Goal: Task Accomplishment & Management: Manage account settings

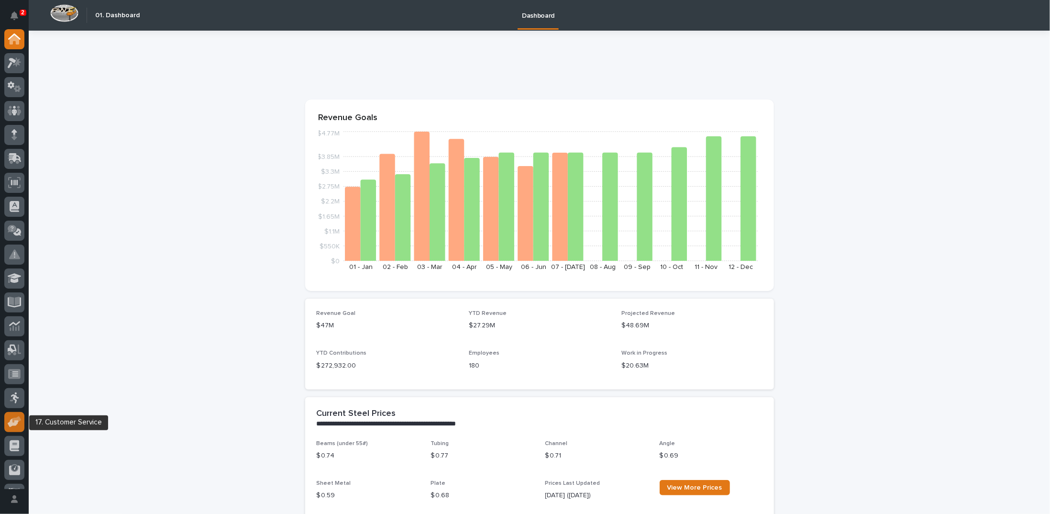
click at [10, 421] on icon at bounding box center [13, 422] width 11 height 9
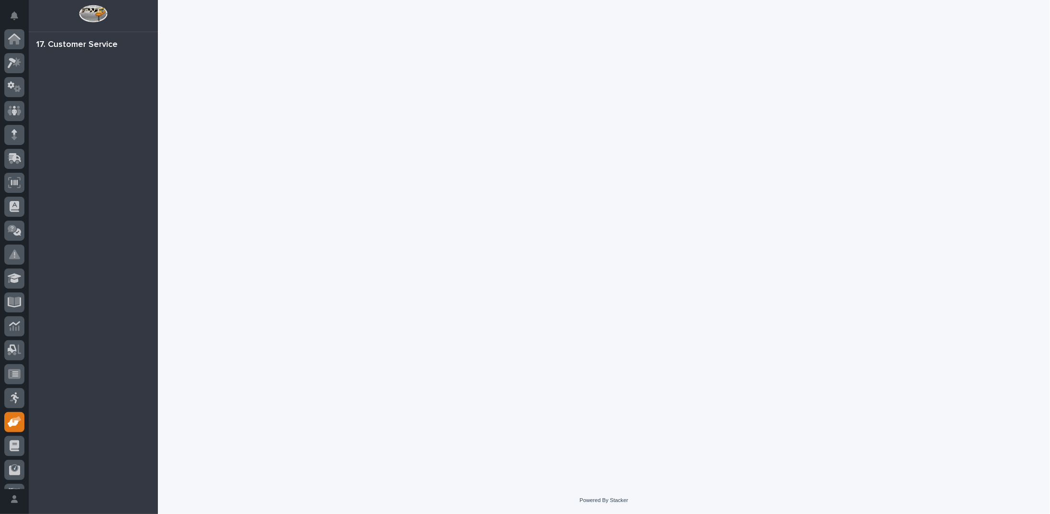
scroll to position [43, 0]
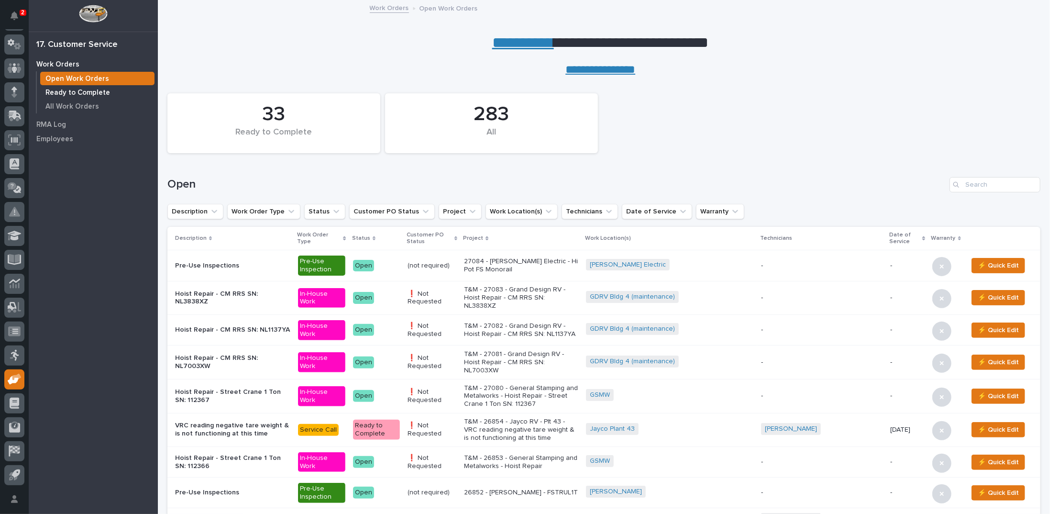
click at [89, 94] on p "Ready to Complete" at bounding box center [77, 92] width 65 height 9
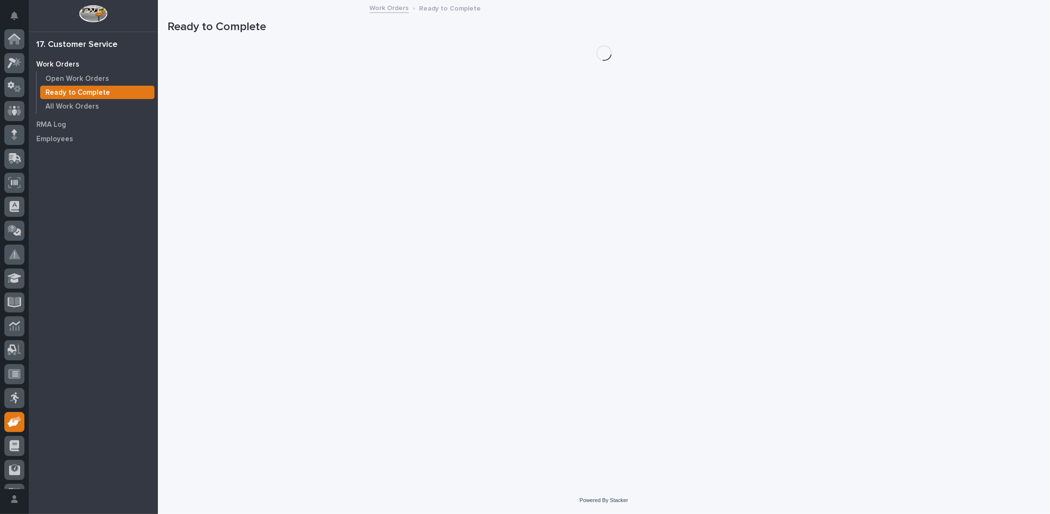
scroll to position [43, 0]
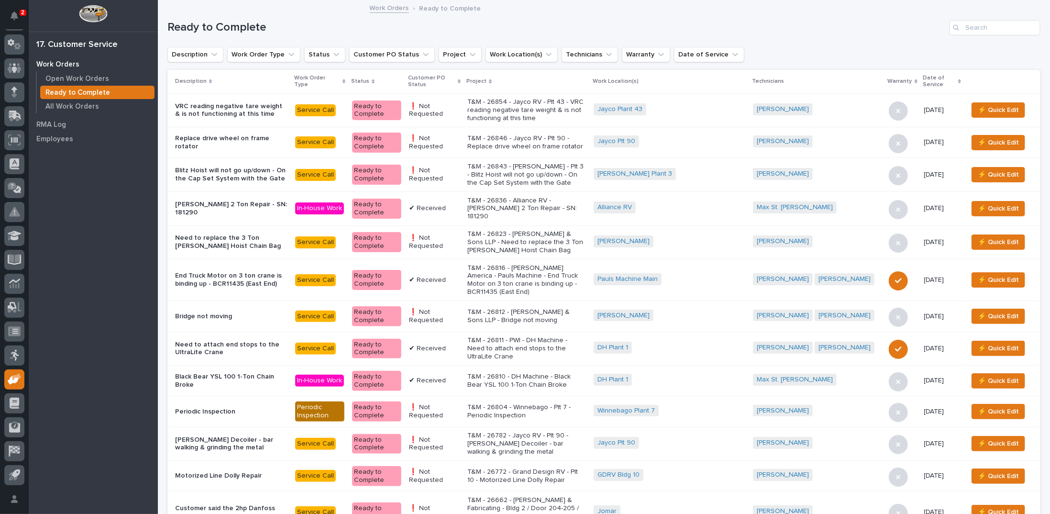
click at [461, 79] on icon at bounding box center [459, 81] width 3 height 4
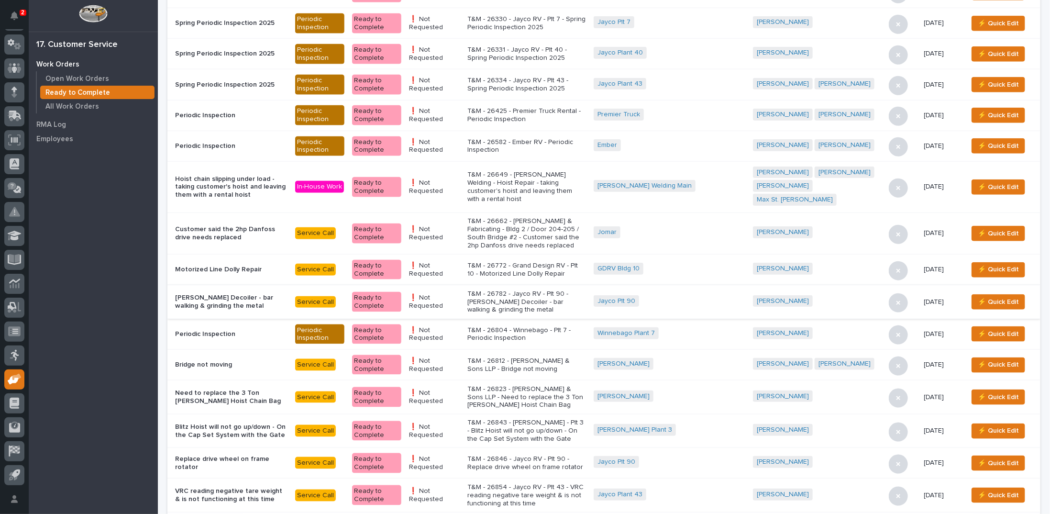
scroll to position [622, 0]
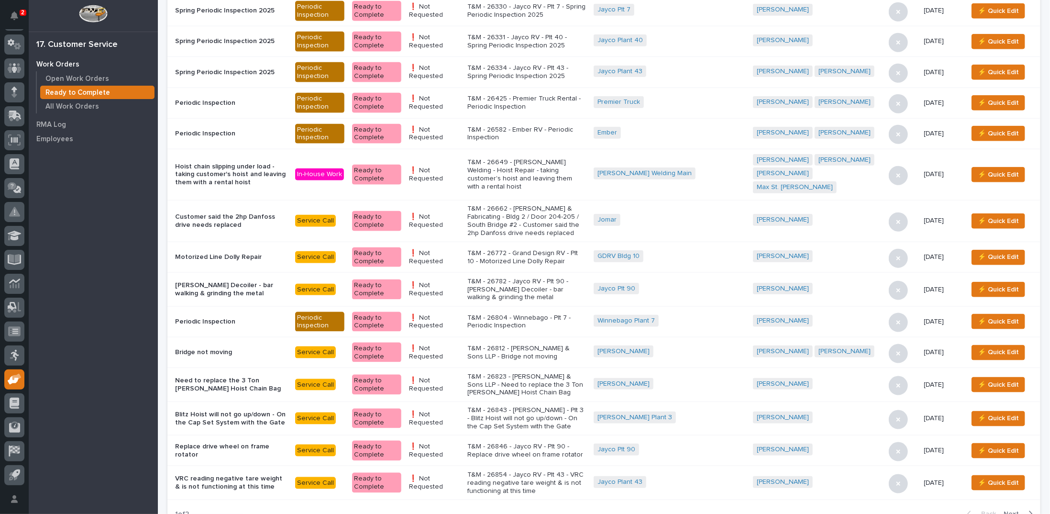
click at [1008, 509] on span "Next" at bounding box center [1014, 513] width 21 height 9
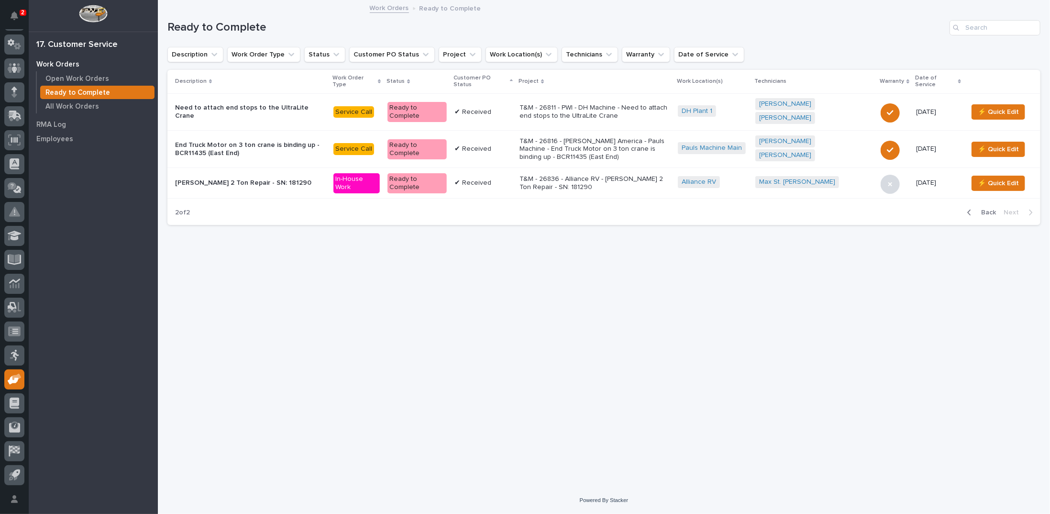
click at [983, 208] on span "Back" at bounding box center [985, 212] width 21 height 9
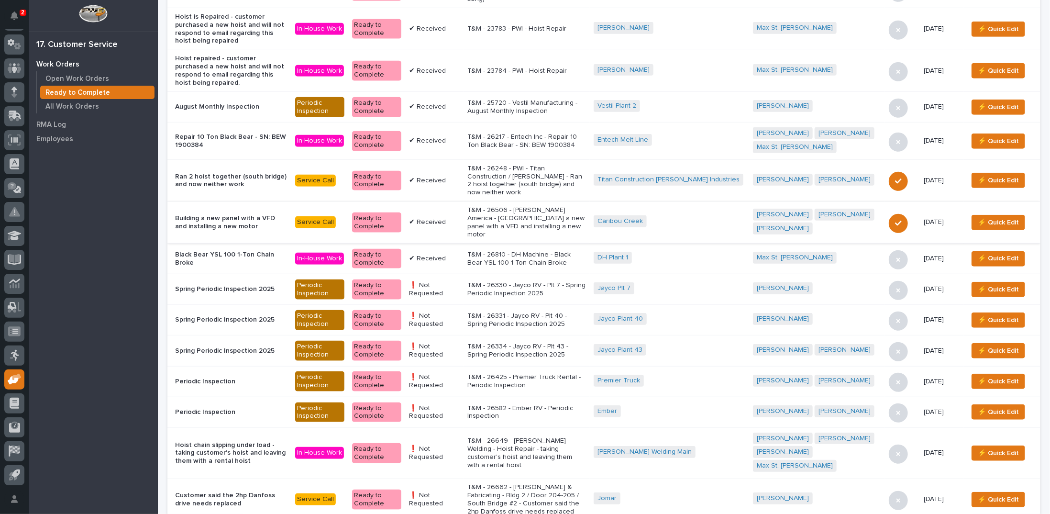
scroll to position [335, 0]
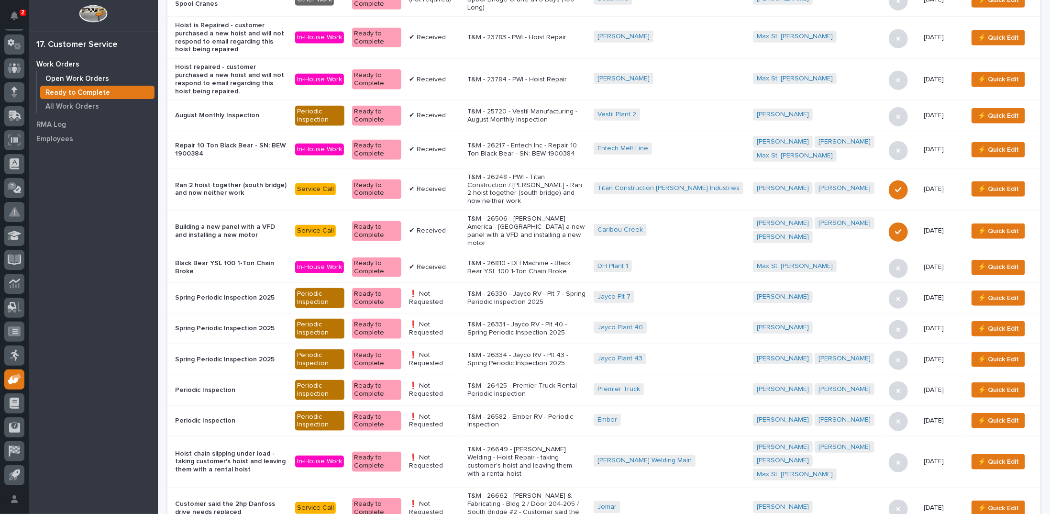
click at [79, 78] on p "Open Work Orders" at bounding box center [77, 79] width 64 height 9
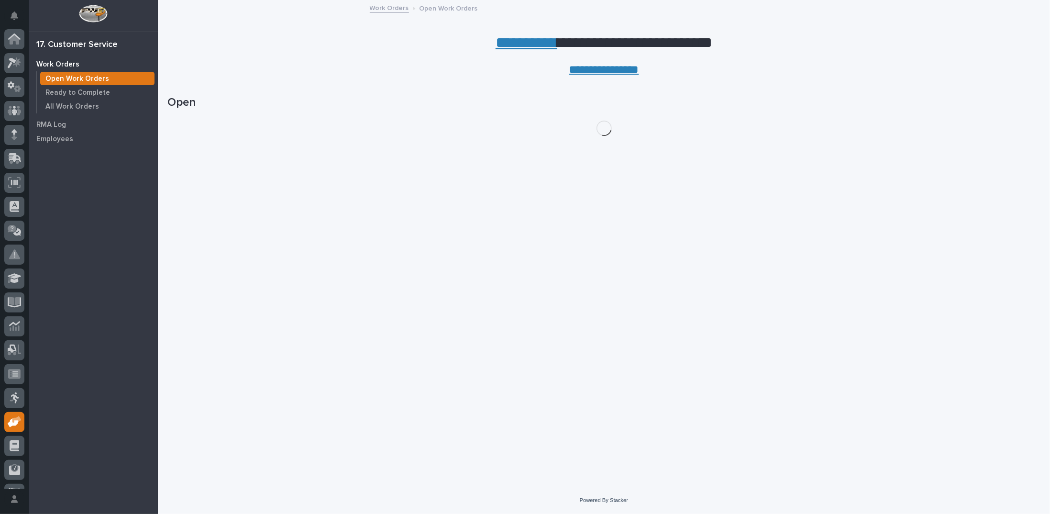
scroll to position [43, 0]
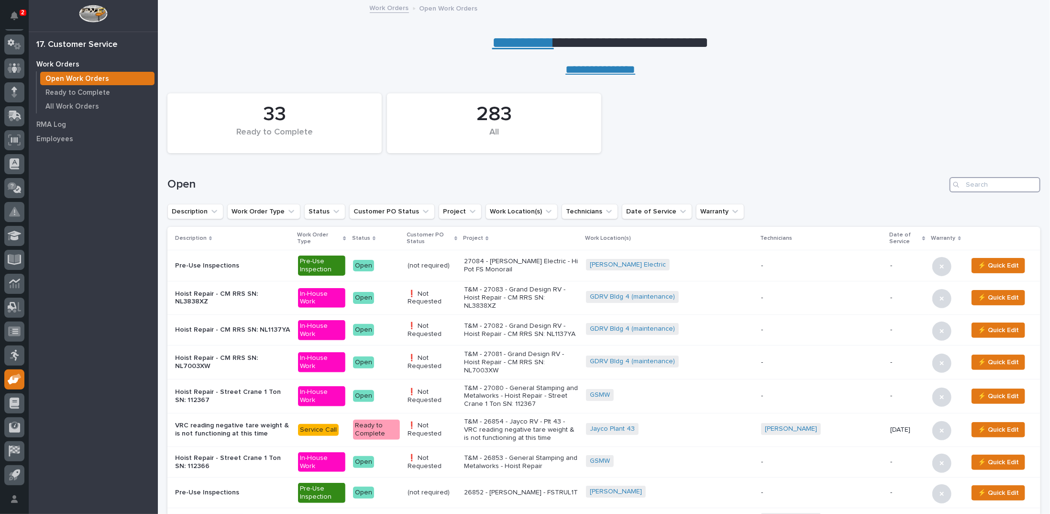
click at [966, 183] on input "Search" at bounding box center [995, 184] width 91 height 15
type input "26833"
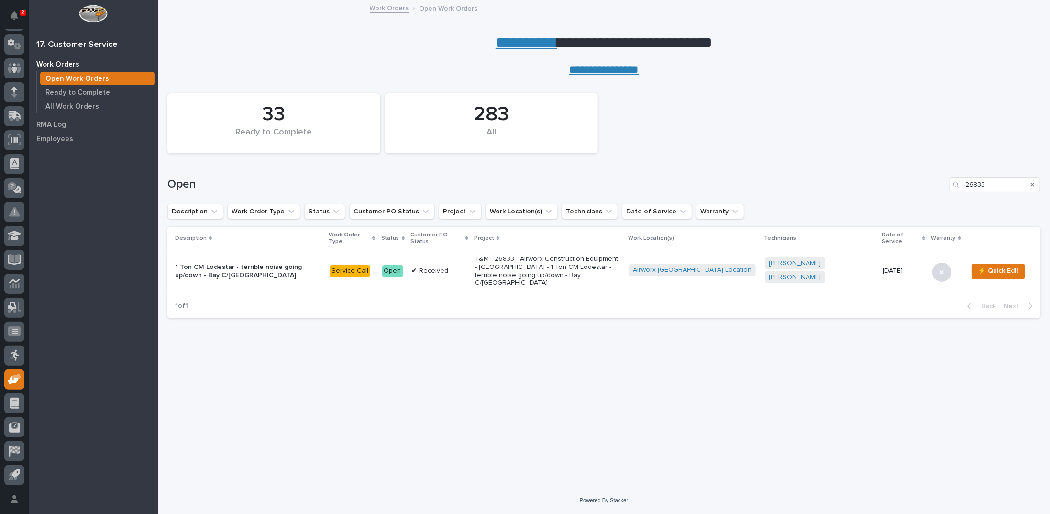
click at [606, 255] on p "T&M - 26833 - Airworx Construction Equipment - [GEOGRAPHIC_DATA] - 1 Ton CM Lod…" at bounding box center [548, 271] width 146 height 32
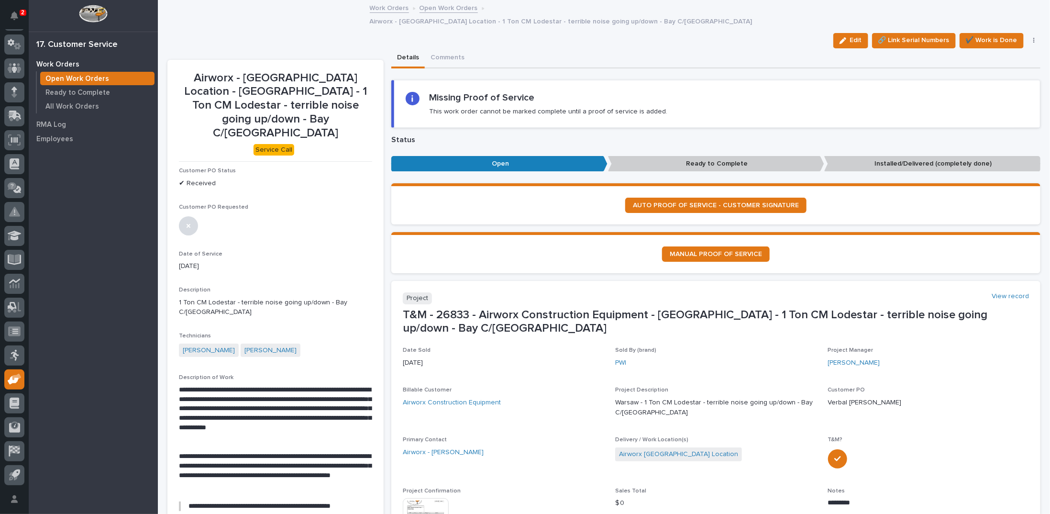
click at [424, 8] on link "Open Work Orders" at bounding box center [449, 7] width 58 height 11
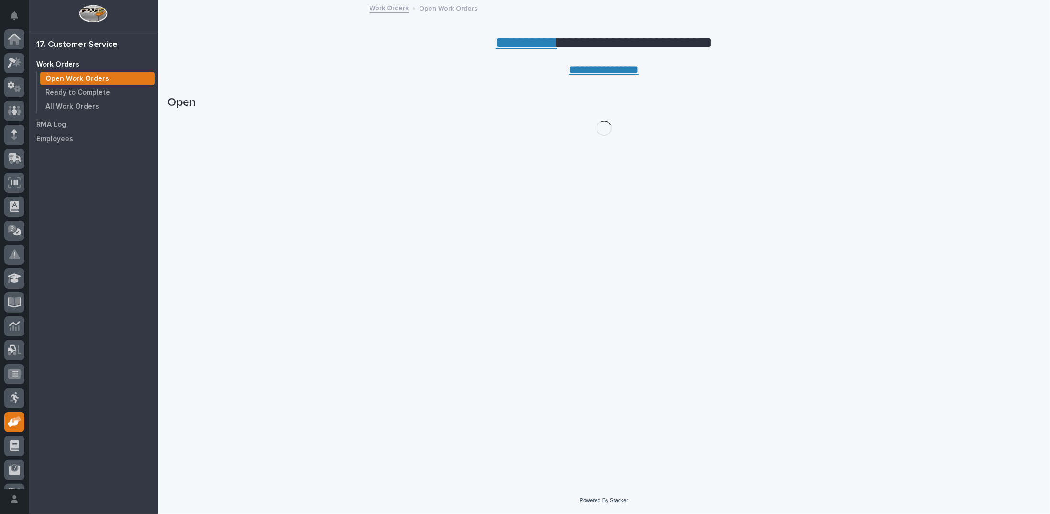
scroll to position [43, 0]
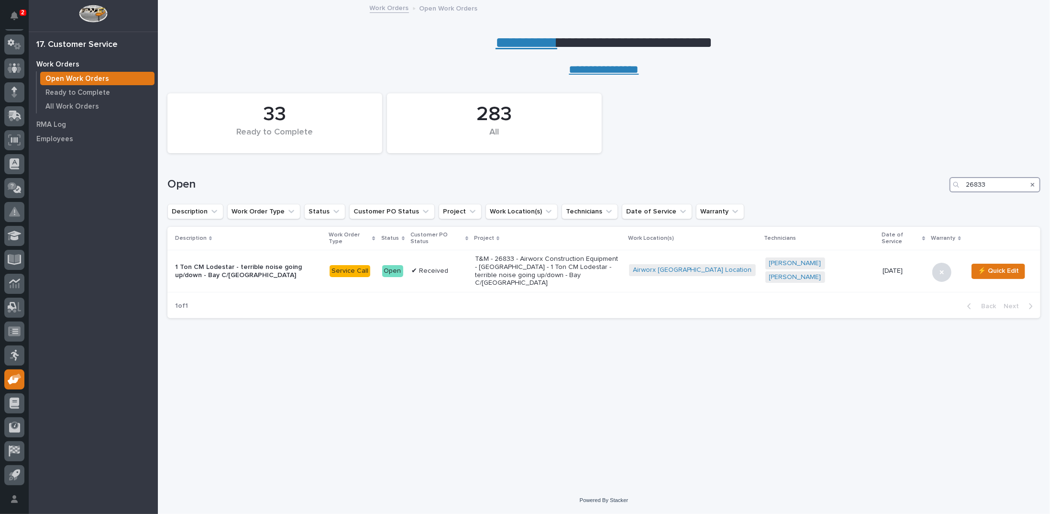
drag, startPoint x: 994, startPoint y: 184, endPoint x: 917, endPoint y: 184, distance: 77.0
click at [918, 186] on div "Open 26833" at bounding box center [603, 184] width 873 height 15
type input "26836"
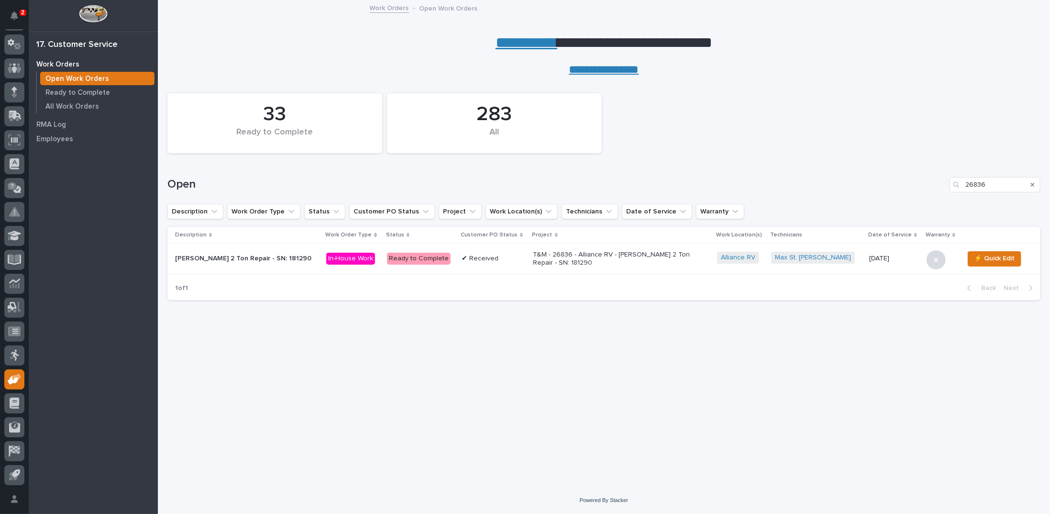
click at [533, 255] on p "T&M - 26836 - Alliance RV - Starke 2 Ton Repair - SN: 181290" at bounding box center [616, 259] width 167 height 16
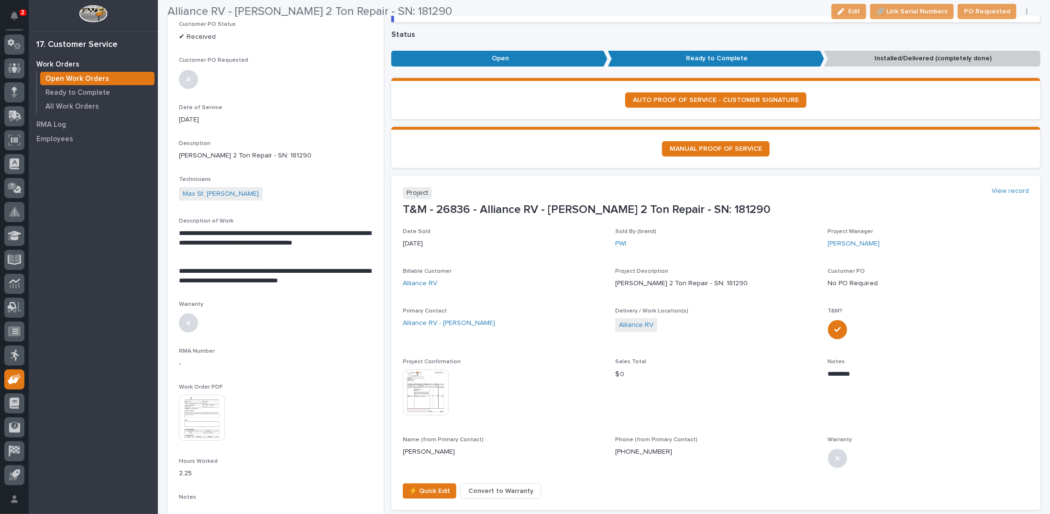
scroll to position [96, 0]
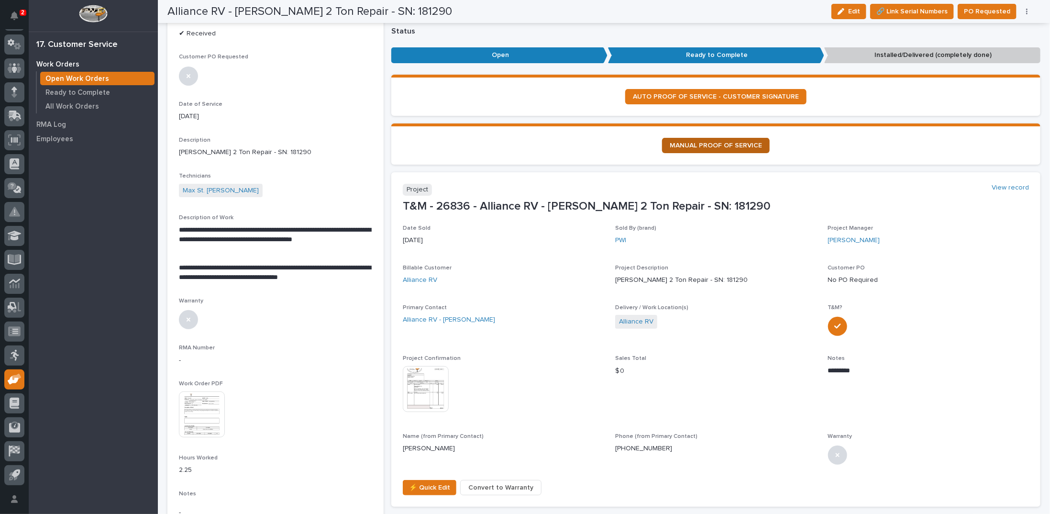
click at [685, 144] on span "MANUAL PROOF OF SERVICE" at bounding box center [716, 145] width 92 height 7
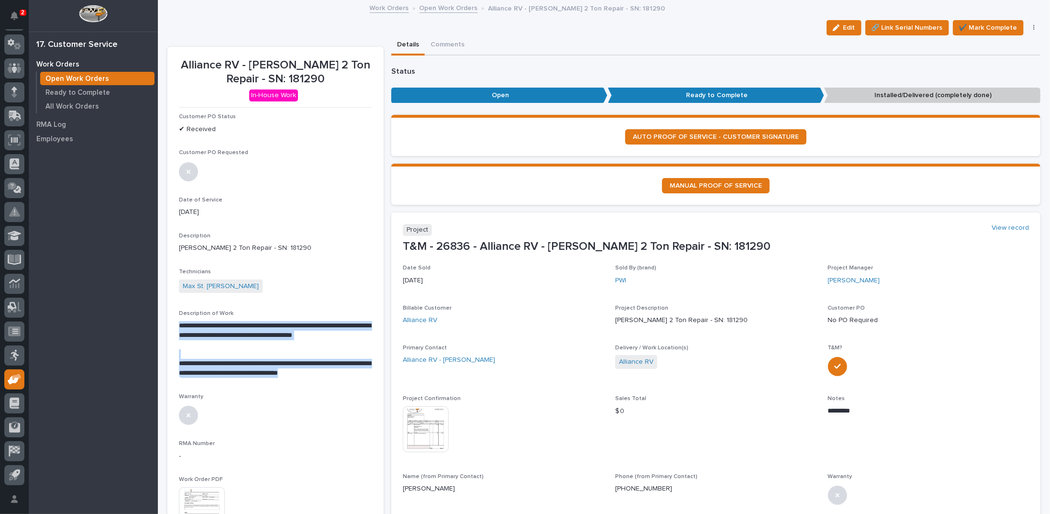
drag, startPoint x: 179, startPoint y: 325, endPoint x: 347, endPoint y: 374, distance: 175.3
click at [347, 374] on div "**********" at bounding box center [275, 349] width 193 height 57
copy div "**********"
click at [413, 429] on img at bounding box center [426, 429] width 46 height 46
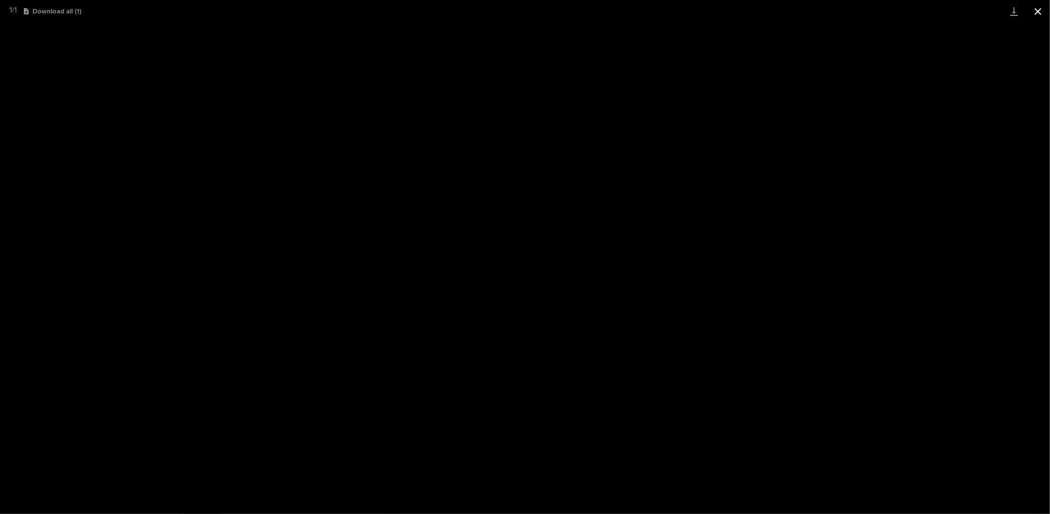
click at [1039, 11] on button "Close gallery" at bounding box center [1038, 11] width 24 height 22
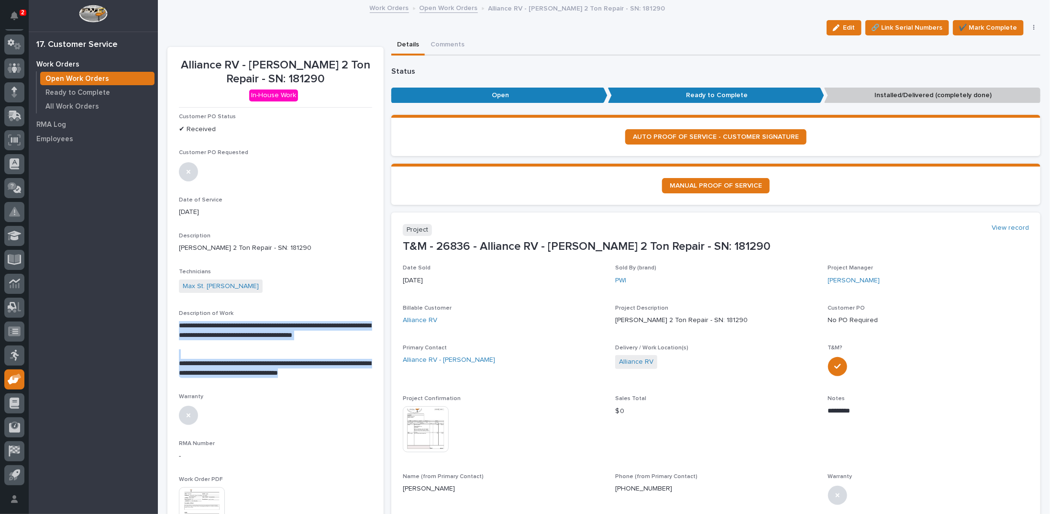
click at [287, 329] on p "**********" at bounding box center [275, 335] width 192 height 29
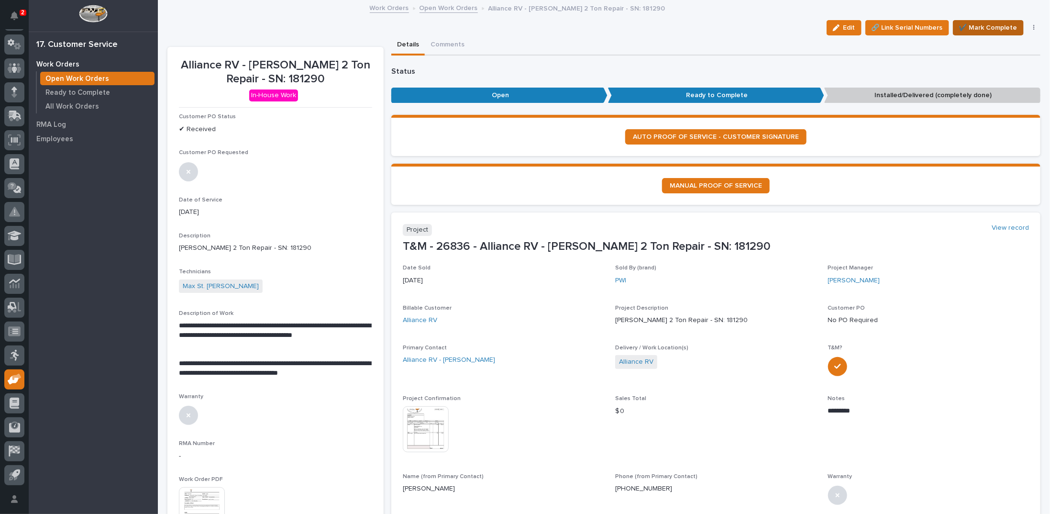
click at [978, 27] on span "✔️ Mark Complete" at bounding box center [988, 27] width 58 height 11
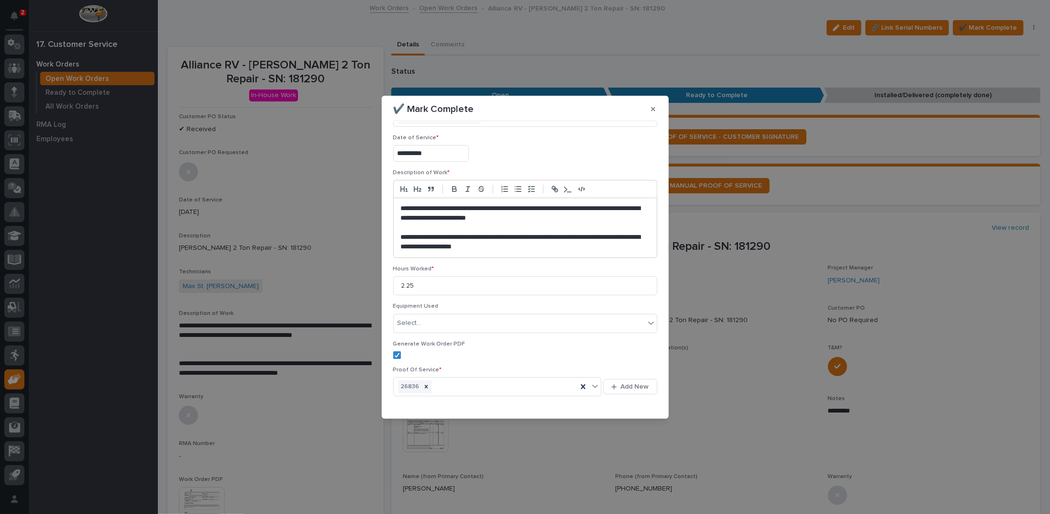
scroll to position [61, 0]
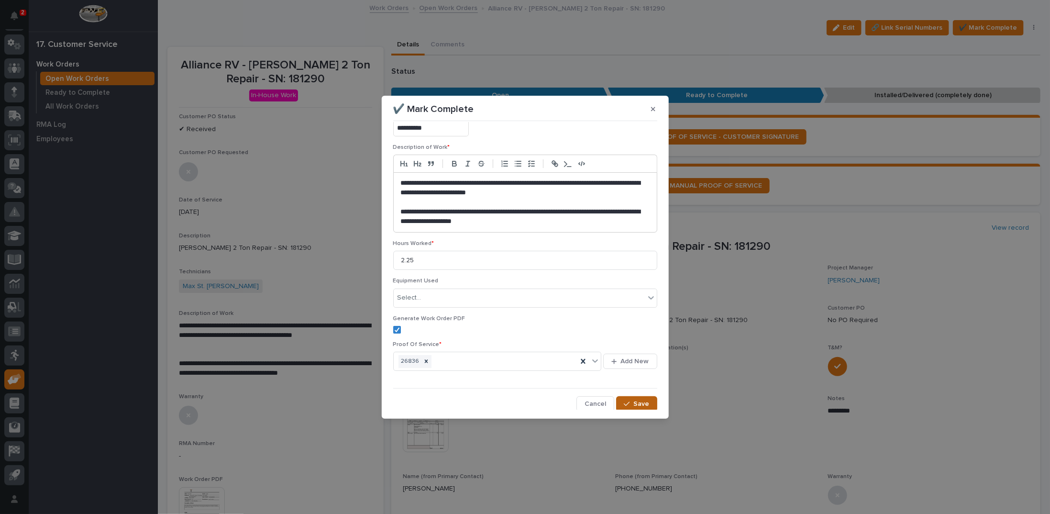
click at [638, 398] on button "Save" at bounding box center [636, 403] width 41 height 15
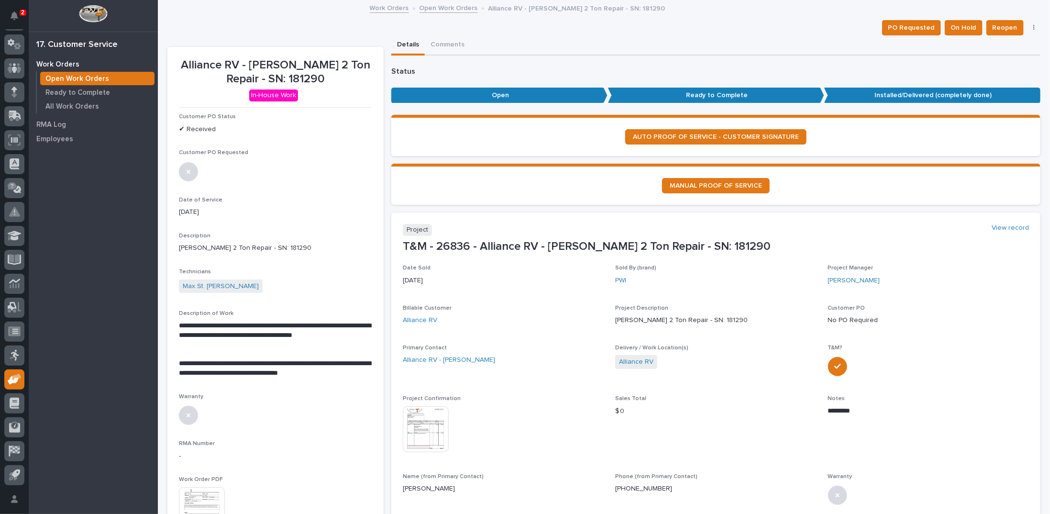
click at [450, 7] on link "Open Work Orders" at bounding box center [449, 7] width 58 height 11
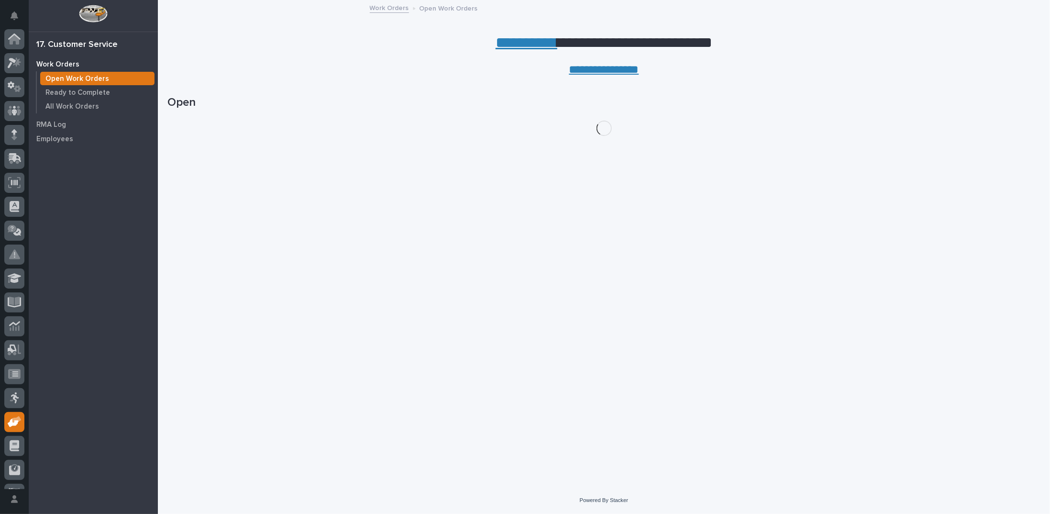
scroll to position [43, 0]
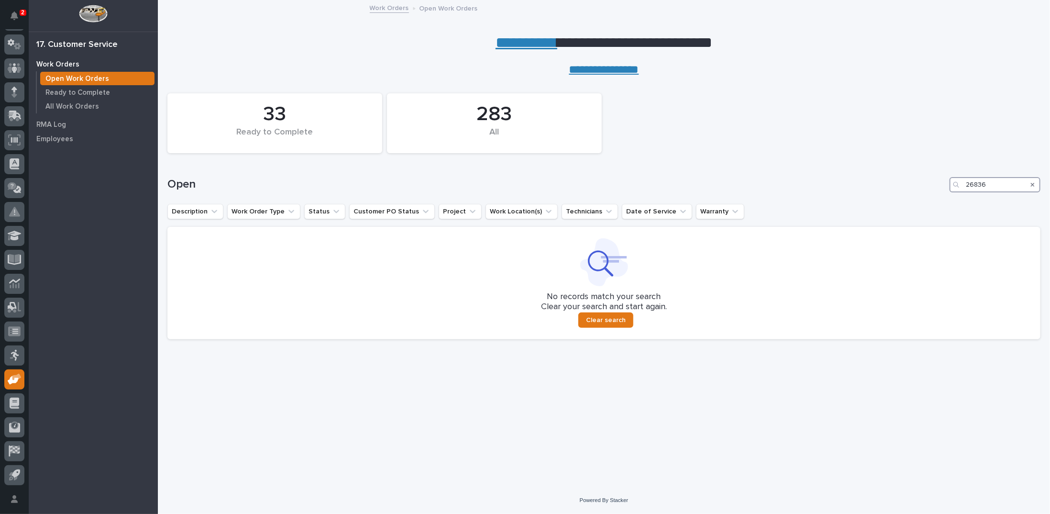
drag, startPoint x: 999, startPoint y: 188, endPoint x: 880, endPoint y: 180, distance: 118.9
click at [883, 182] on div "Open 26836" at bounding box center [603, 184] width 873 height 15
type input "27083"
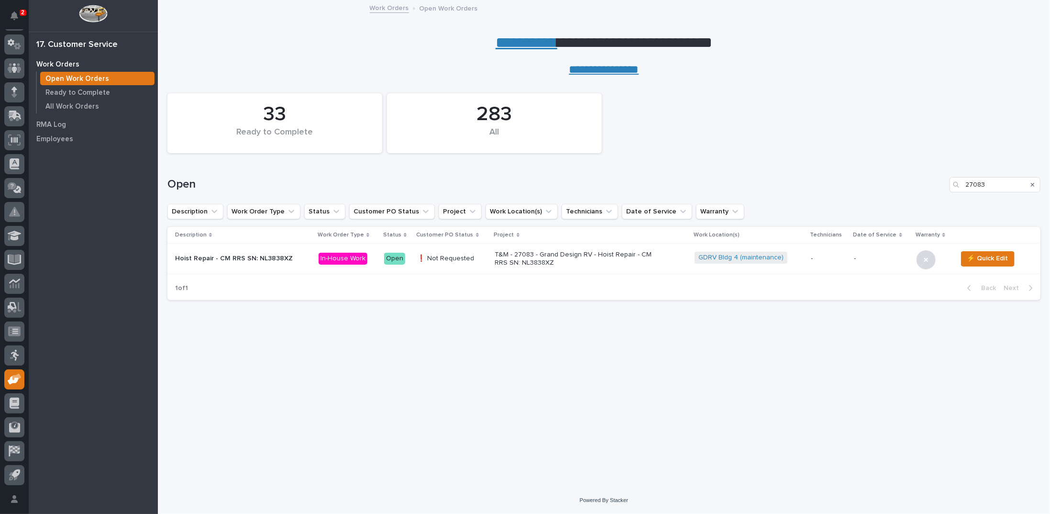
click at [496, 41] on link "**********" at bounding box center [527, 42] width 62 height 15
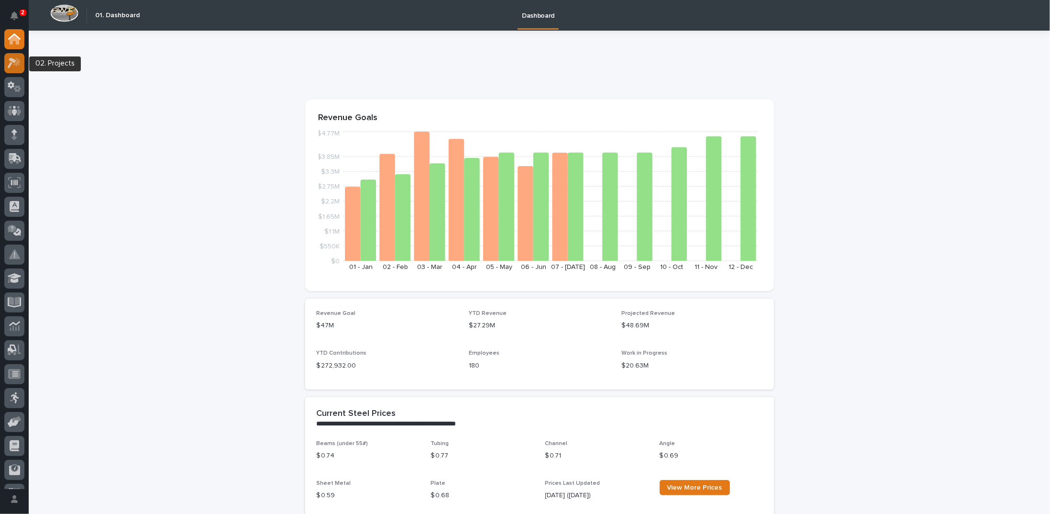
click at [12, 63] on icon at bounding box center [15, 62] width 14 height 11
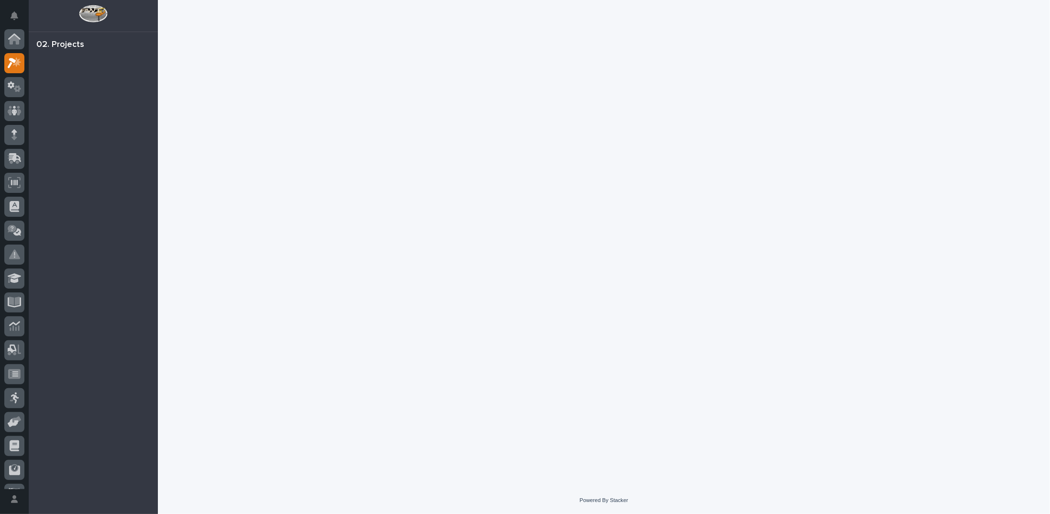
scroll to position [24, 0]
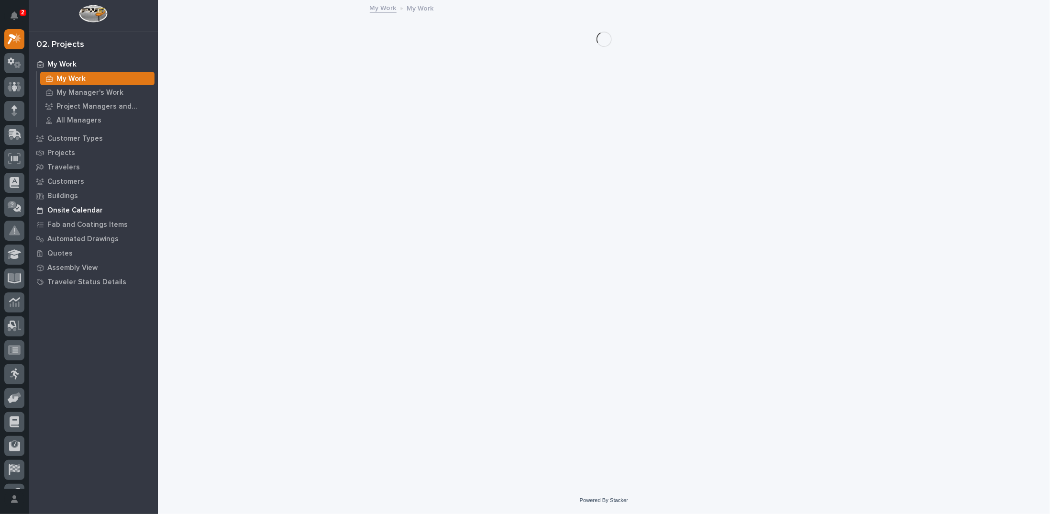
click at [83, 210] on p "Onsite Calendar" at bounding box center [74, 210] width 55 height 9
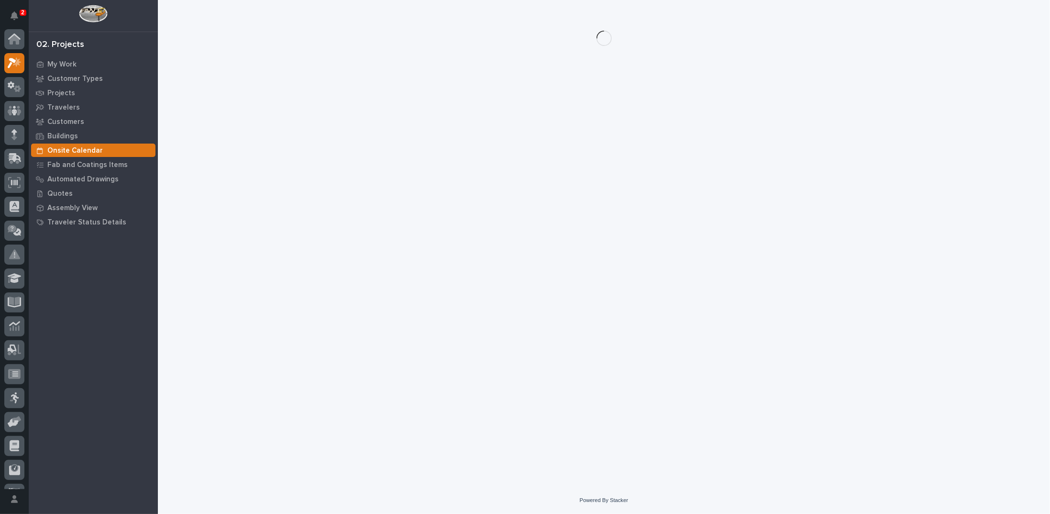
scroll to position [24, 0]
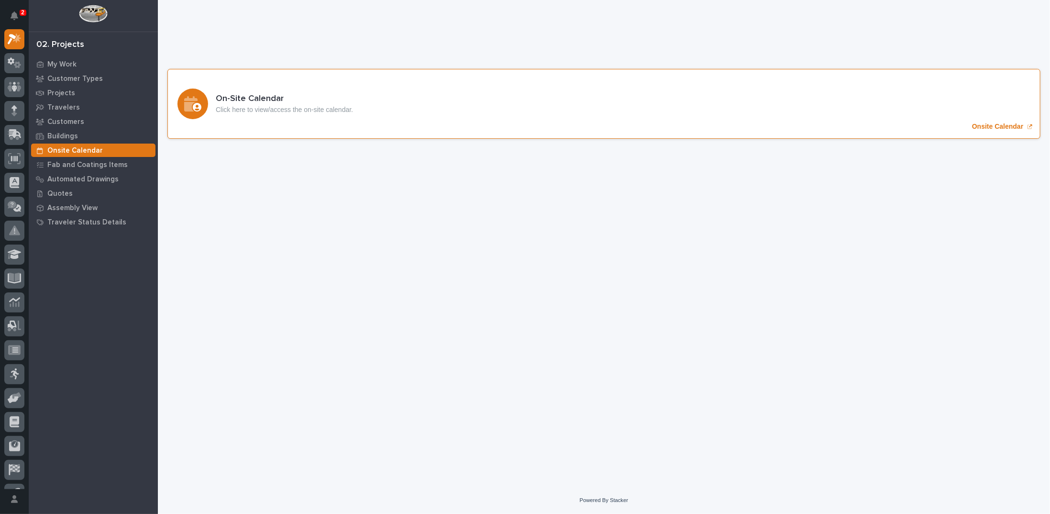
click at [992, 125] on p "Onsite Calendar" at bounding box center [997, 126] width 51 height 8
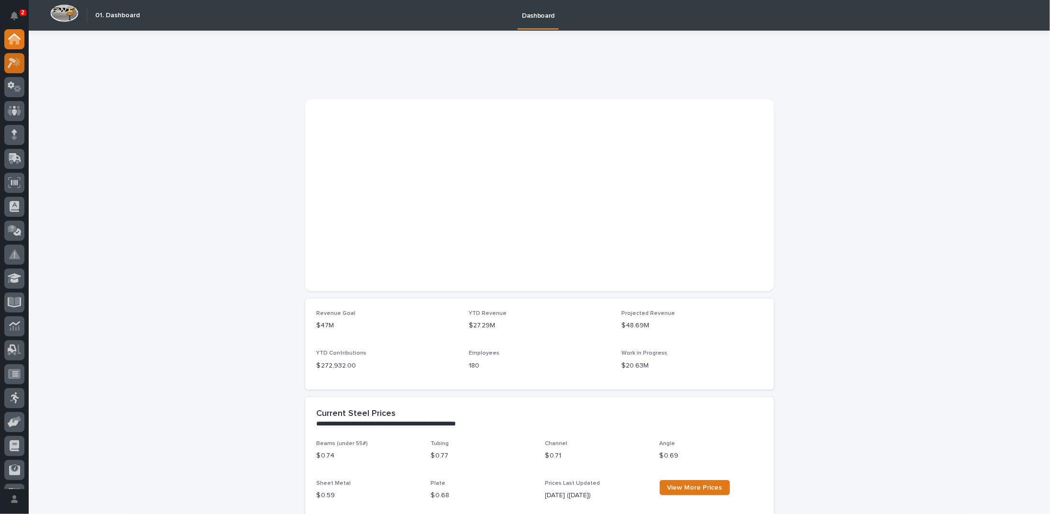
click at [18, 64] on icon at bounding box center [17, 62] width 8 height 10
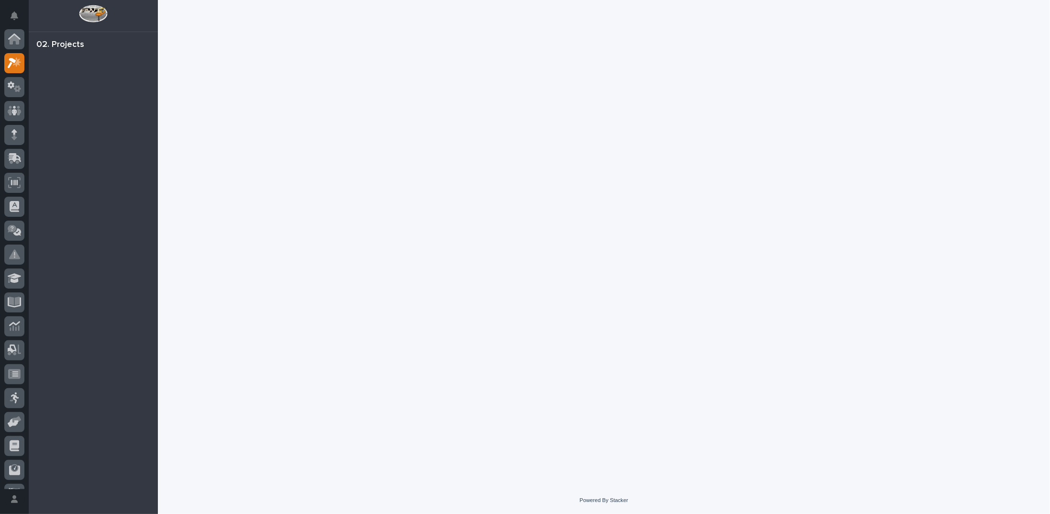
scroll to position [24, 0]
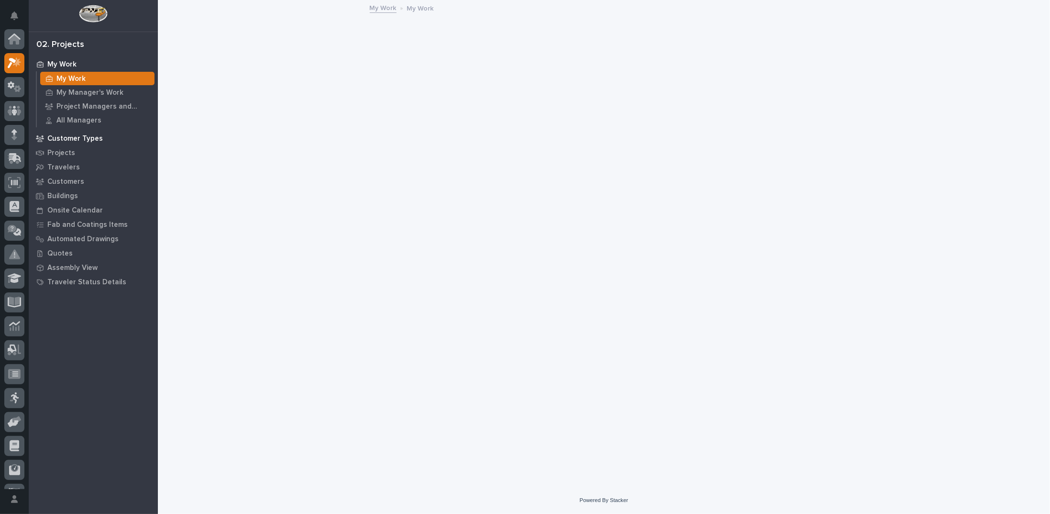
scroll to position [24, 0]
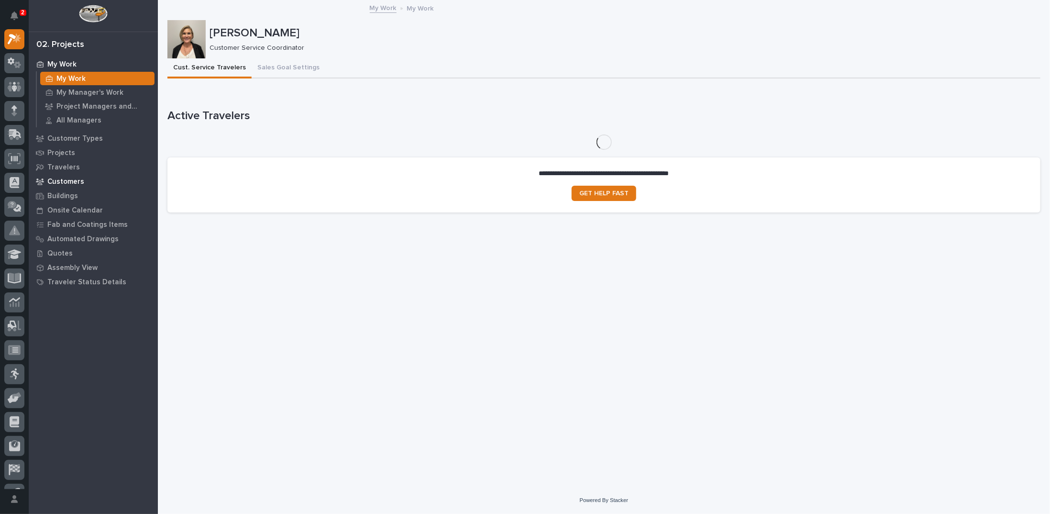
click at [69, 180] on p "Customers" at bounding box center [65, 181] width 37 height 9
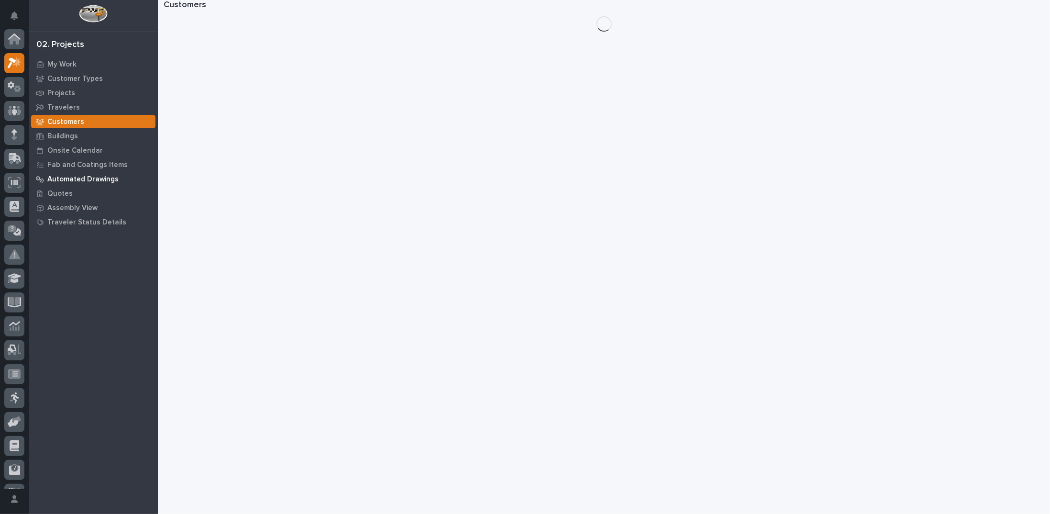
scroll to position [24, 0]
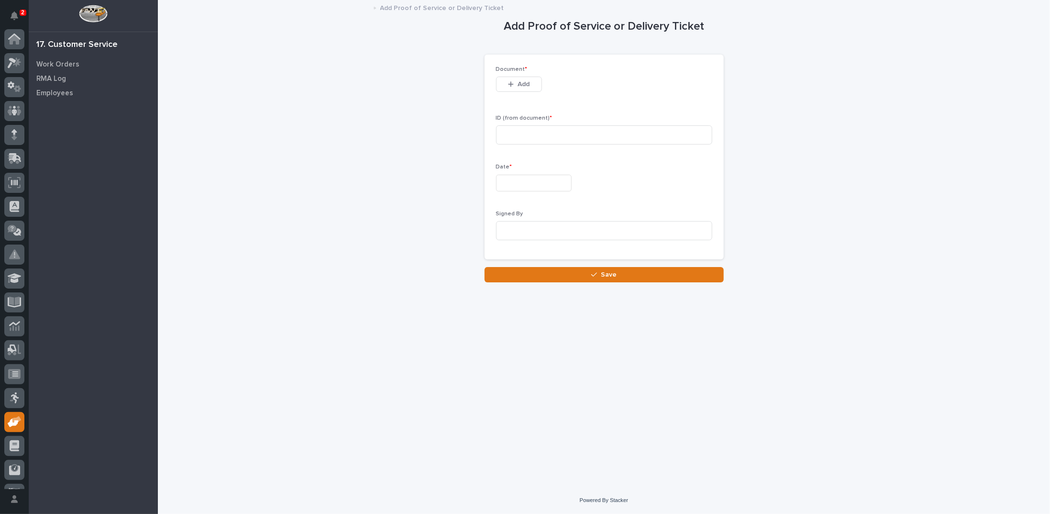
scroll to position [43, 0]
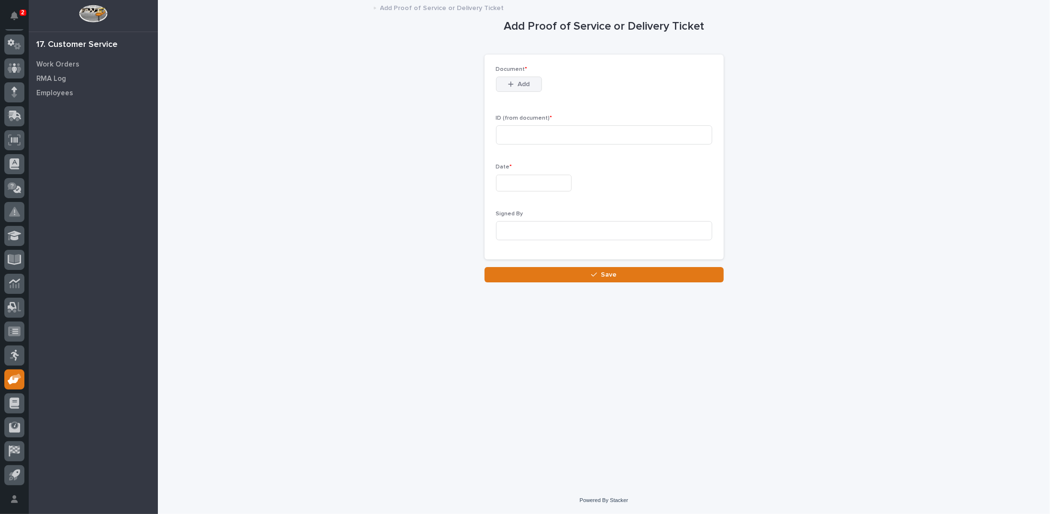
click at [511, 84] on icon "button" at bounding box center [510, 83] width 5 height 5
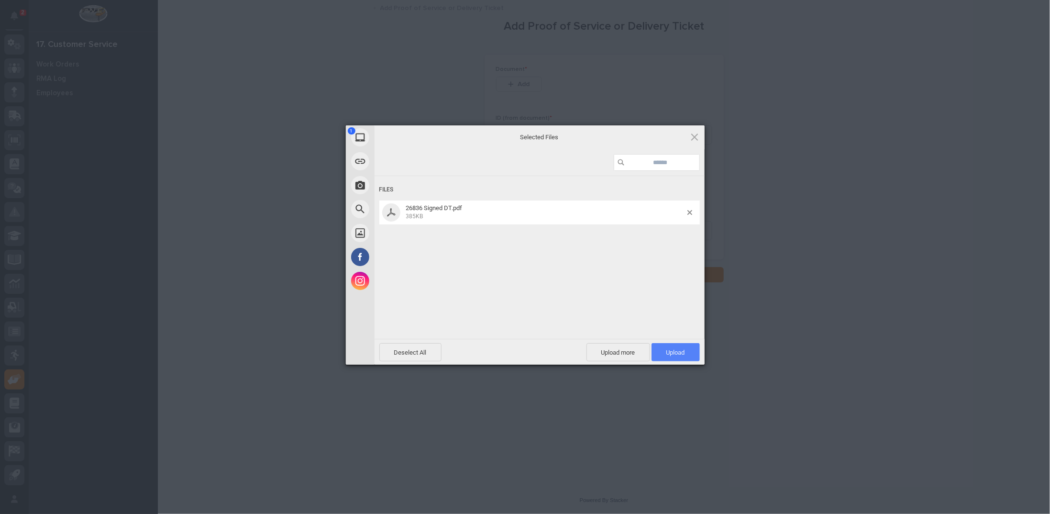
click at [669, 352] on span "Upload 1" at bounding box center [675, 352] width 19 height 7
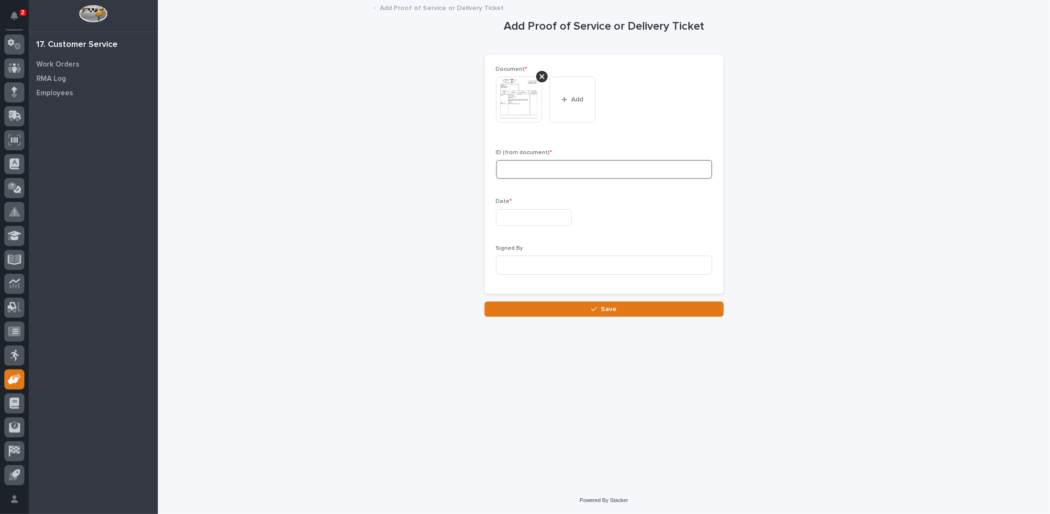
click at [543, 169] on input at bounding box center [604, 169] width 216 height 19
type input "26836"
click at [546, 215] on input "text" at bounding box center [534, 217] width 76 height 17
click at [511, 171] on div "26" at bounding box center [512, 170] width 13 height 13
type input "**********"
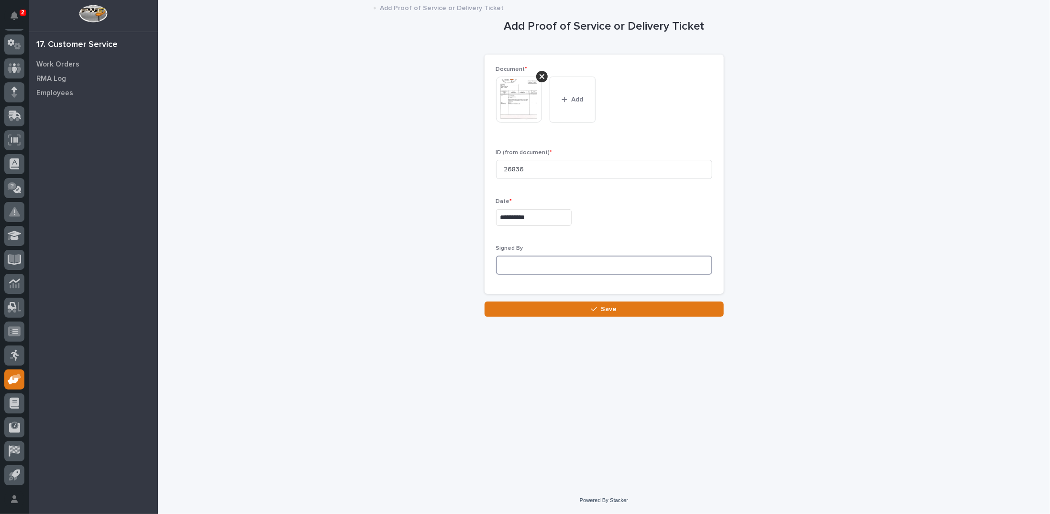
click at [529, 260] on input at bounding box center [604, 264] width 216 height 19
type input "Can't read signature"
click at [564, 308] on button "Save" at bounding box center [604, 308] width 239 height 15
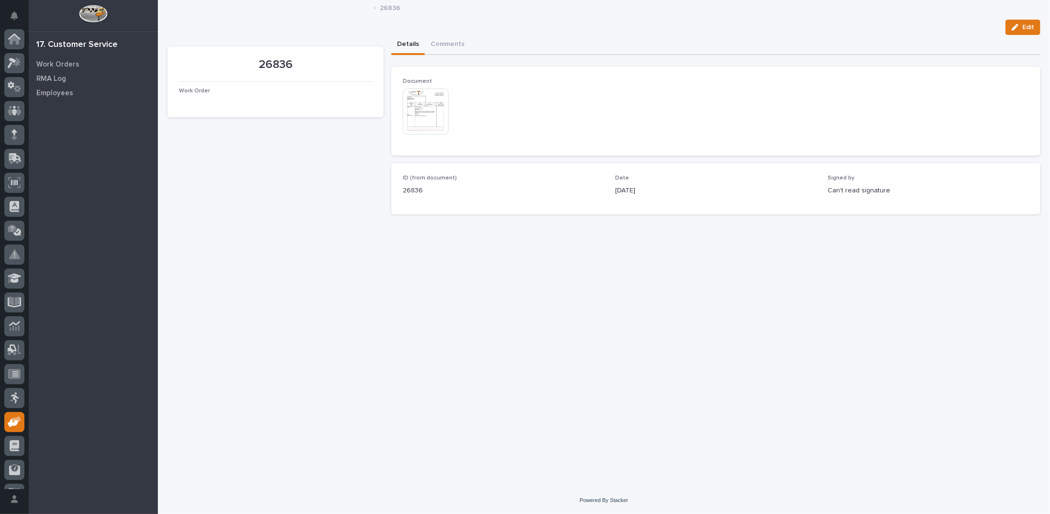
scroll to position [43, 0]
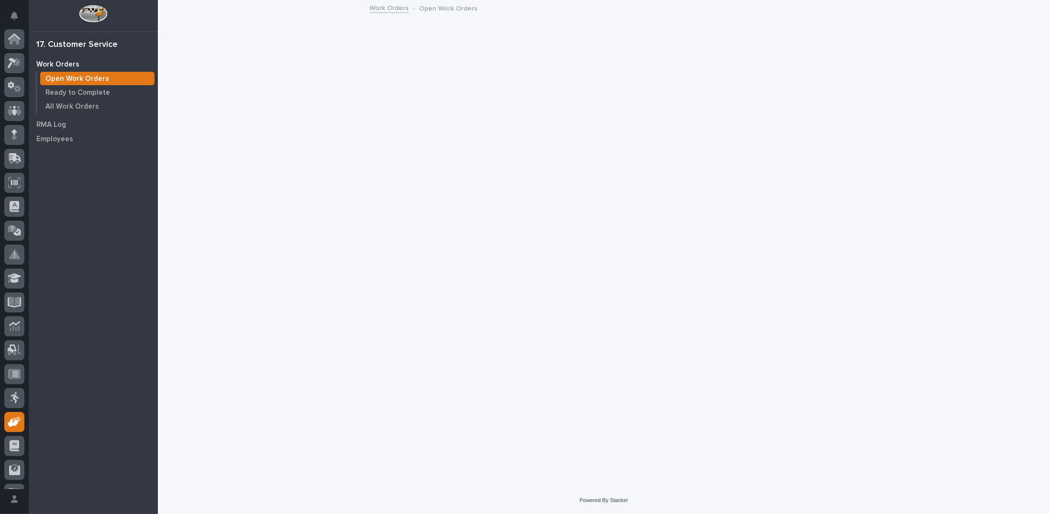
scroll to position [43, 0]
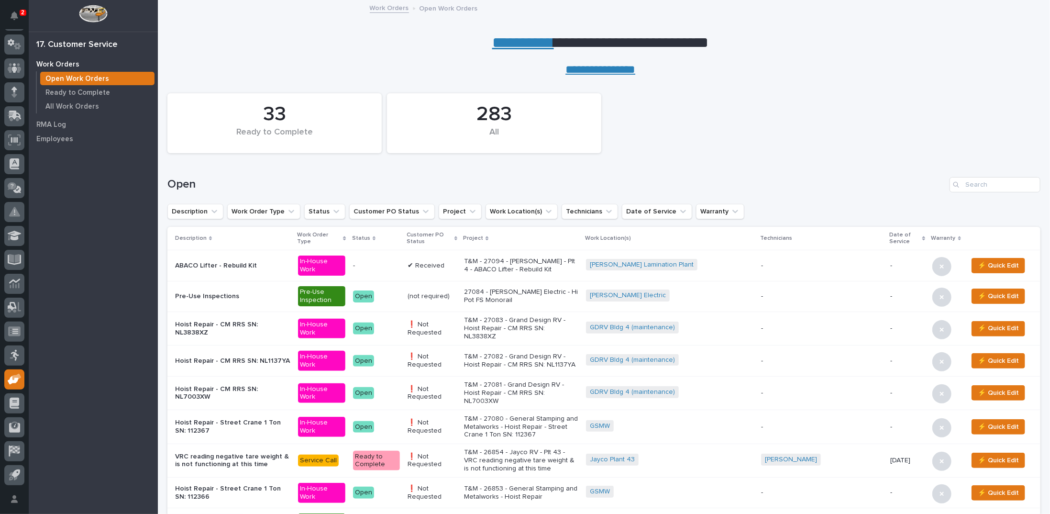
click at [496, 268] on p "T&M - 27094 - [PERSON_NAME] - Plt 4 - ABACO Lifter - Rebuild Kit" at bounding box center [521, 265] width 114 height 16
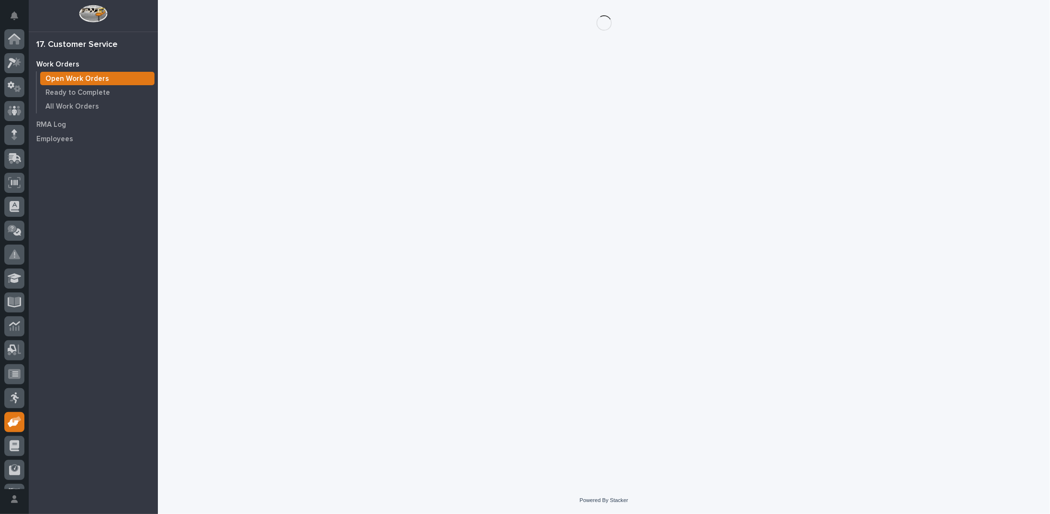
scroll to position [43, 0]
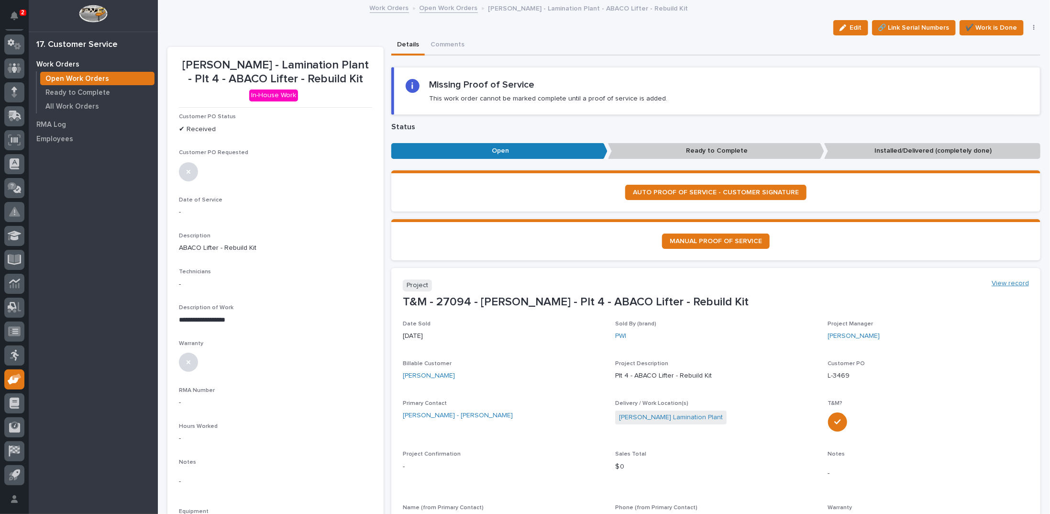
click at [999, 280] on link "View record" at bounding box center [1010, 283] width 37 height 8
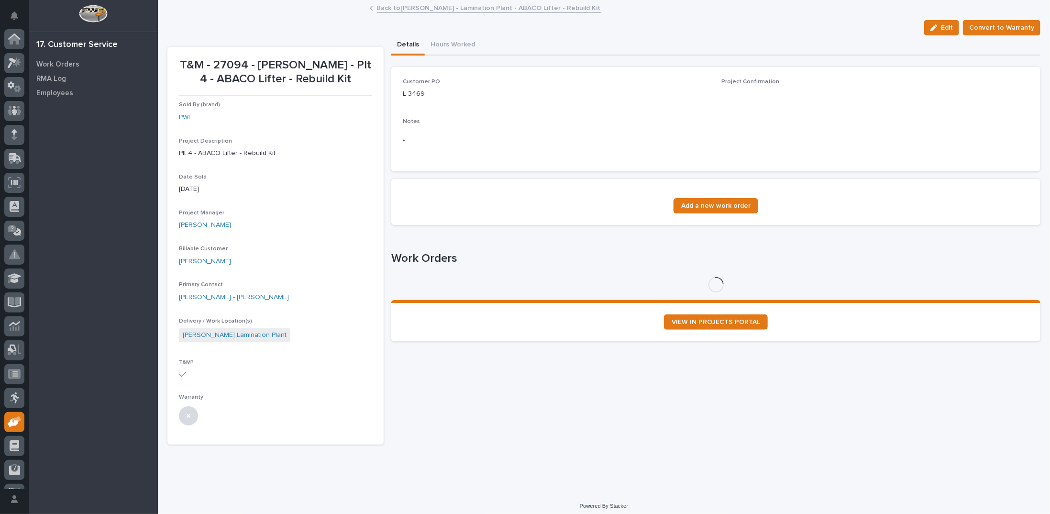
scroll to position [43, 0]
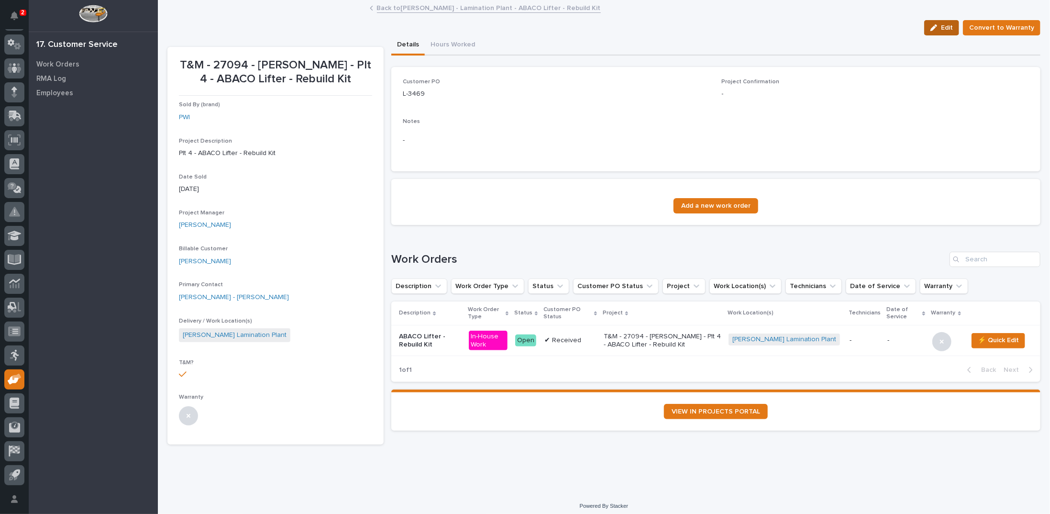
click at [945, 23] on span "Edit" at bounding box center [947, 27] width 12 height 9
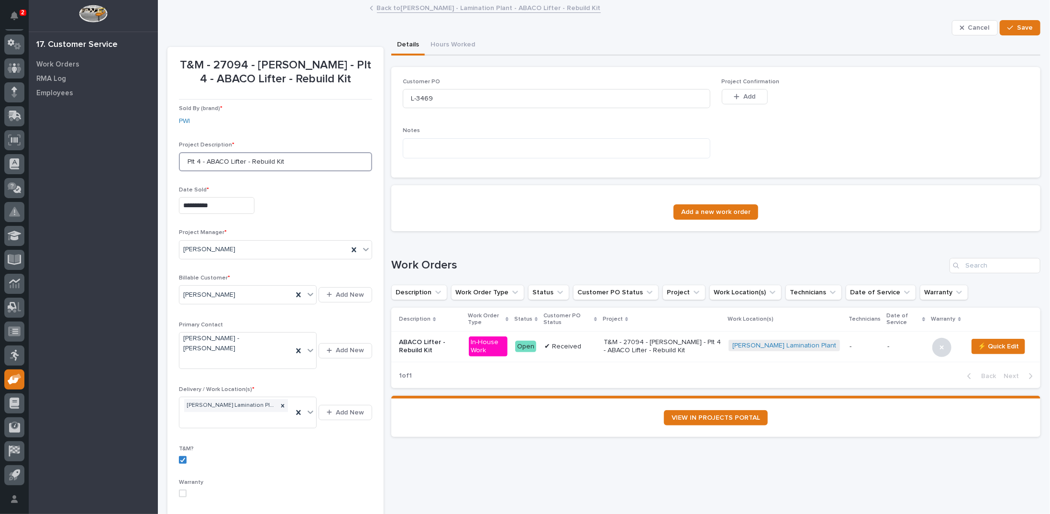
drag, startPoint x: 200, startPoint y: 160, endPoint x: 171, endPoint y: 155, distance: 29.0
click at [172, 156] on section "**********" at bounding box center [275, 282] width 216 height 470
click at [226, 161] on input "Lamination - ABACO Lifter - Rebuild Kit" at bounding box center [275, 161] width 193 height 19
click at [272, 162] on input "Lamination - (4) ABACO Lifter - Rebuild Kit" at bounding box center [275, 161] width 193 height 19
type input "Lamination - (4) ABACO Lifters - Rebuild Kit"
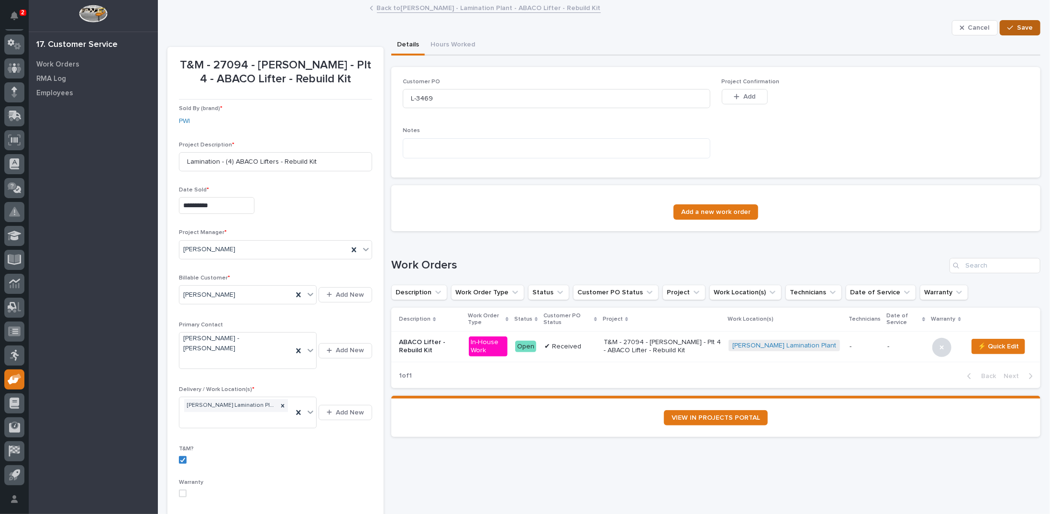
click at [1017, 26] on span "Save" at bounding box center [1025, 27] width 16 height 9
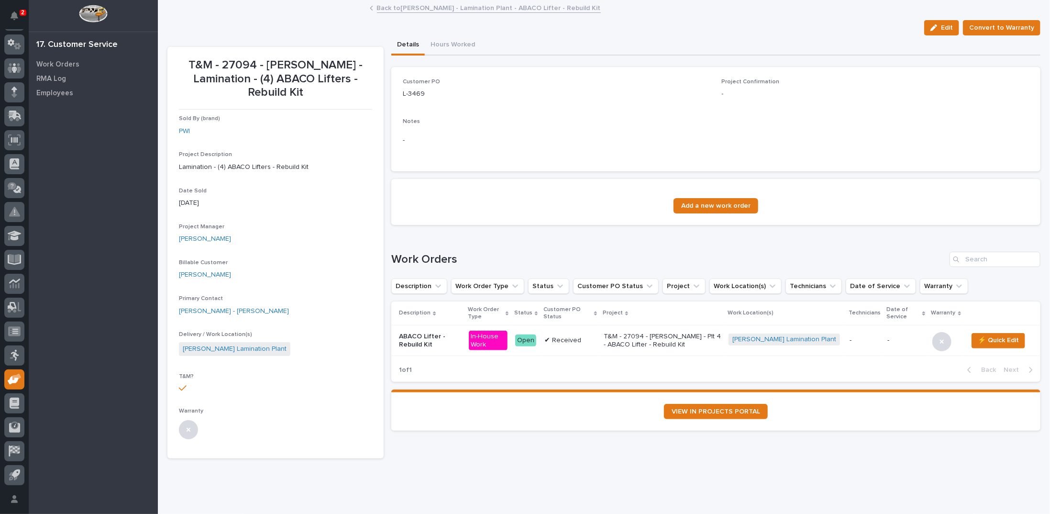
click at [431, 8] on link "Back to Brinkley - Lamination Plant - ABACO Lifter - Rebuild Kit" at bounding box center [489, 7] width 224 height 11
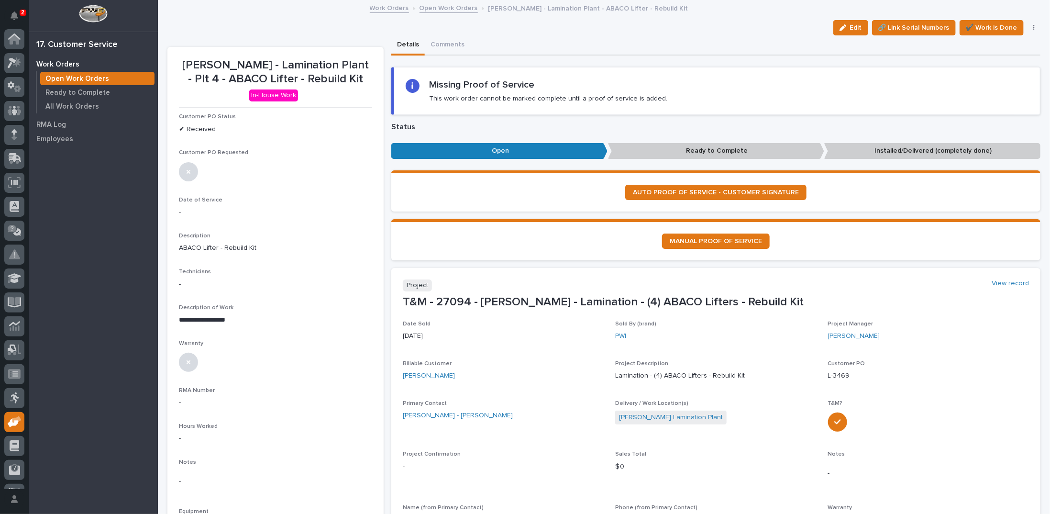
scroll to position [43, 0]
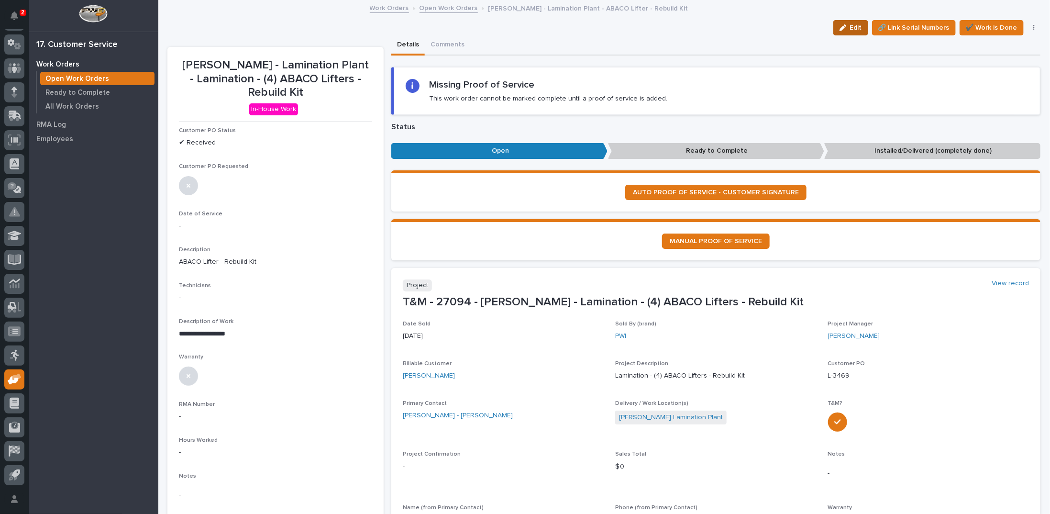
click at [850, 28] on span "Edit" at bounding box center [856, 27] width 12 height 9
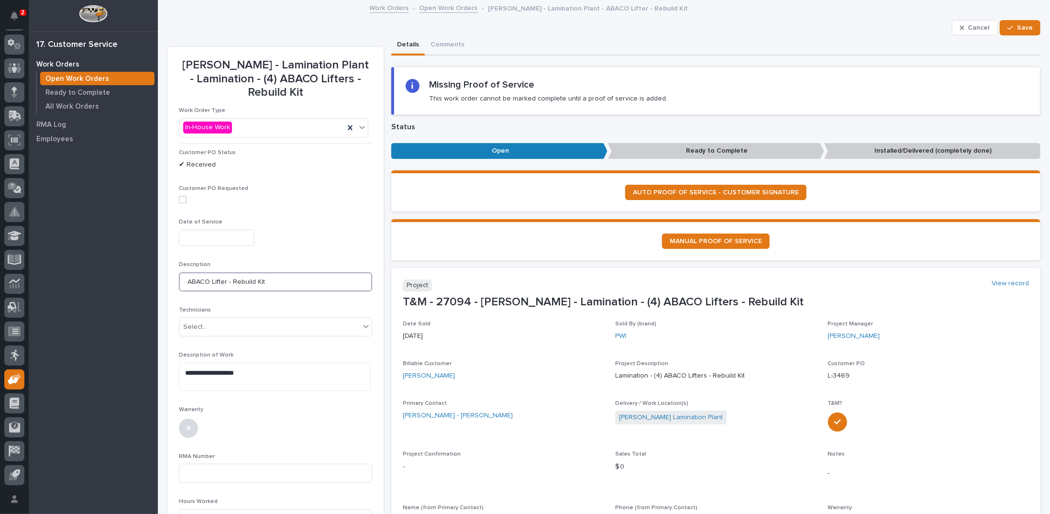
click at [182, 282] on input "ABACO Lifter - Rebuild Kit" at bounding box center [275, 281] width 193 height 19
click at [234, 281] on input "(4) ABACO Lifter - Rebuild Kit" at bounding box center [275, 281] width 193 height 19
click at [275, 281] on input "(4) ABACO Lifters - Rebuild Kit" at bounding box center [275, 281] width 193 height 19
type input "(4) ABACO Lifters - Rebuild Kits"
drag, startPoint x: 185, startPoint y: 372, endPoint x: 258, endPoint y: 371, distance: 73.7
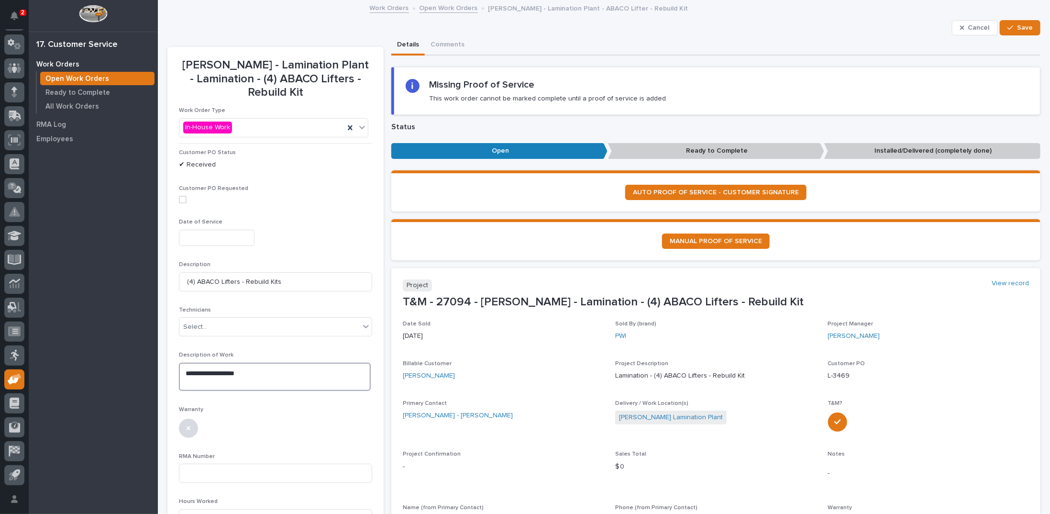
click at [258, 371] on textarea "**********" at bounding box center [275, 377] width 192 height 28
type textarea "**********"
click at [1008, 30] on div "button" at bounding box center [1012, 27] width 10 height 7
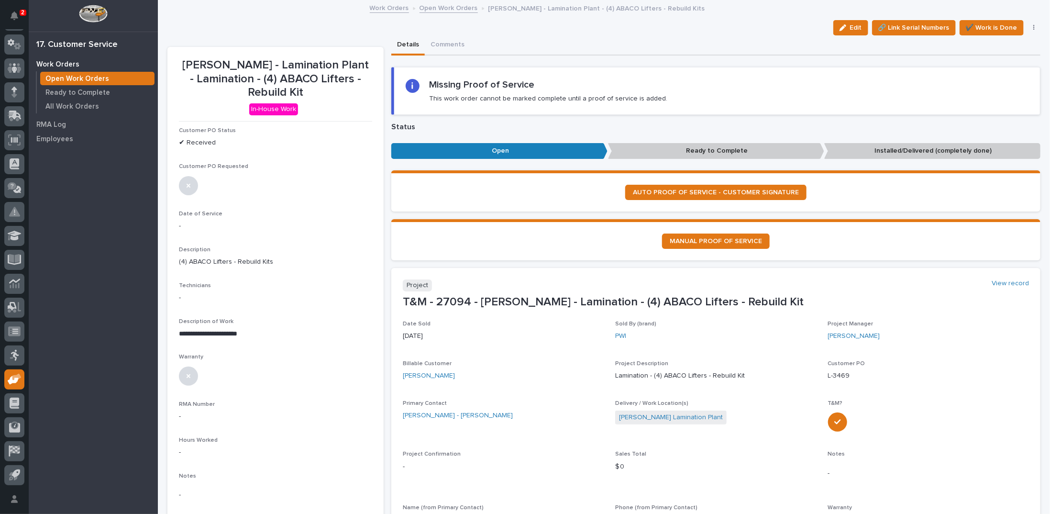
click at [421, 6] on link "Open Work Orders" at bounding box center [449, 7] width 58 height 11
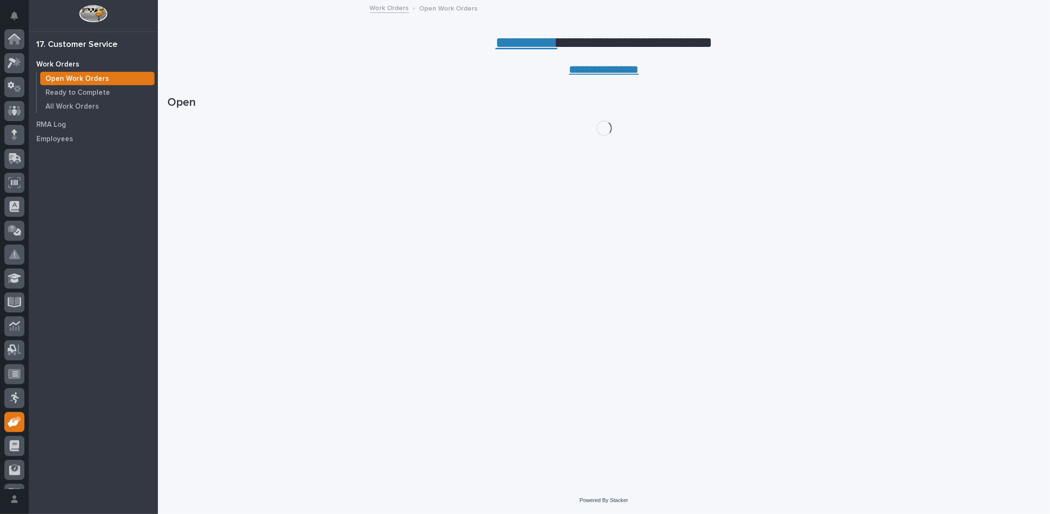
scroll to position [43, 0]
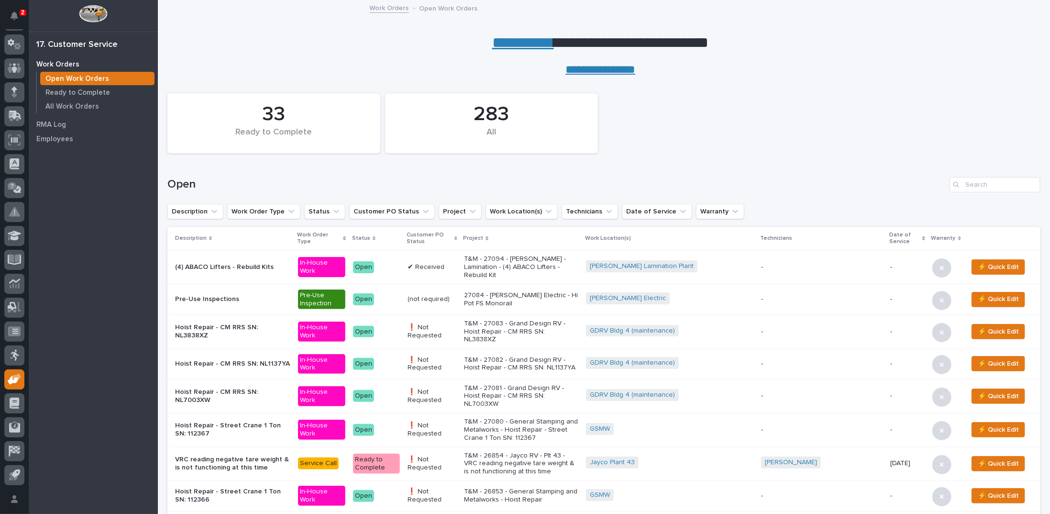
click at [500, 42] on link "**********" at bounding box center [523, 42] width 62 height 15
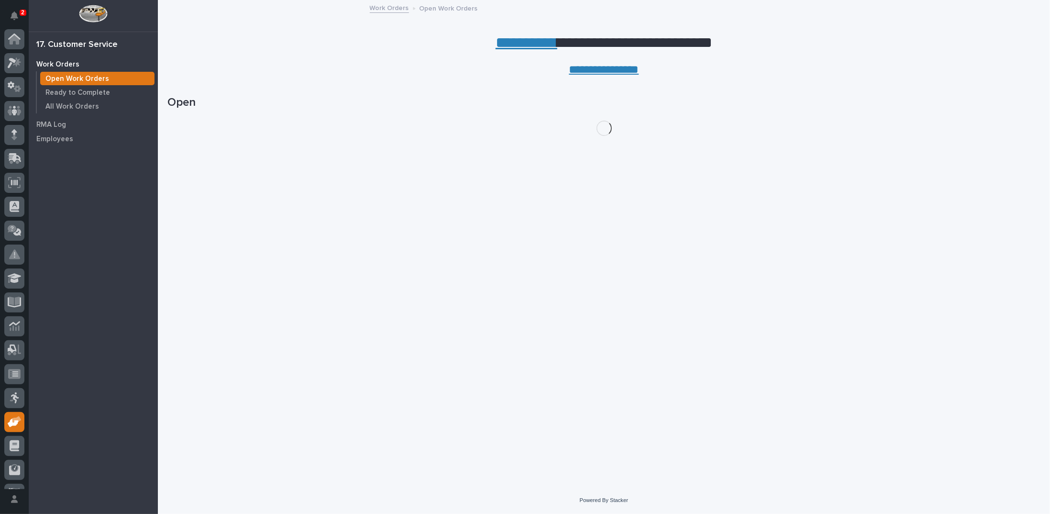
scroll to position [43, 0]
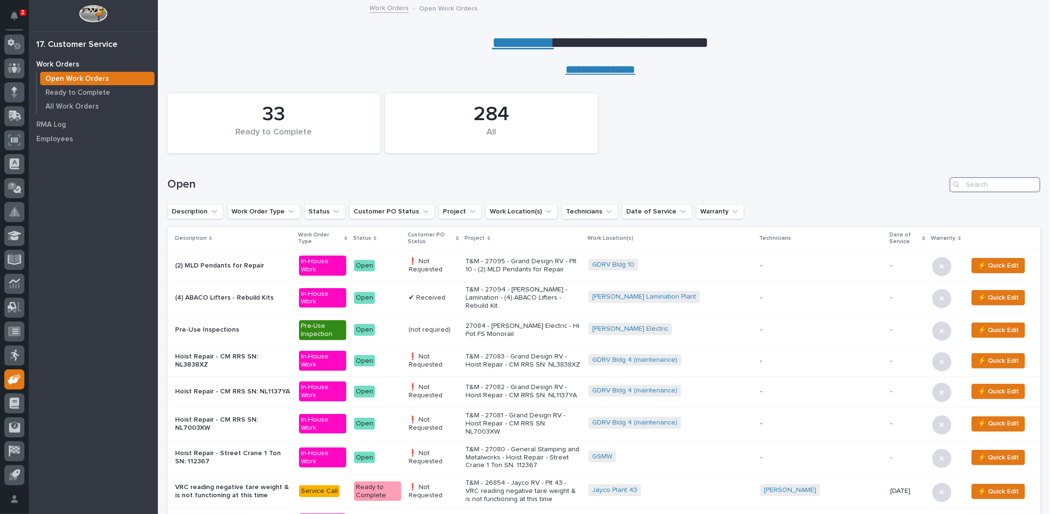
click at [962, 180] on input "Search" at bounding box center [995, 184] width 91 height 15
type input "26853"
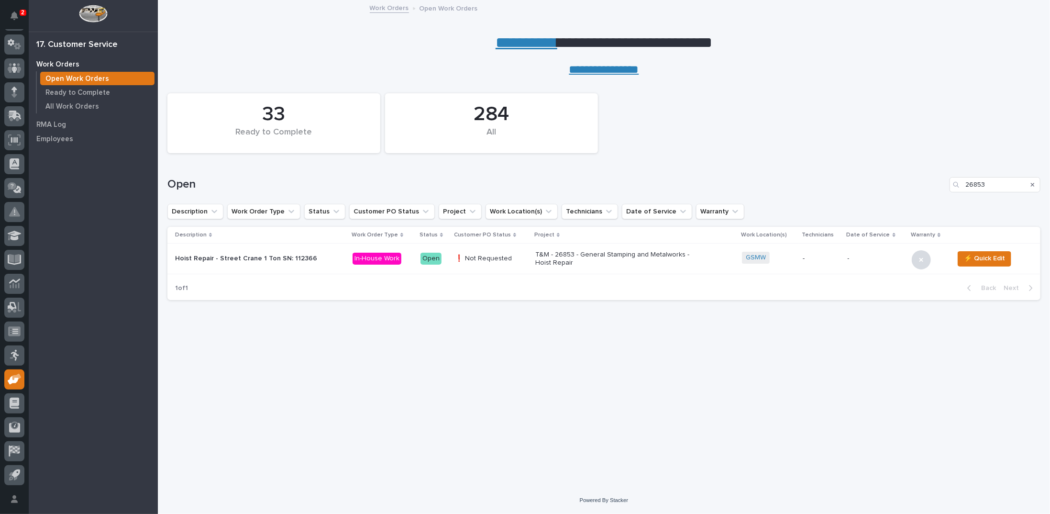
click at [556, 252] on p "T&M - 26853 - General Stamping and Metalworks - Hoist Repair" at bounding box center [618, 259] width 167 height 16
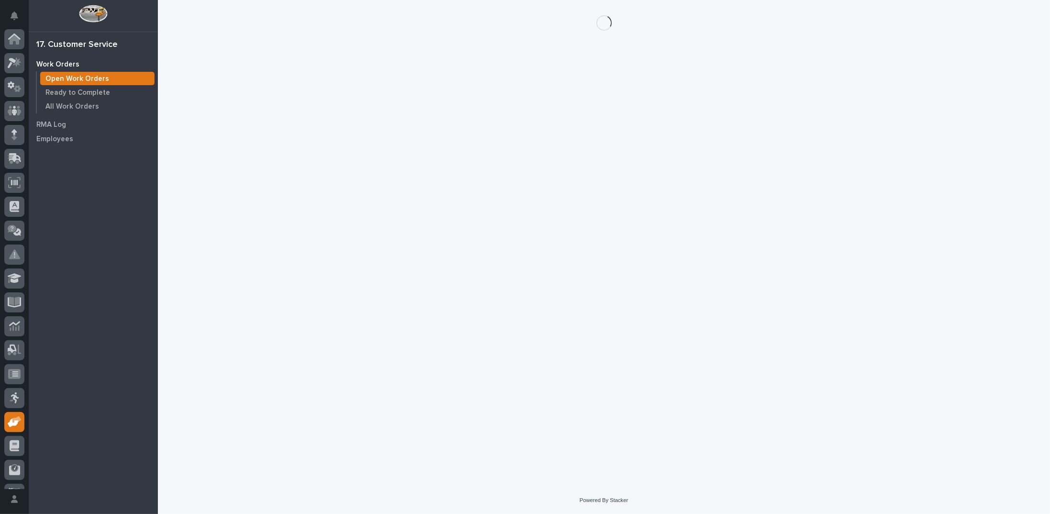
scroll to position [43, 0]
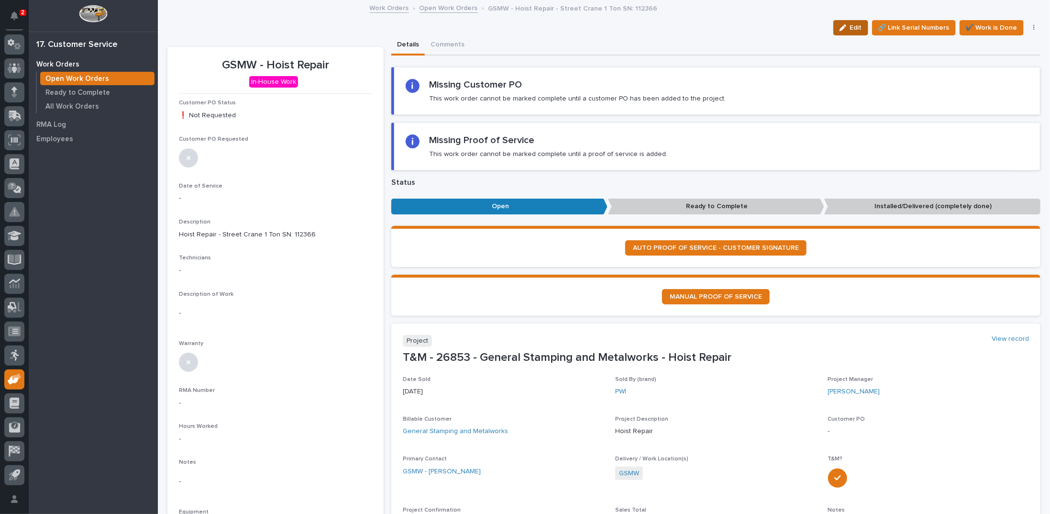
click at [842, 28] on div "button" at bounding box center [845, 27] width 11 height 7
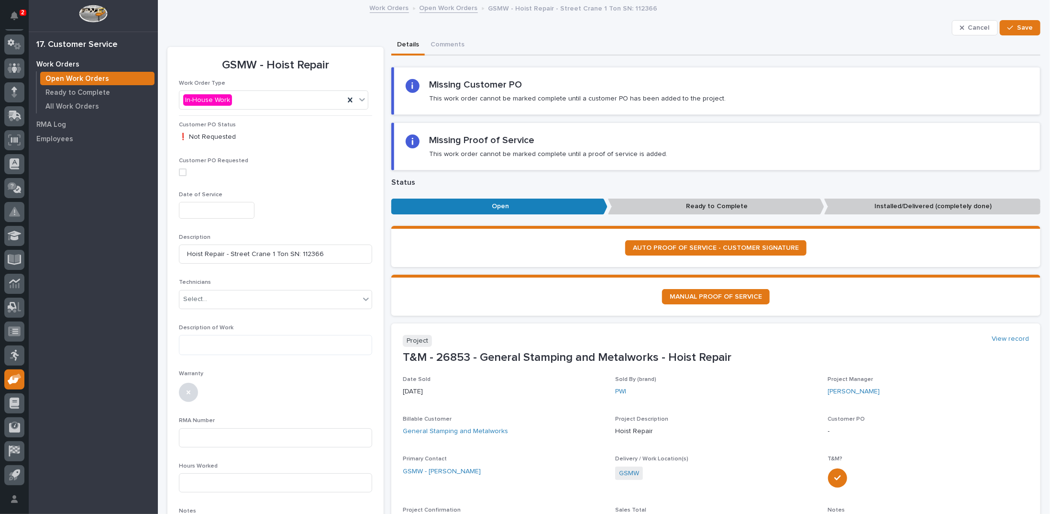
click at [224, 208] on input "text" at bounding box center [217, 210] width 76 height 17
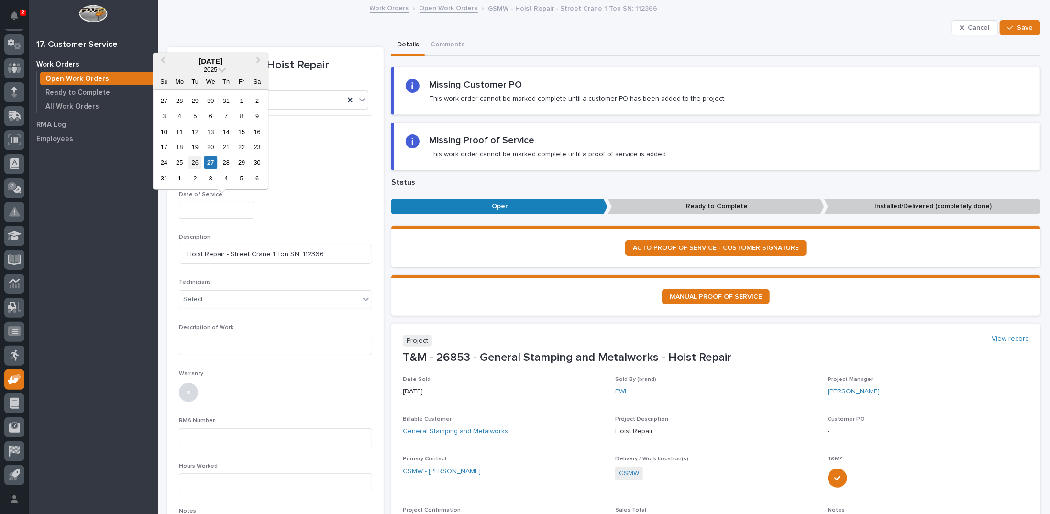
click at [196, 161] on div "26" at bounding box center [194, 162] width 13 height 13
type input "**********"
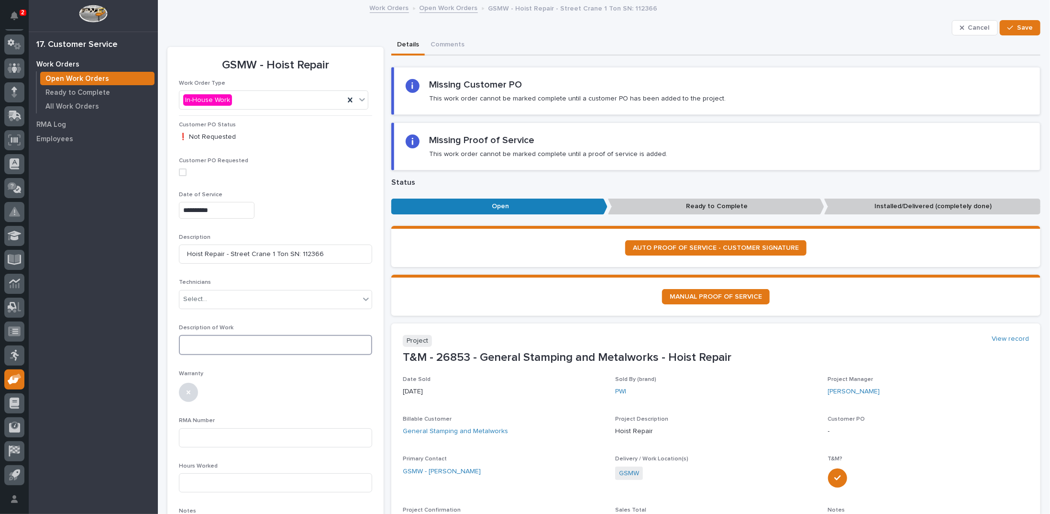
click at [221, 344] on textarea at bounding box center [275, 345] width 193 height 20
click at [228, 301] on div "Select..." at bounding box center [269, 299] width 180 height 16
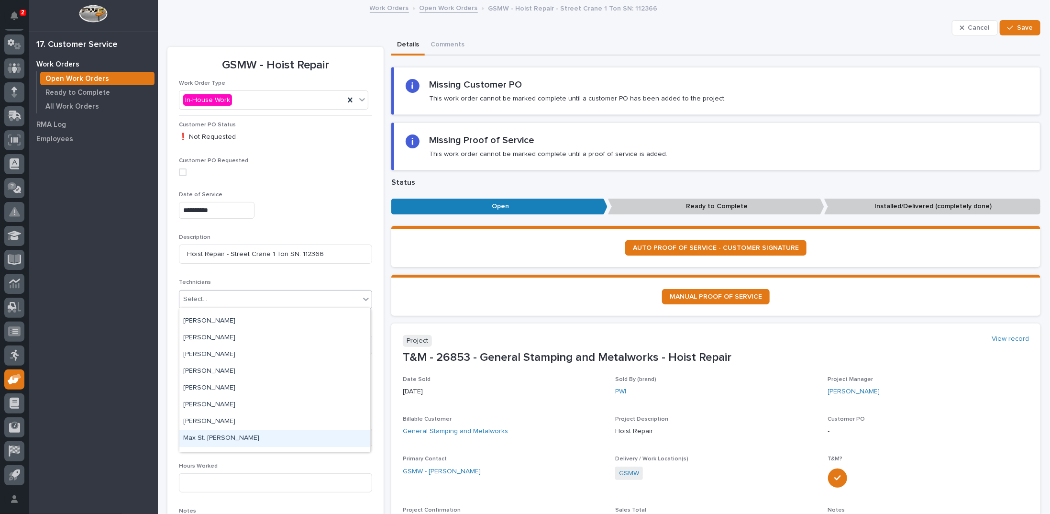
click at [217, 437] on div "Max St. [PERSON_NAME]" at bounding box center [274, 438] width 191 height 17
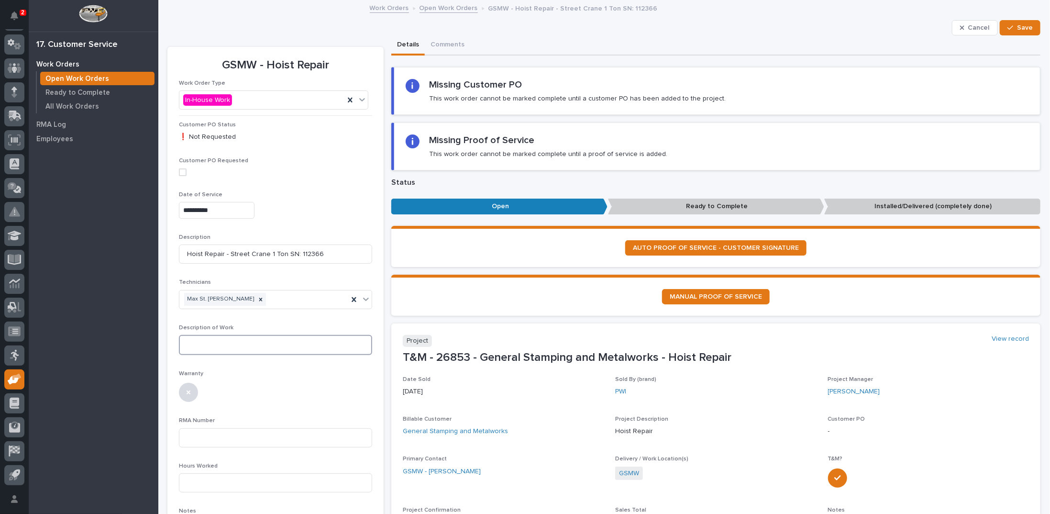
click at [203, 339] on textarea at bounding box center [275, 345] width 193 height 20
paste textarea "**********"
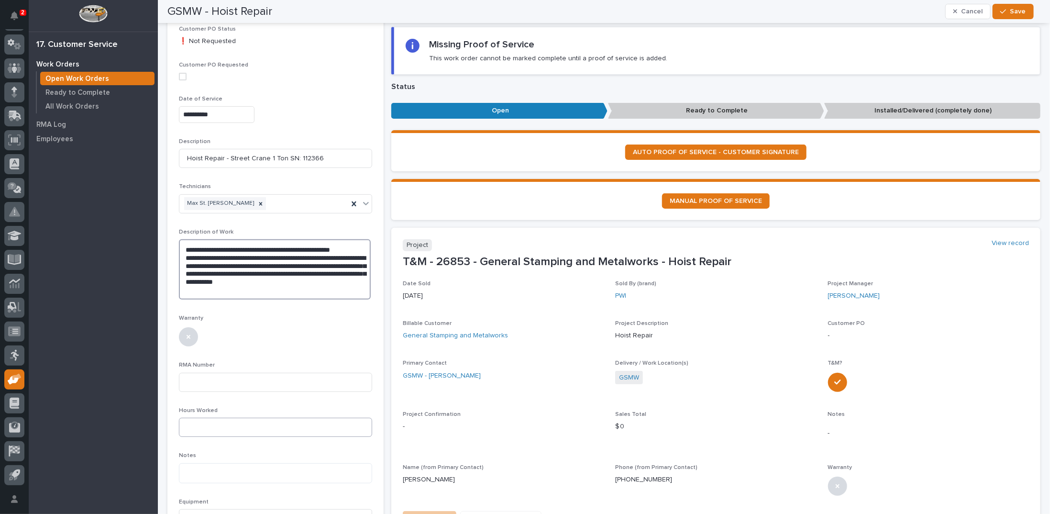
type textarea "**********"
drag, startPoint x: 205, startPoint y: 427, endPoint x: 202, endPoint y: 421, distance: 6.0
click at [205, 425] on input at bounding box center [275, 427] width 193 height 19
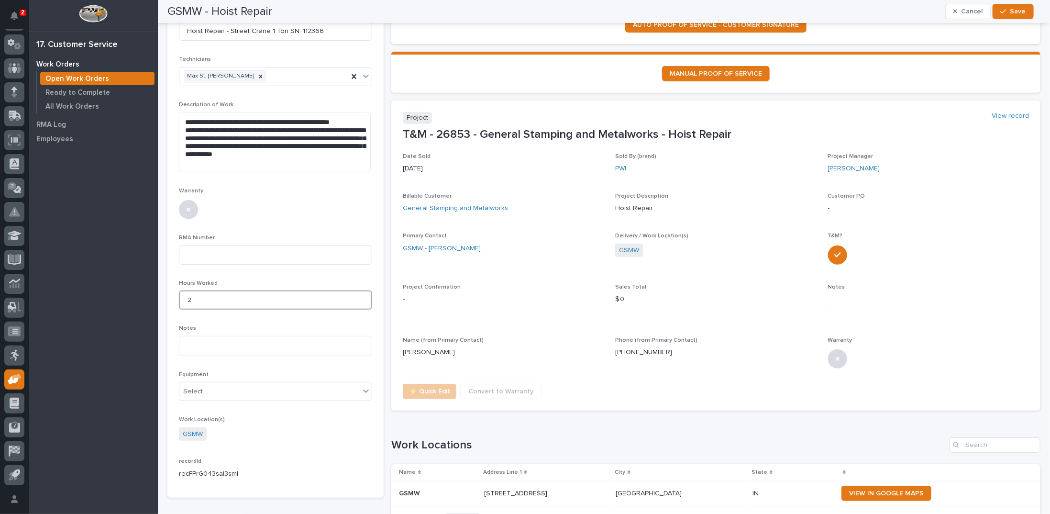
scroll to position [287, 0]
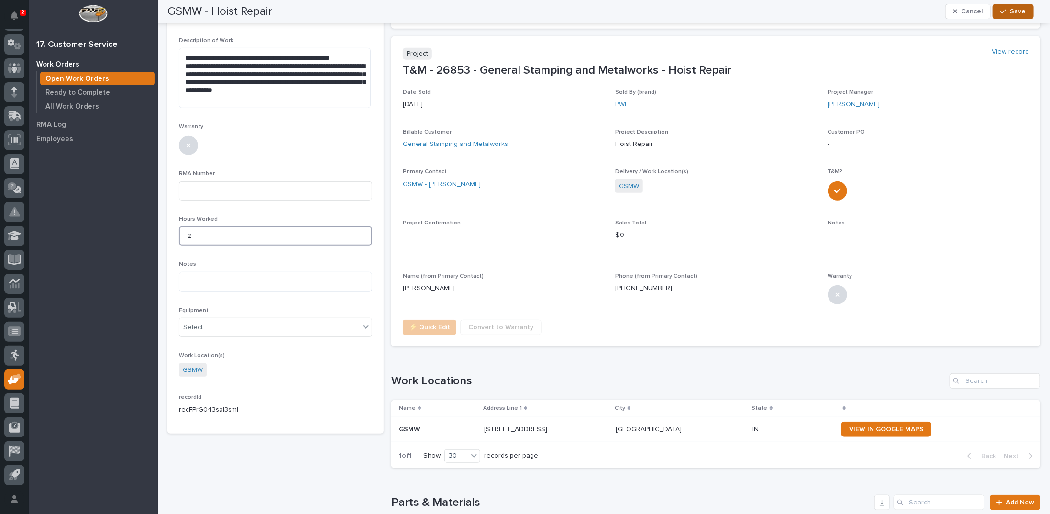
type input "2"
click at [1013, 12] on span "Save" at bounding box center [1018, 11] width 16 height 9
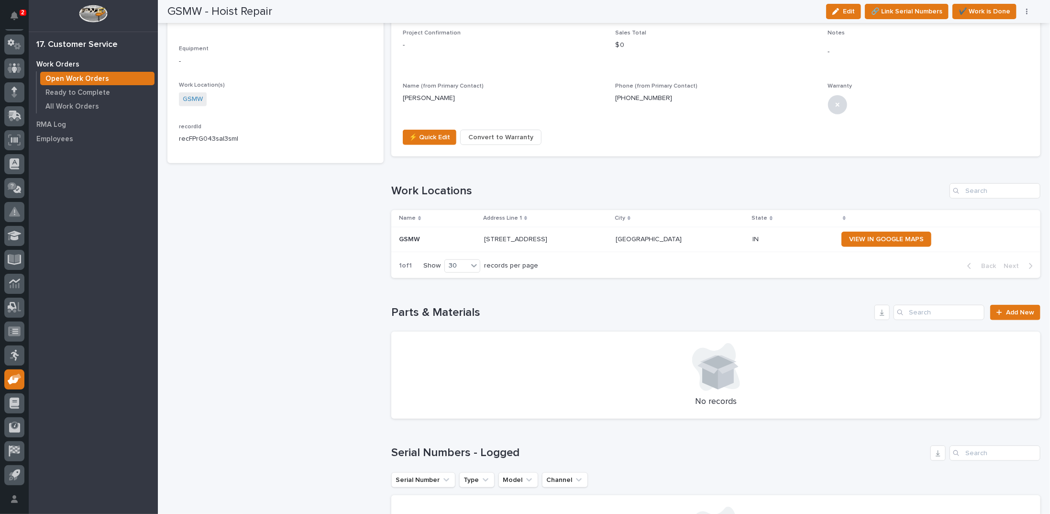
scroll to position [478, 0]
click at [1011, 309] on span "Add New" at bounding box center [1020, 311] width 28 height 7
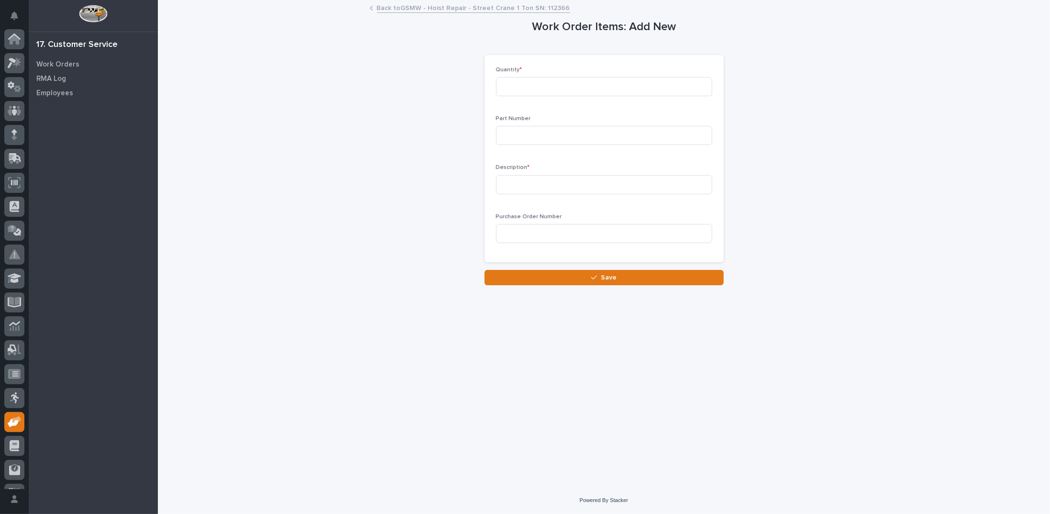
scroll to position [43, 0]
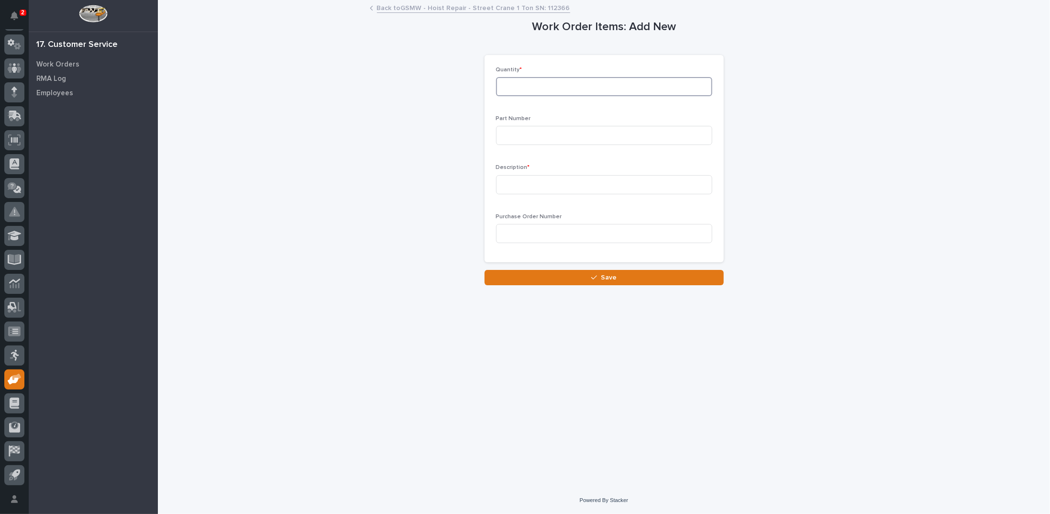
click at [590, 90] on input at bounding box center [604, 86] width 216 height 19
type input "10"
type input "SPCE06-1"
type input "Pendant Cable"
click at [611, 281] on span "Save" at bounding box center [609, 277] width 16 height 9
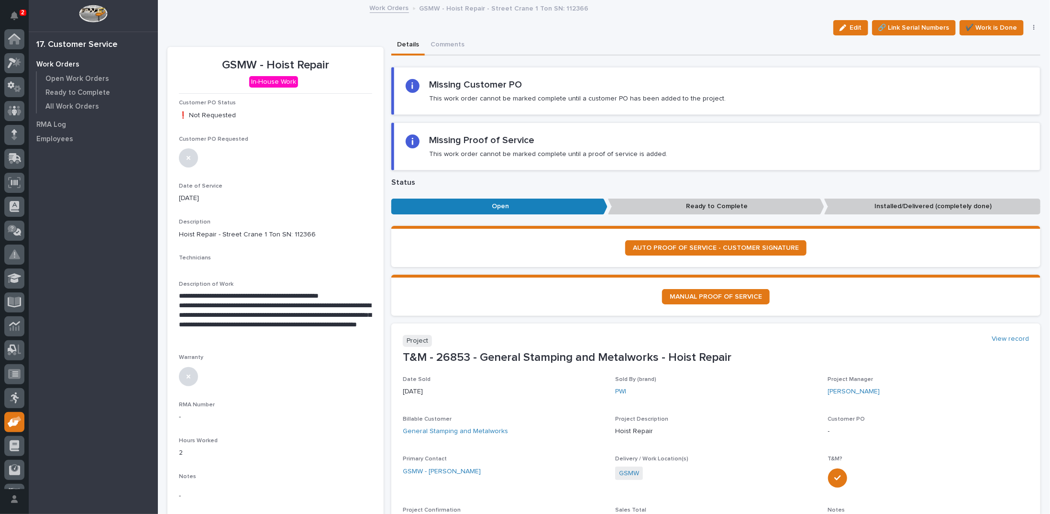
scroll to position [43, 0]
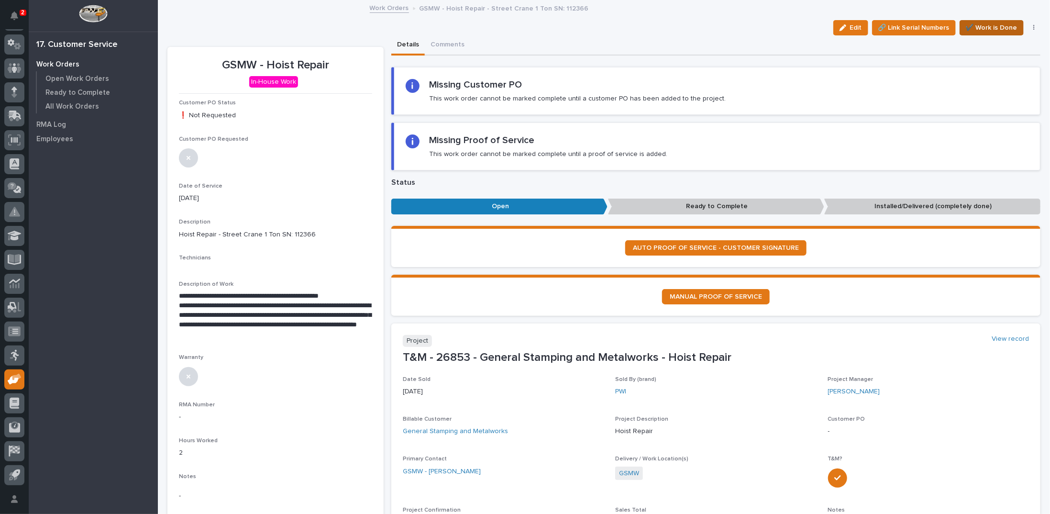
click at [974, 28] on span "✔️ Work is Done" at bounding box center [992, 27] width 52 height 11
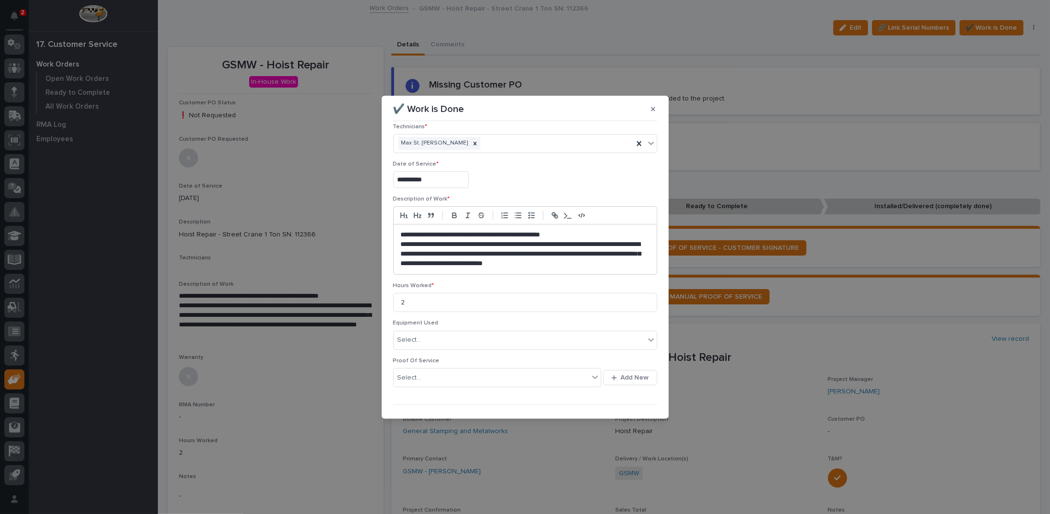
scroll to position [25, 0]
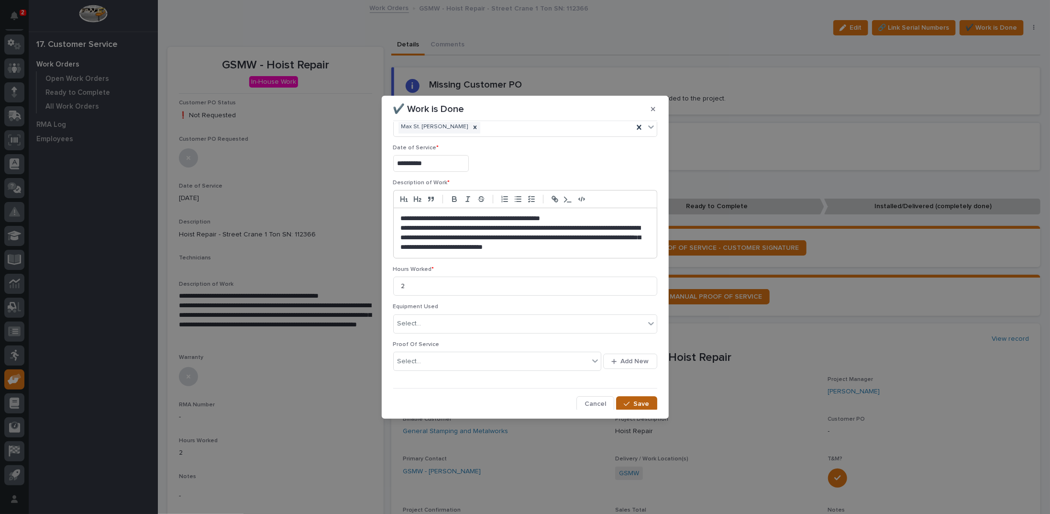
click at [625, 401] on icon "button" at bounding box center [627, 403] width 6 height 7
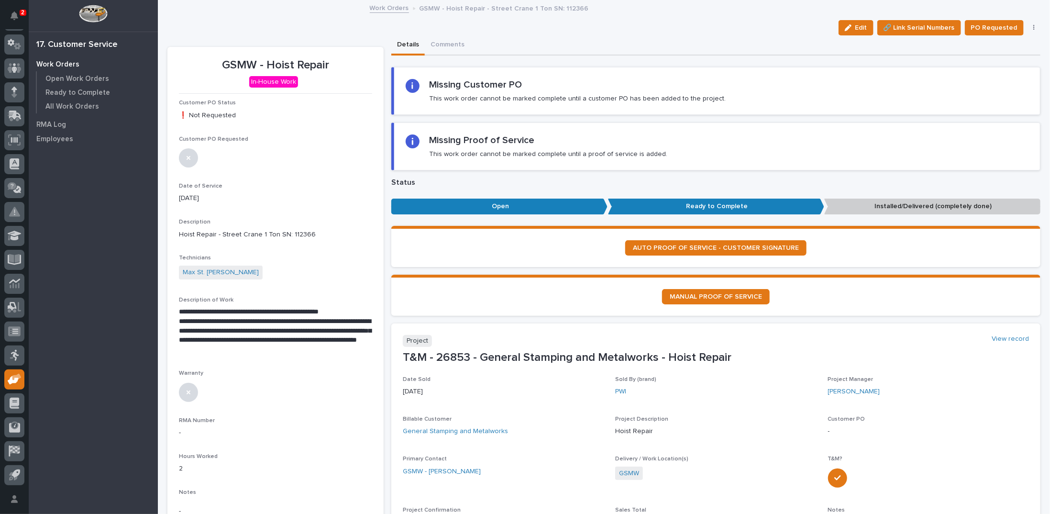
click at [1028, 26] on button "button" at bounding box center [1034, 27] width 13 height 7
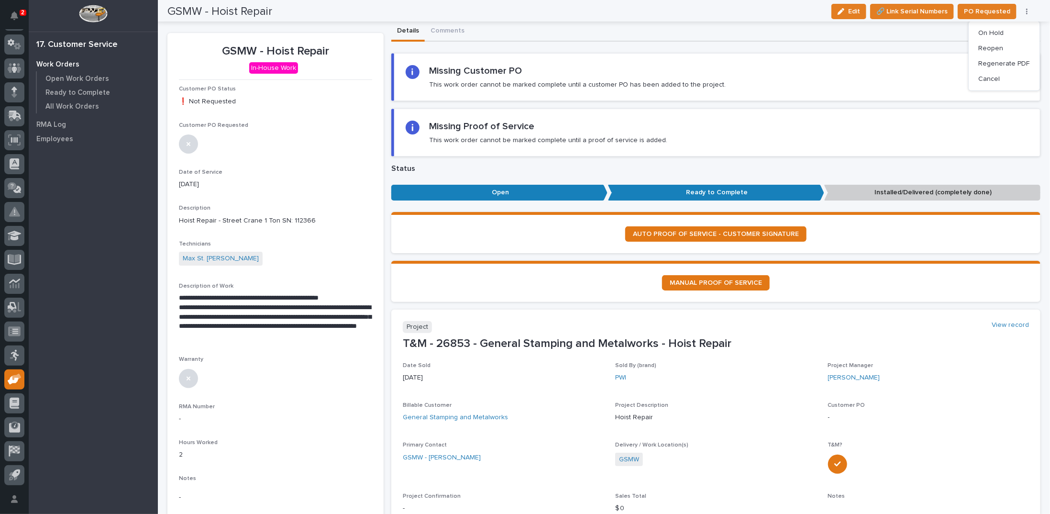
scroll to position [0, 0]
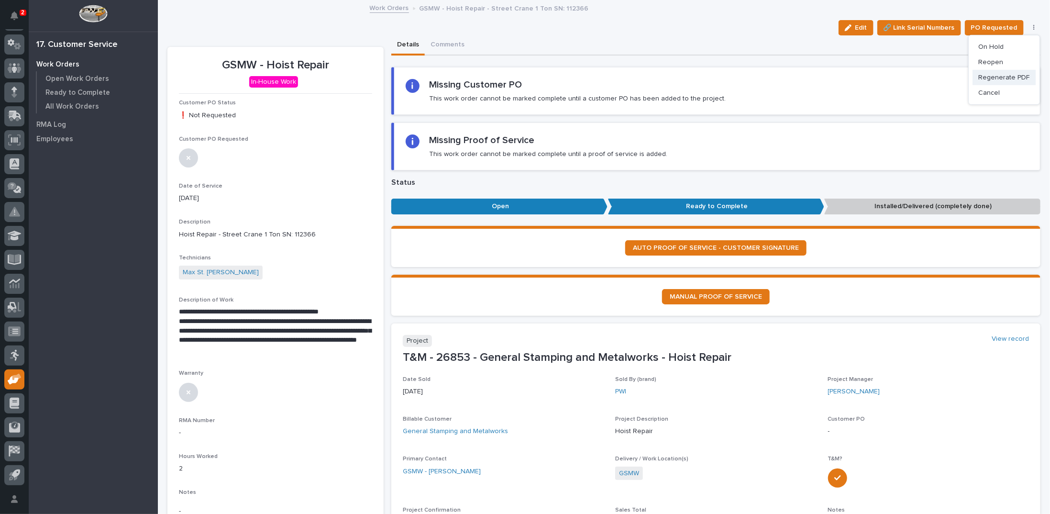
click at [1001, 79] on span "Regenerate PDF" at bounding box center [1003, 77] width 51 height 11
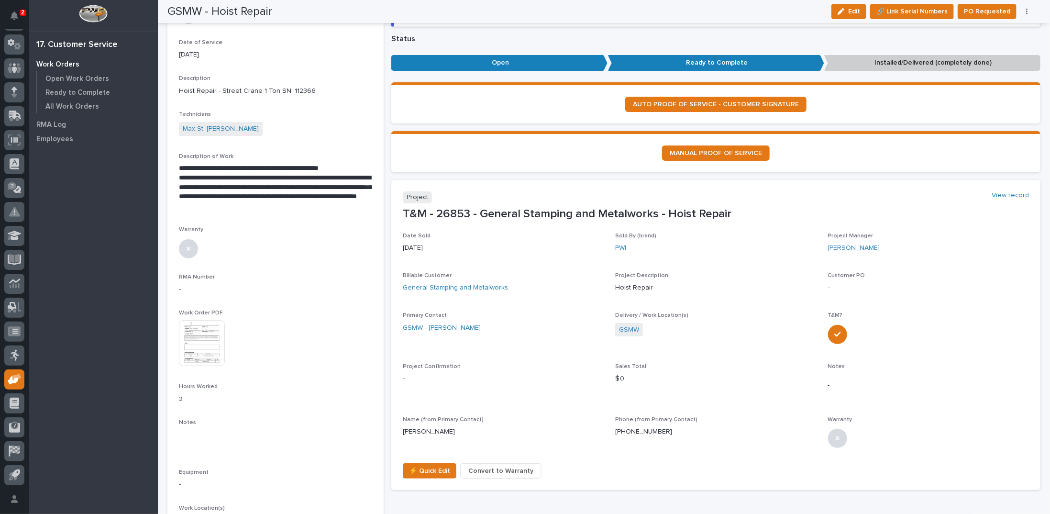
scroll to position [144, 0]
click at [189, 350] on img at bounding box center [202, 343] width 46 height 46
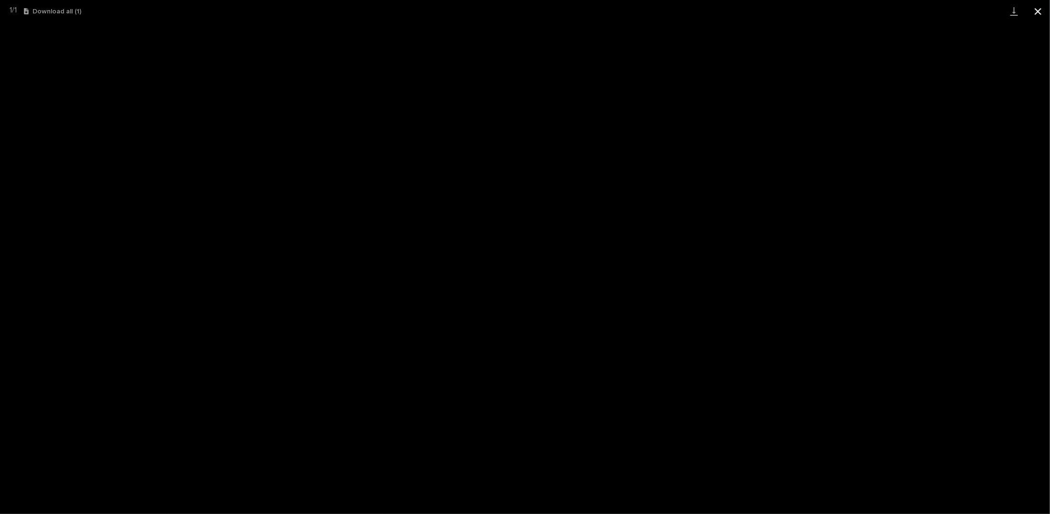
click at [1036, 13] on button "Close gallery" at bounding box center [1038, 11] width 24 height 22
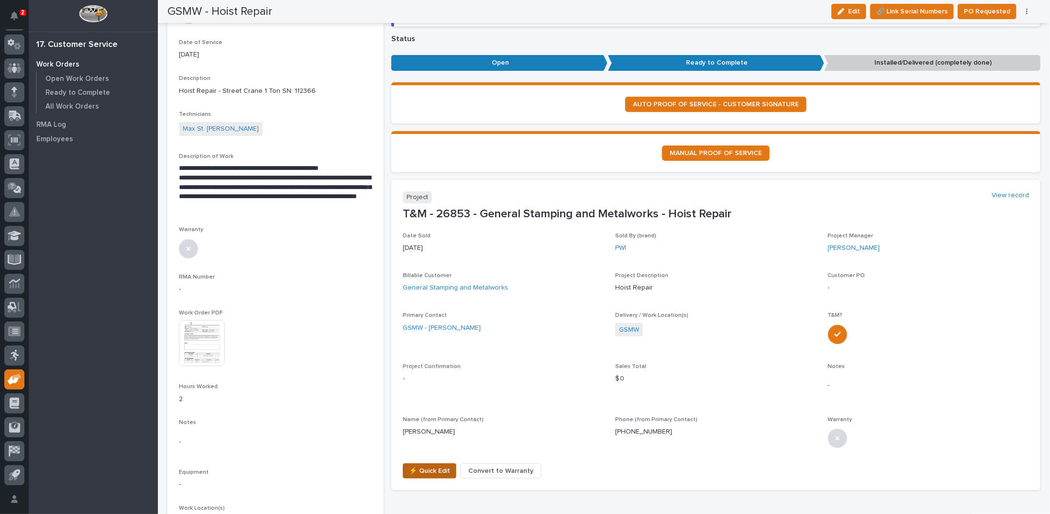
click at [420, 467] on span "⚡ Quick Edit" at bounding box center [429, 470] width 41 height 11
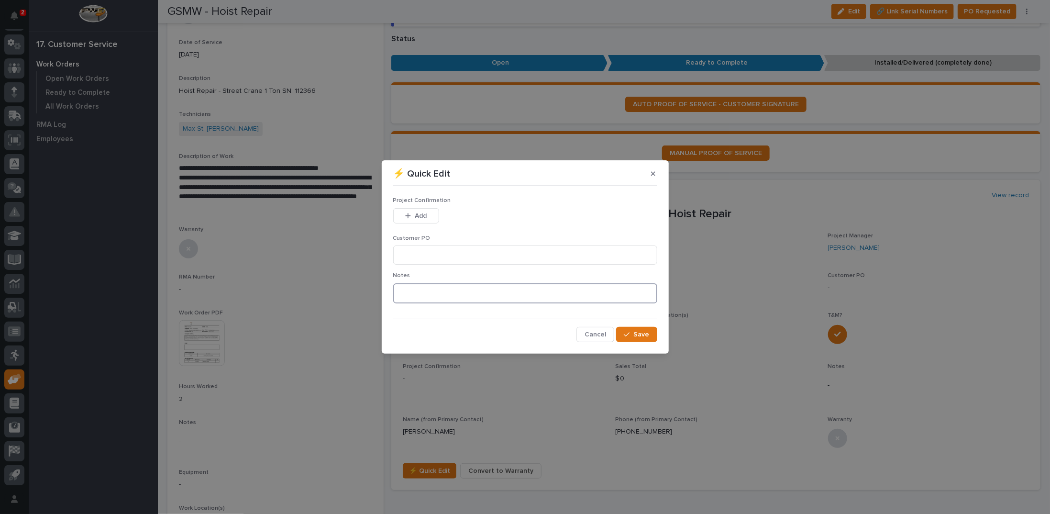
click at [418, 289] on textarea at bounding box center [525, 293] width 264 height 20
type textarea "*********"
click at [633, 331] on button "Save" at bounding box center [636, 334] width 41 height 15
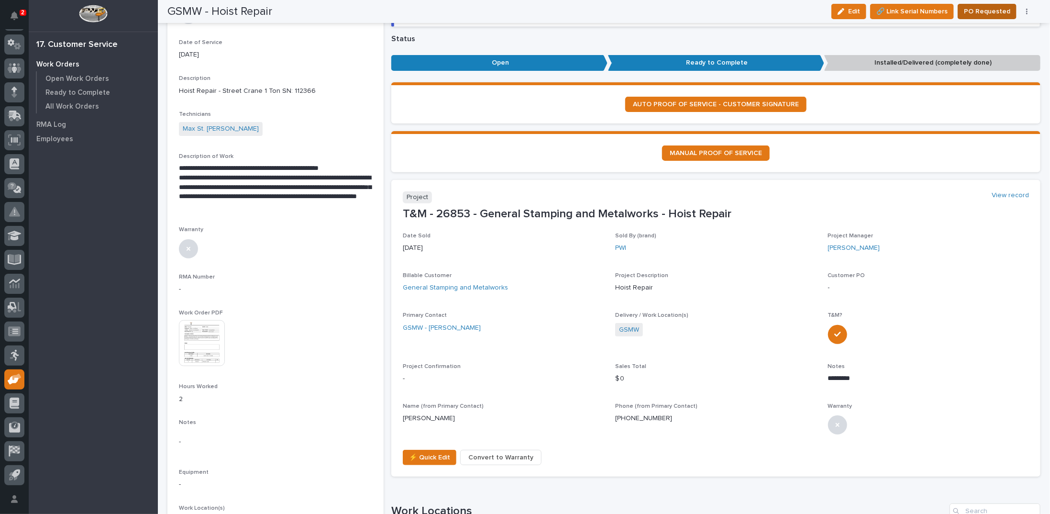
scroll to position [136, 0]
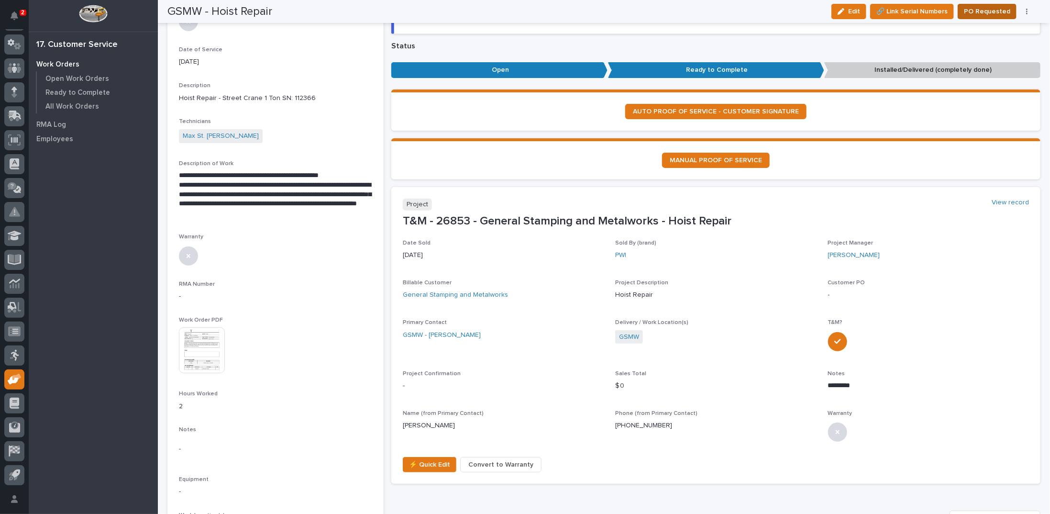
click at [986, 12] on span "PO Requested" at bounding box center [987, 11] width 46 height 11
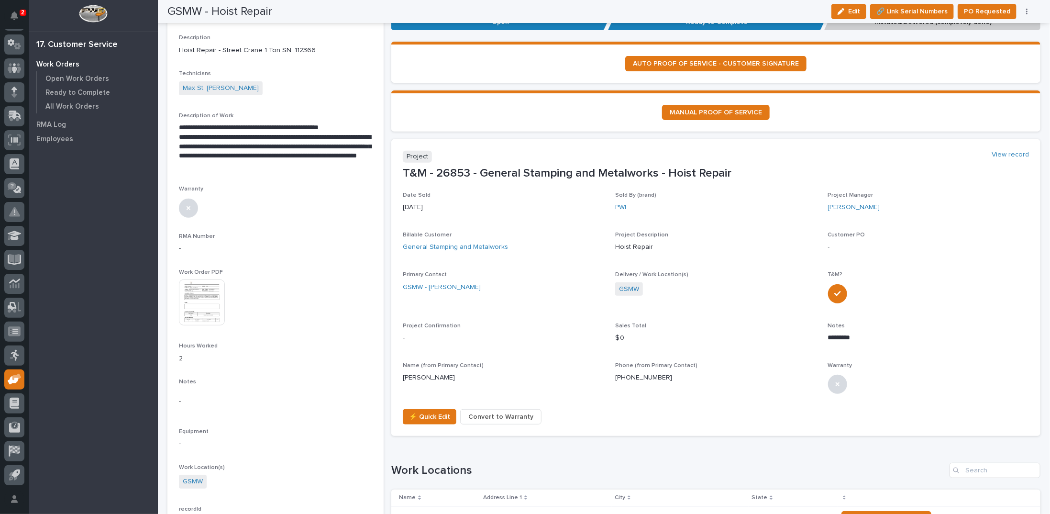
scroll to position [0, 0]
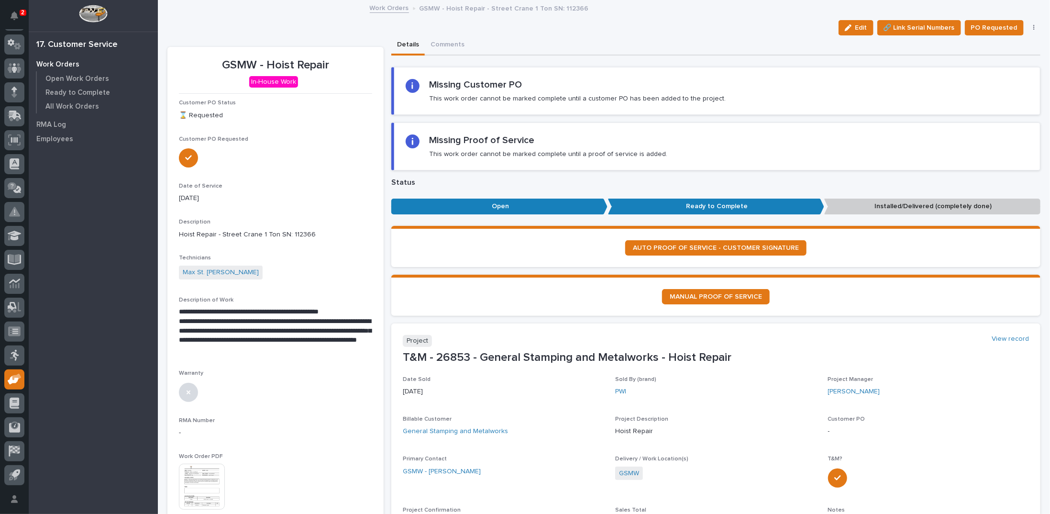
click at [388, 6] on link "Work Orders" at bounding box center [389, 7] width 39 height 11
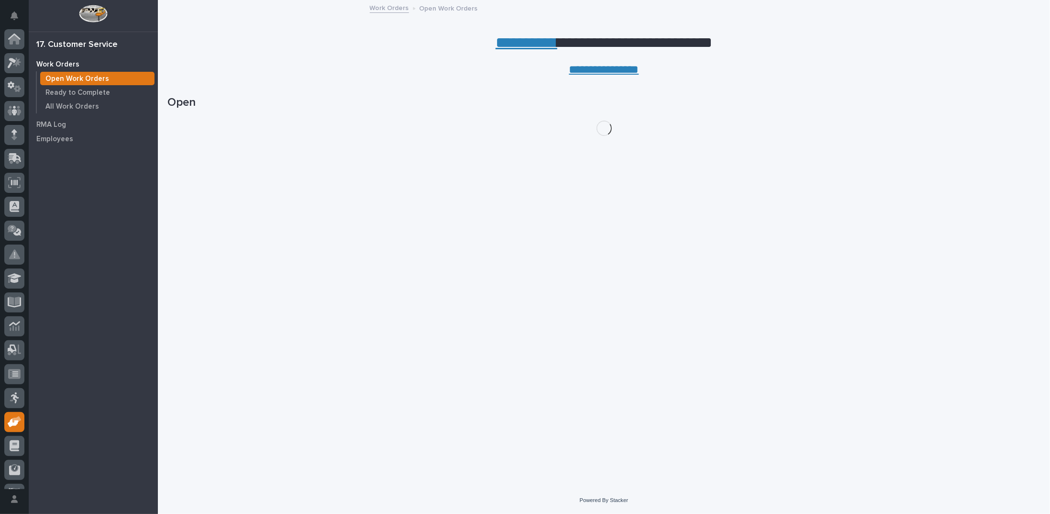
scroll to position [43, 0]
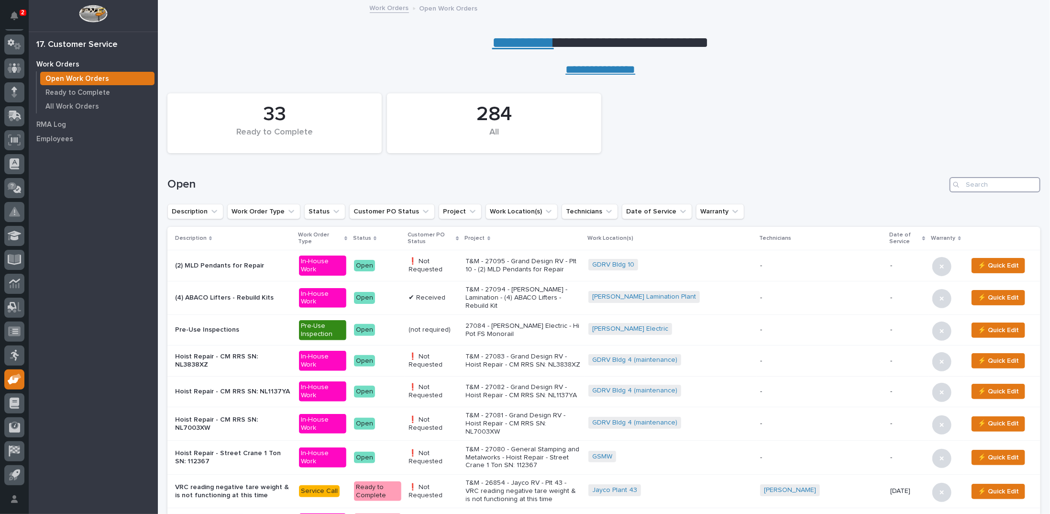
click at [981, 186] on input "Search" at bounding box center [995, 184] width 91 height 15
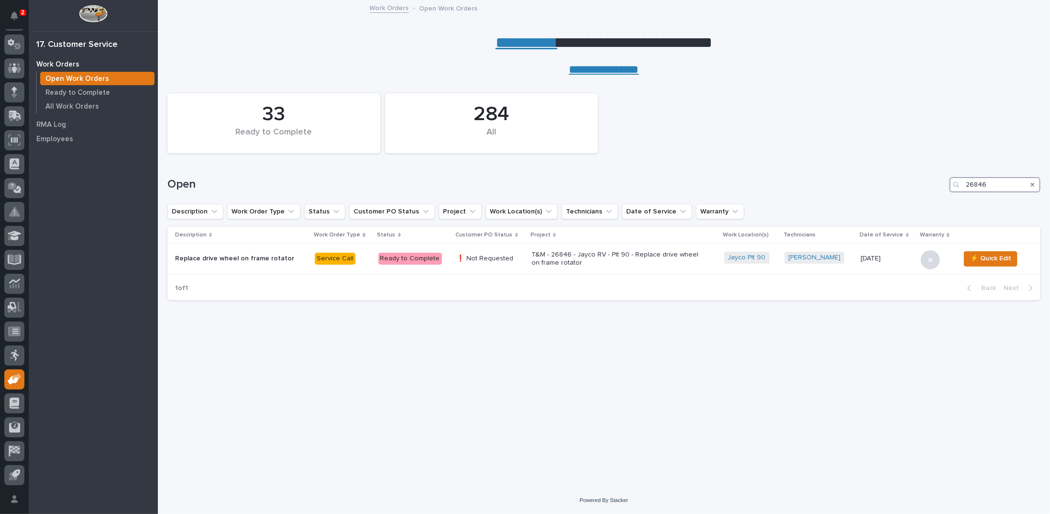
type input "26846"
click at [553, 252] on p "T&M - 26846 - Jayco RV - Plt 90 - Replace drive wheel on frame rotator" at bounding box center [614, 259] width 167 height 16
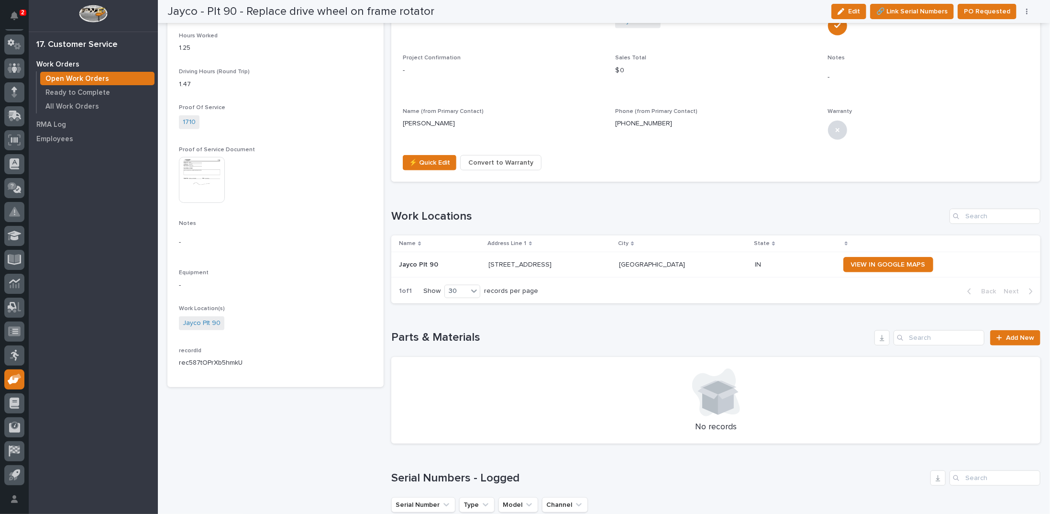
scroll to position [431, 0]
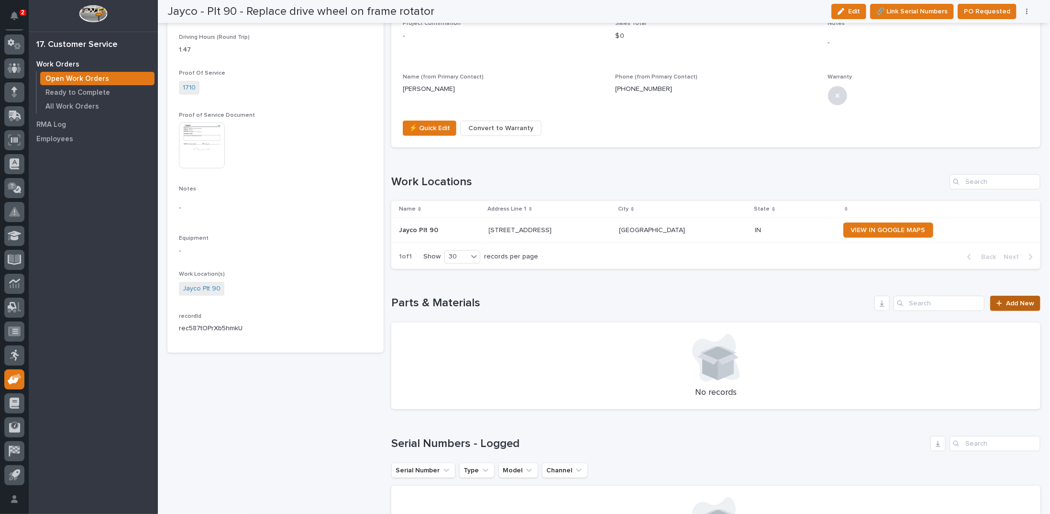
click at [999, 304] on link "Add New" at bounding box center [1015, 303] width 50 height 15
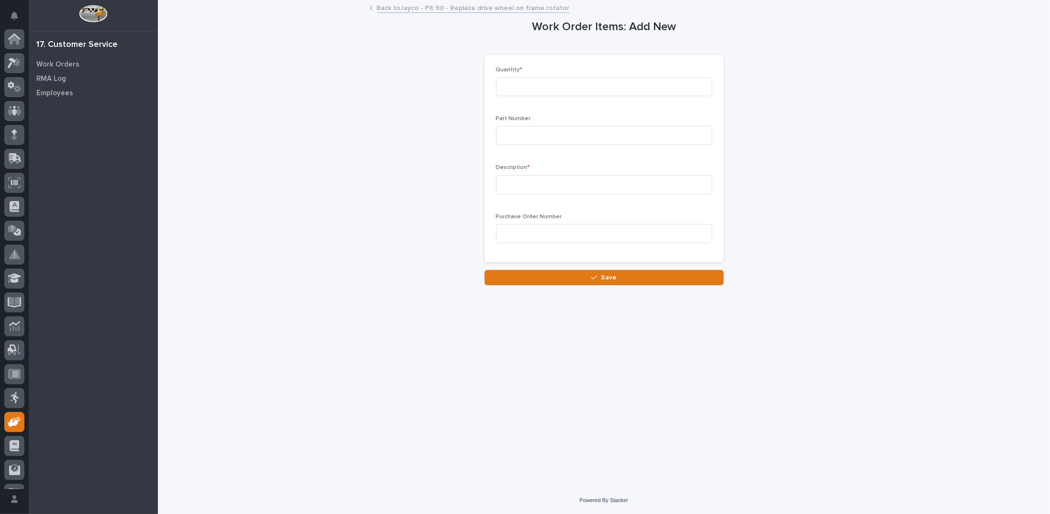
scroll to position [43, 0]
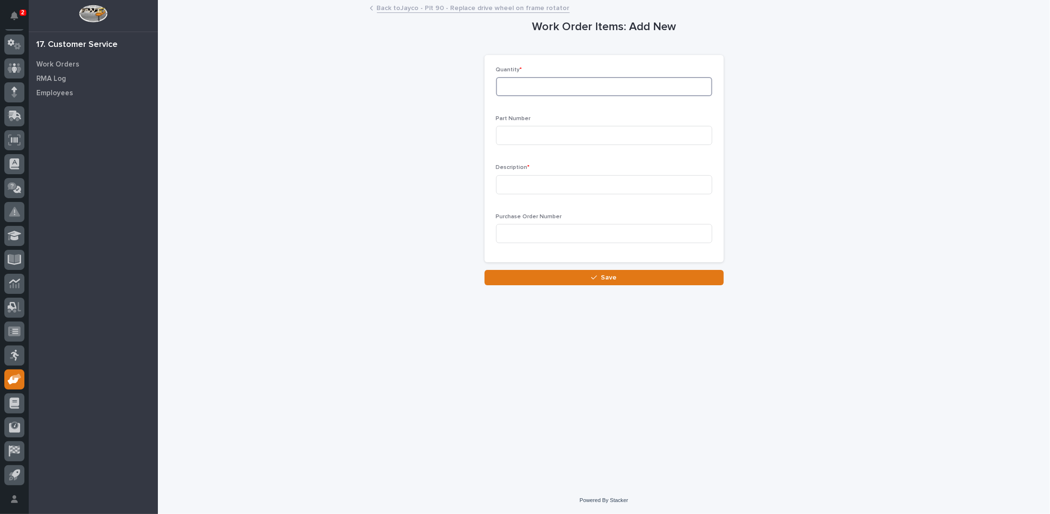
click at [544, 86] on input at bounding box center [604, 86] width 216 height 19
type input "1"
paste input "PW4K72RTIREFOAM"
type input "PW4K72RTIREFOAM"
type input "Frame Rotator Tire"
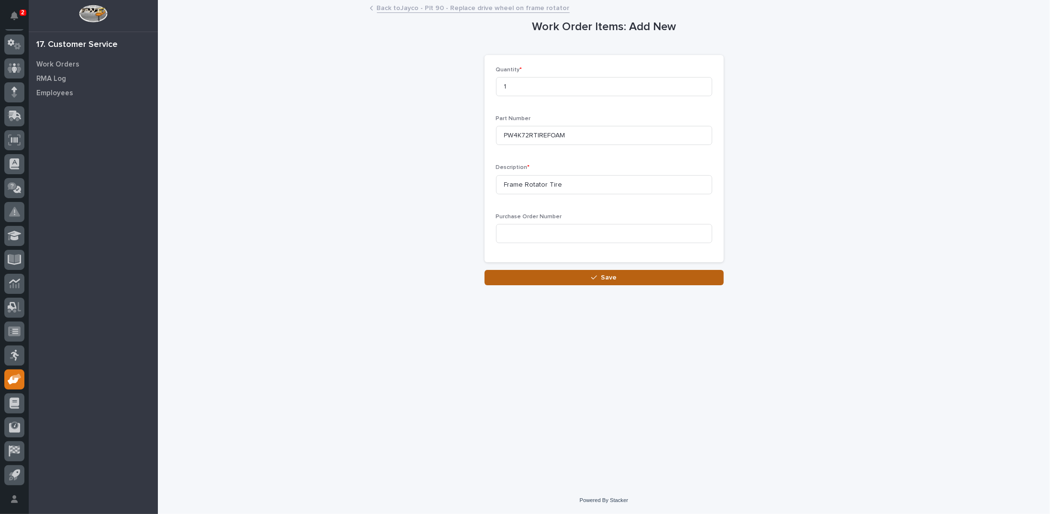
click at [576, 279] on button "Save" at bounding box center [604, 277] width 239 height 15
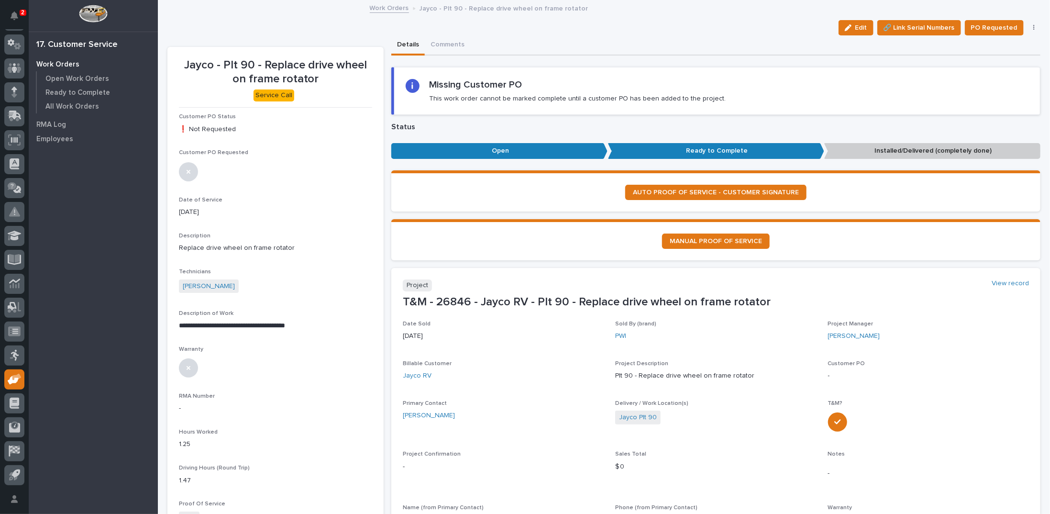
click at [1033, 27] on icon "button" at bounding box center [1033, 28] width 1 height 6
click at [999, 77] on span "Regenerate PDF" at bounding box center [1003, 77] width 51 height 11
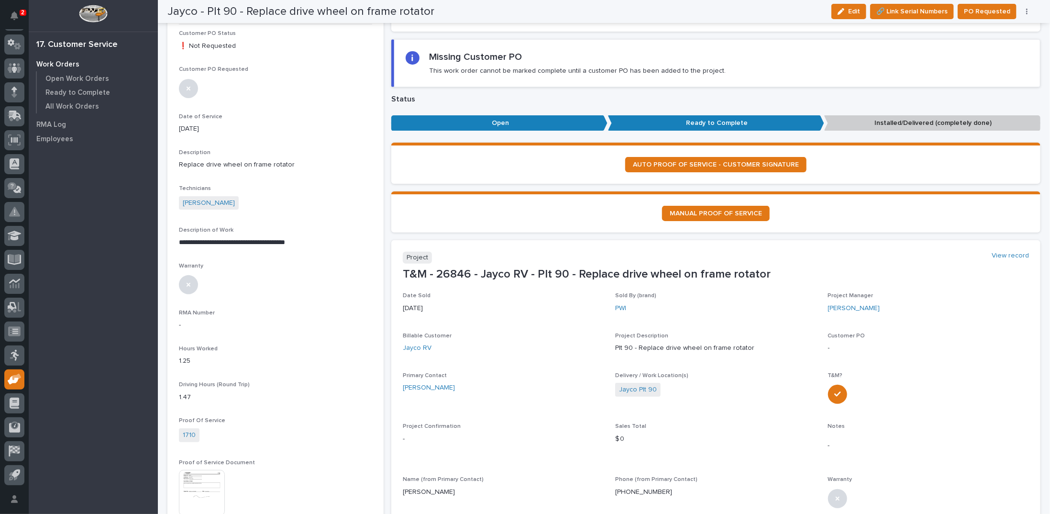
scroll to position [96, 0]
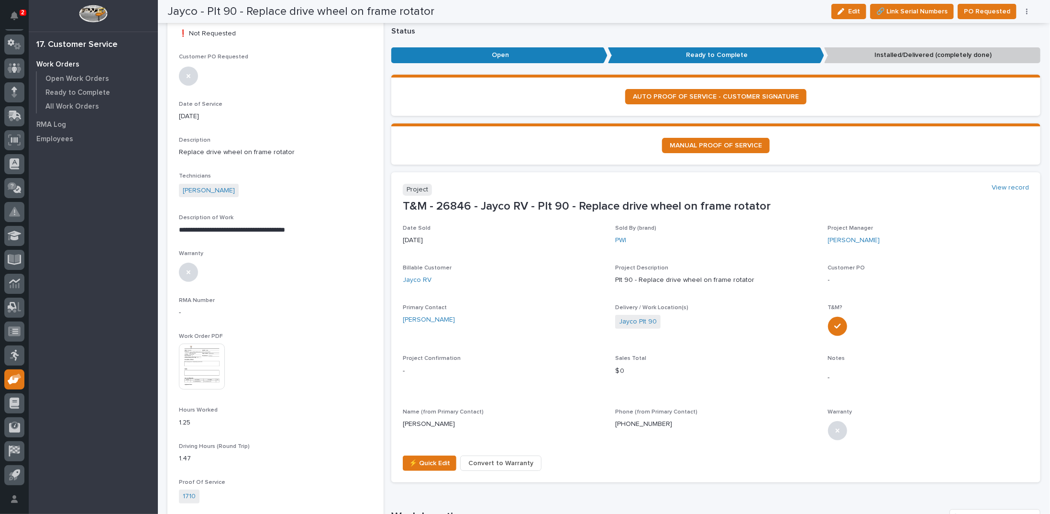
click at [201, 362] on img at bounding box center [202, 366] width 46 height 46
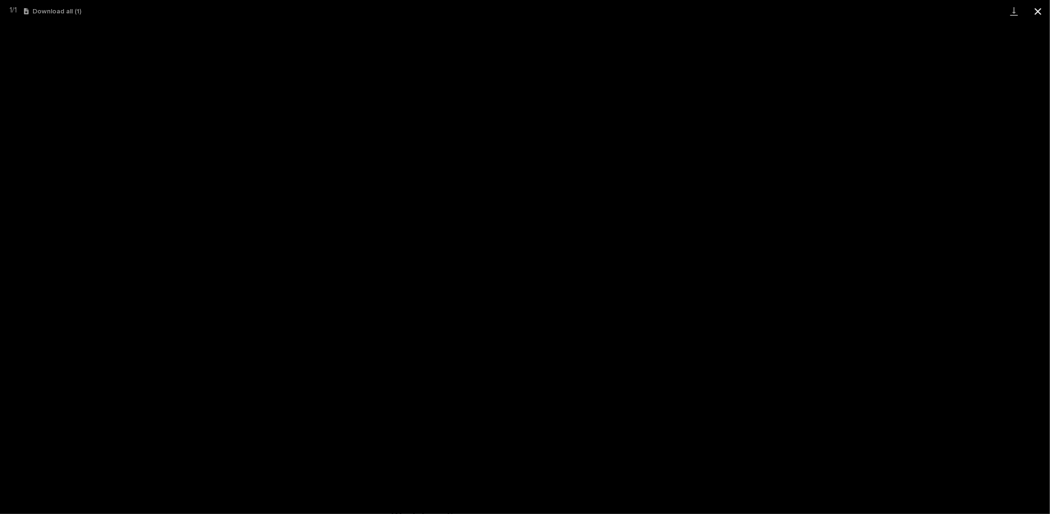
click at [1041, 11] on button "Close gallery" at bounding box center [1038, 11] width 24 height 22
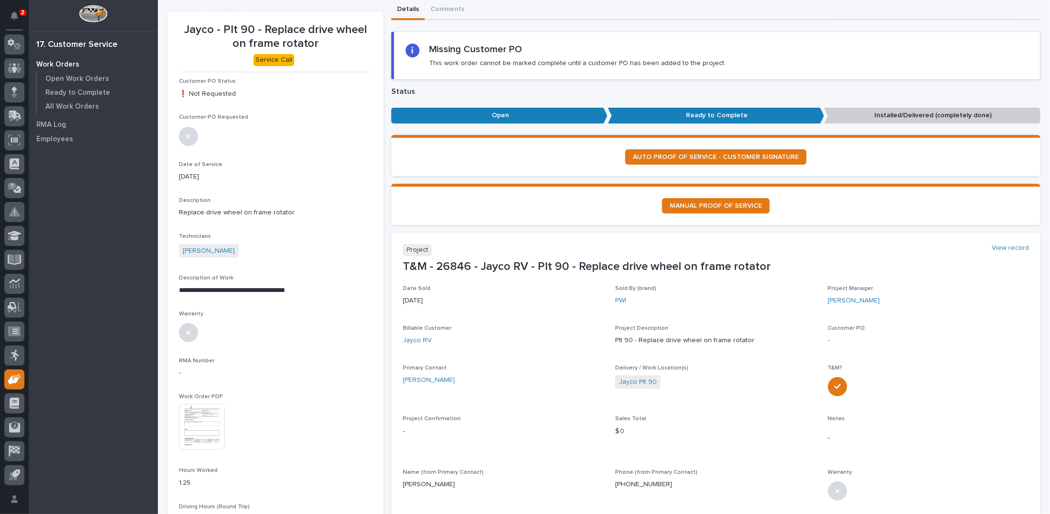
scroll to position [48, 0]
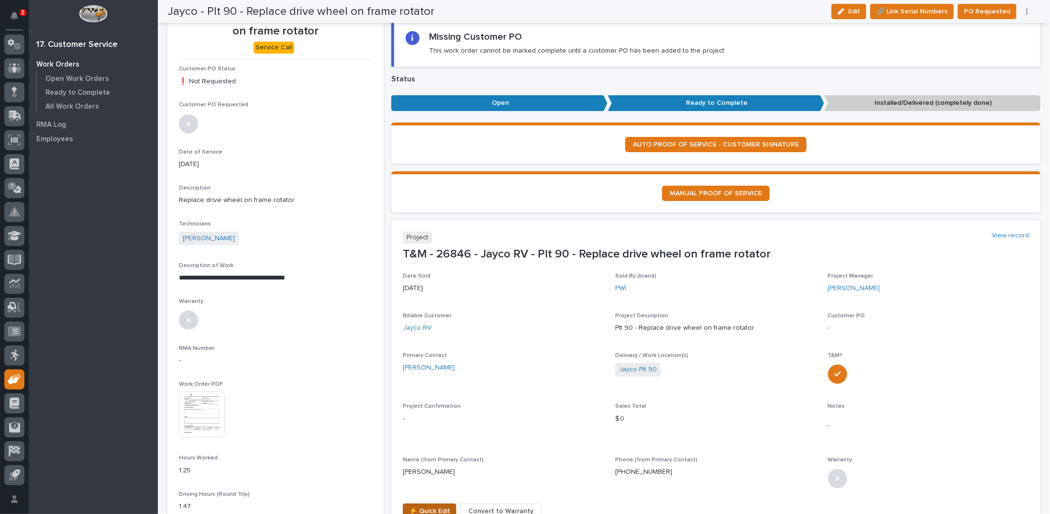
click at [427, 503] on button "⚡ Quick Edit" at bounding box center [430, 510] width 54 height 15
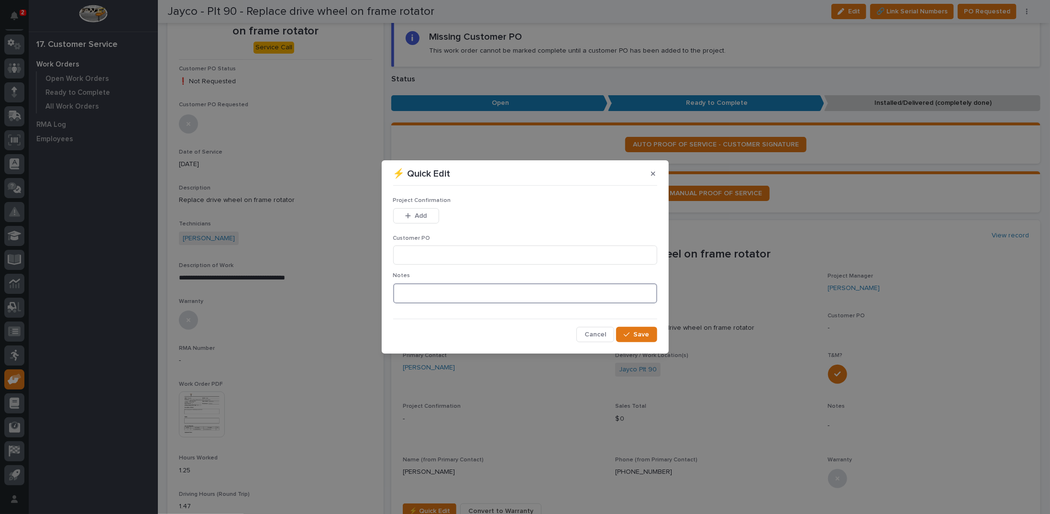
click at [436, 295] on textarea at bounding box center [525, 293] width 264 height 20
type textarea "*********"
click at [429, 255] on input at bounding box center [525, 254] width 264 height 19
type input "No PO Required"
click at [425, 217] on span "Add" at bounding box center [421, 215] width 12 height 9
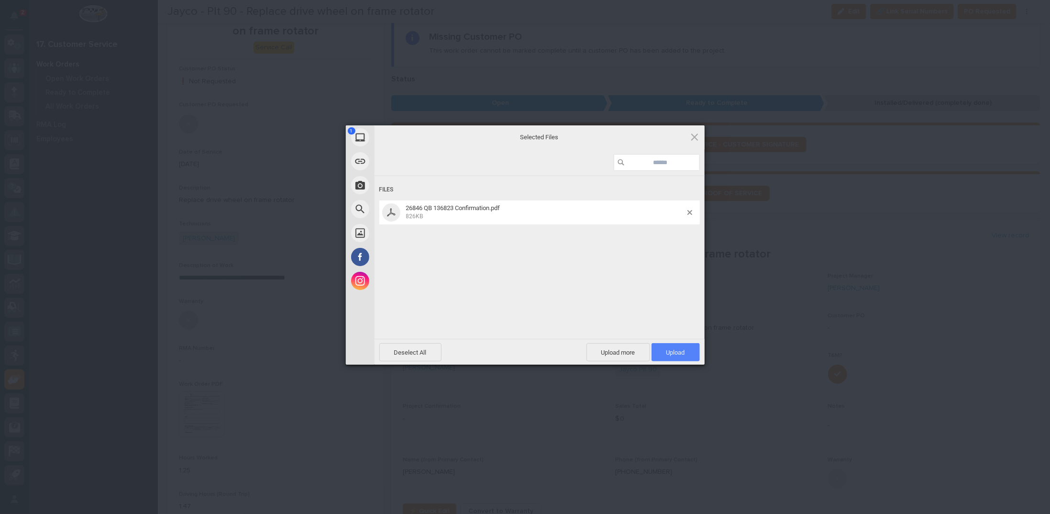
click at [663, 350] on span "Upload 1" at bounding box center [676, 352] width 48 height 18
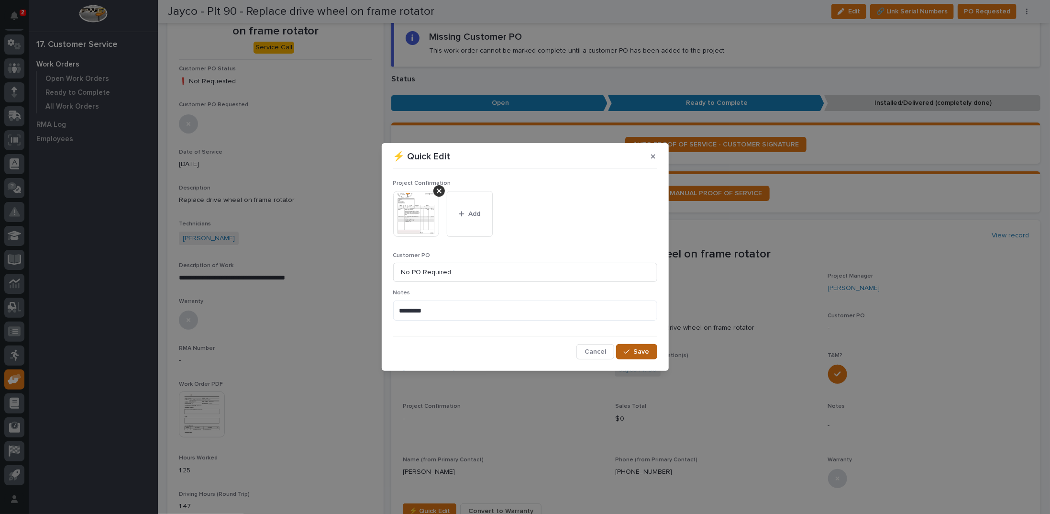
click at [634, 351] on span "Save" at bounding box center [642, 351] width 16 height 9
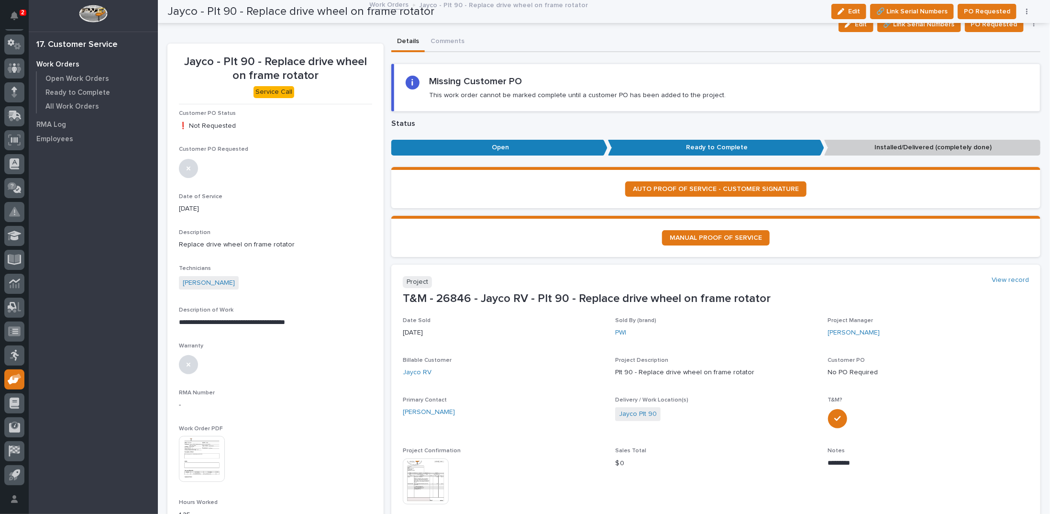
scroll to position [0, 0]
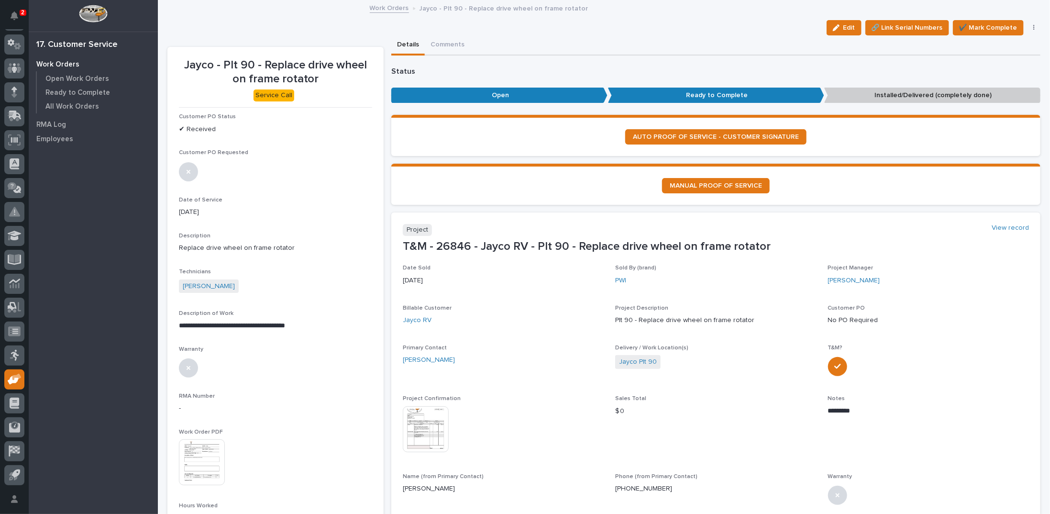
click at [179, 325] on p "**********" at bounding box center [275, 326] width 192 height 10
drag, startPoint x: 178, startPoint y: 325, endPoint x: 318, endPoint y: 328, distance: 139.7
click at [318, 328] on p "**********" at bounding box center [275, 326] width 192 height 10
copy p "**********"
click at [846, 25] on span "Edit" at bounding box center [849, 27] width 12 height 9
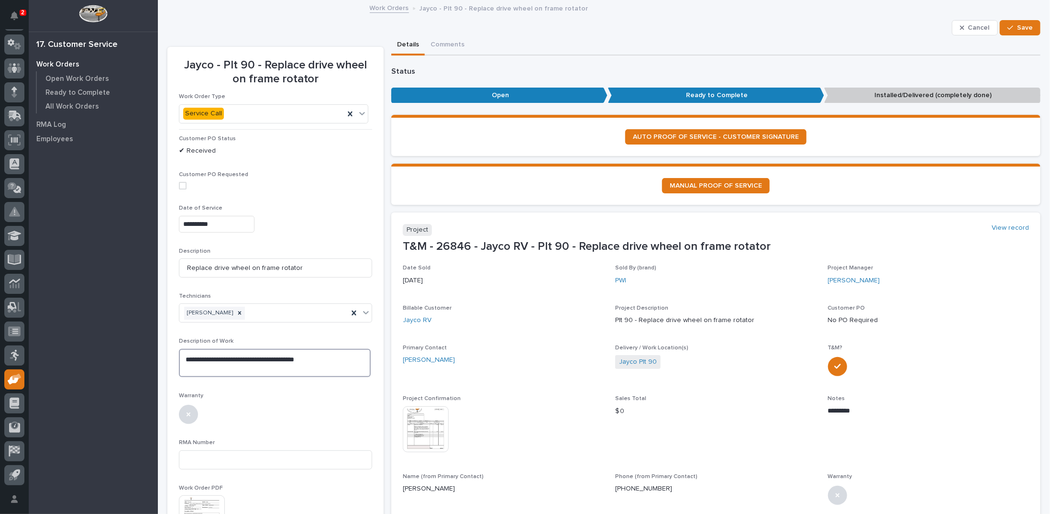
click at [236, 357] on textarea "**********" at bounding box center [275, 363] width 192 height 28
type textarea "**********"
click at [1008, 23] on button "Save" at bounding box center [1020, 27] width 41 height 15
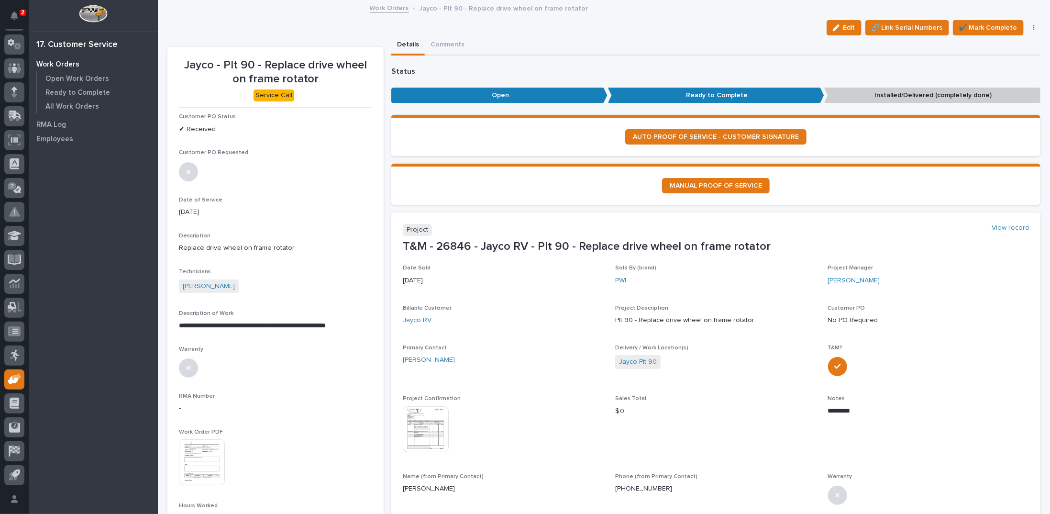
click at [429, 422] on img at bounding box center [426, 429] width 46 height 46
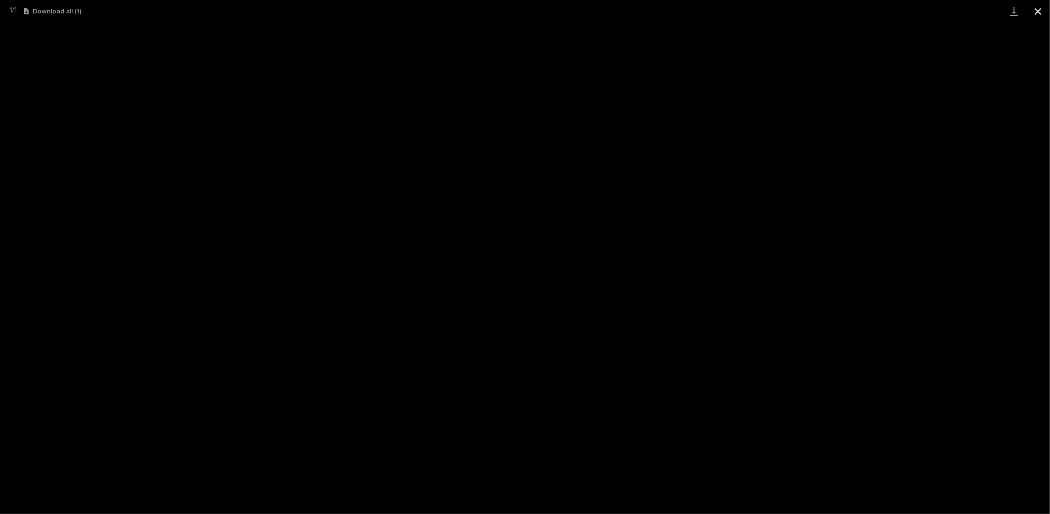
click at [1043, 12] on button "Close gallery" at bounding box center [1038, 11] width 24 height 22
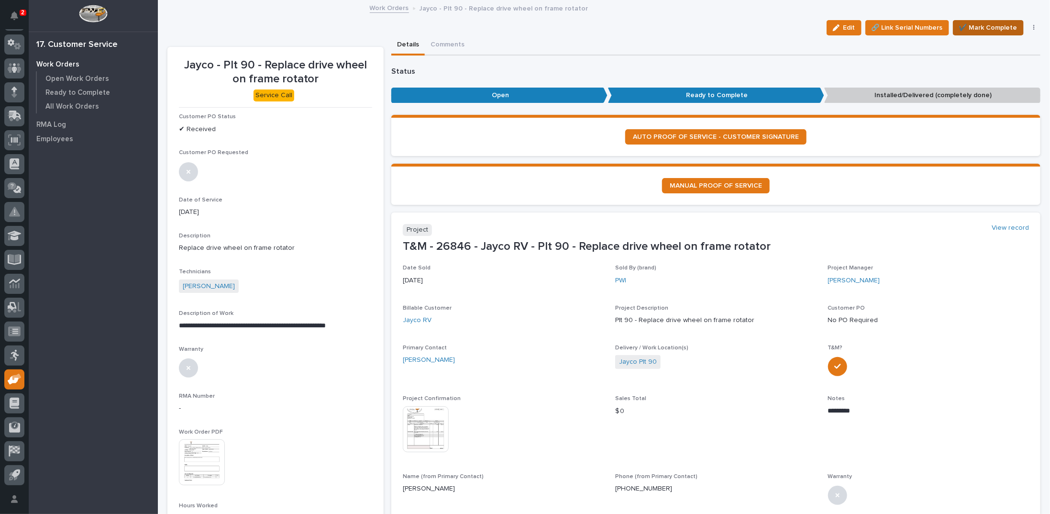
click at [963, 28] on span "✔️ Mark Complete" at bounding box center [988, 27] width 58 height 11
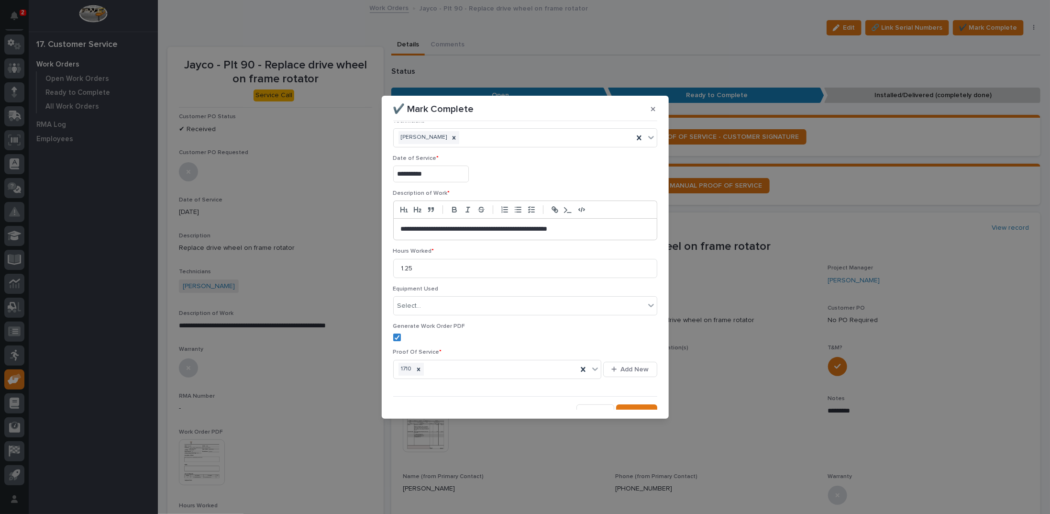
scroll to position [22, 0]
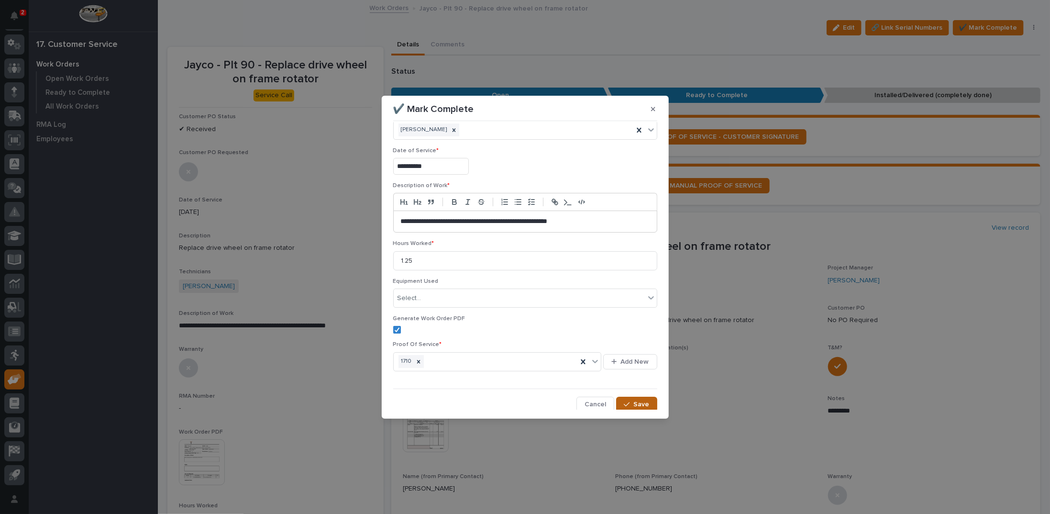
click at [624, 402] on icon "button" at bounding box center [627, 404] width 6 height 4
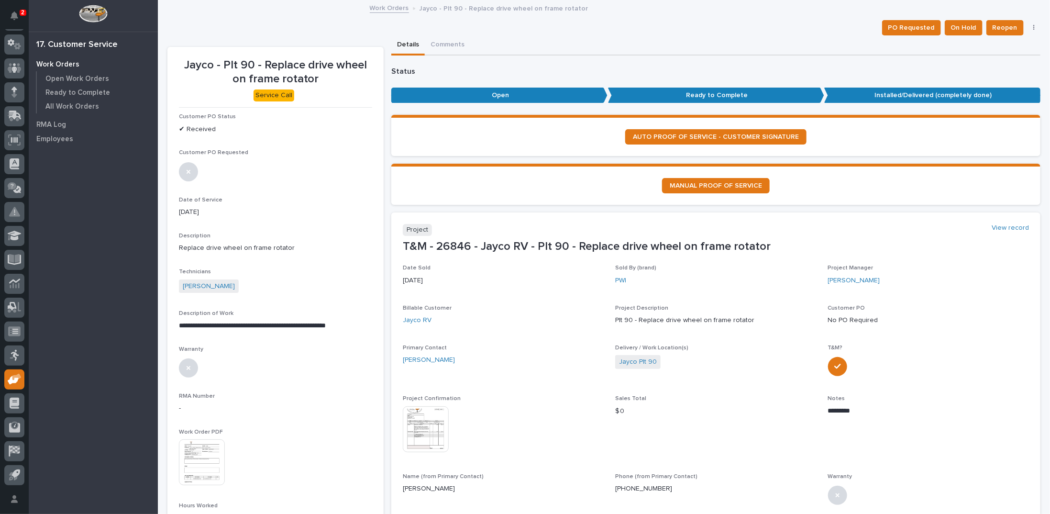
click at [391, 7] on link "Work Orders" at bounding box center [389, 7] width 39 height 11
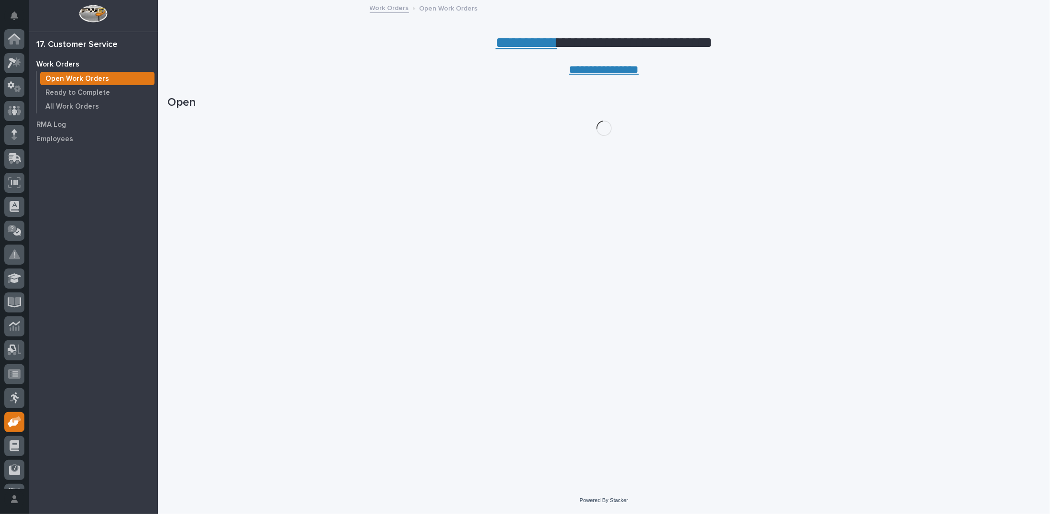
scroll to position [43, 0]
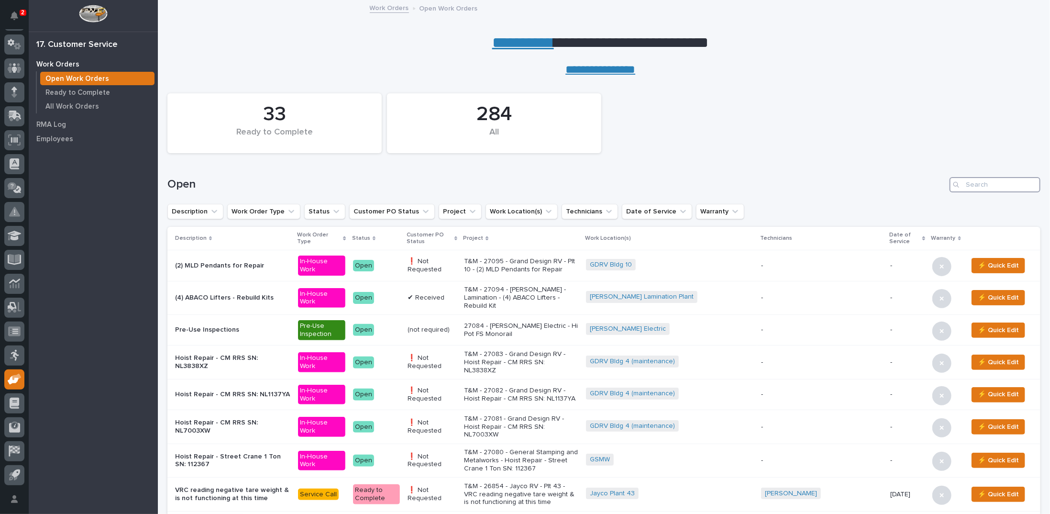
click at [975, 186] on input "Search" at bounding box center [995, 184] width 91 height 15
type input "26782"
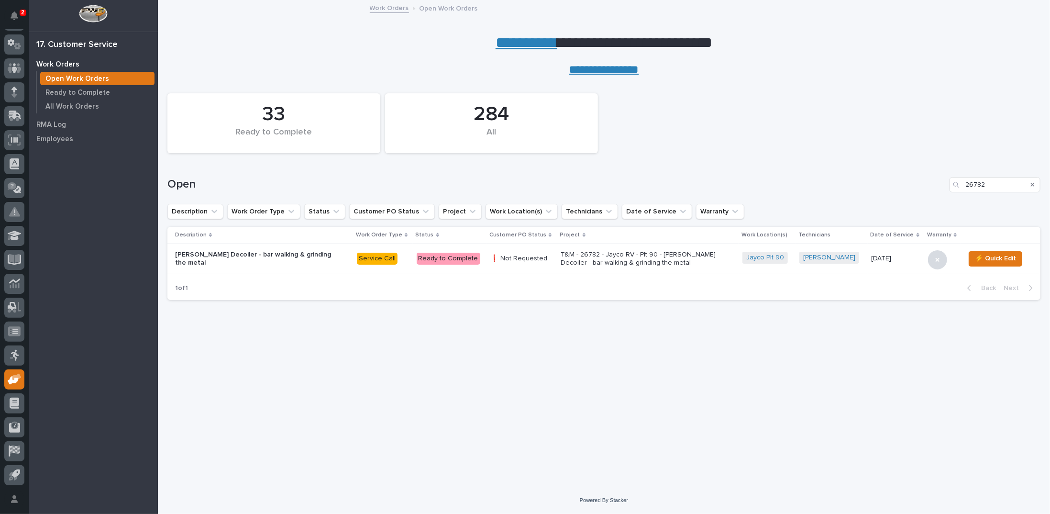
click at [496, 259] on p "❗ Not Requested" at bounding box center [521, 258] width 63 height 8
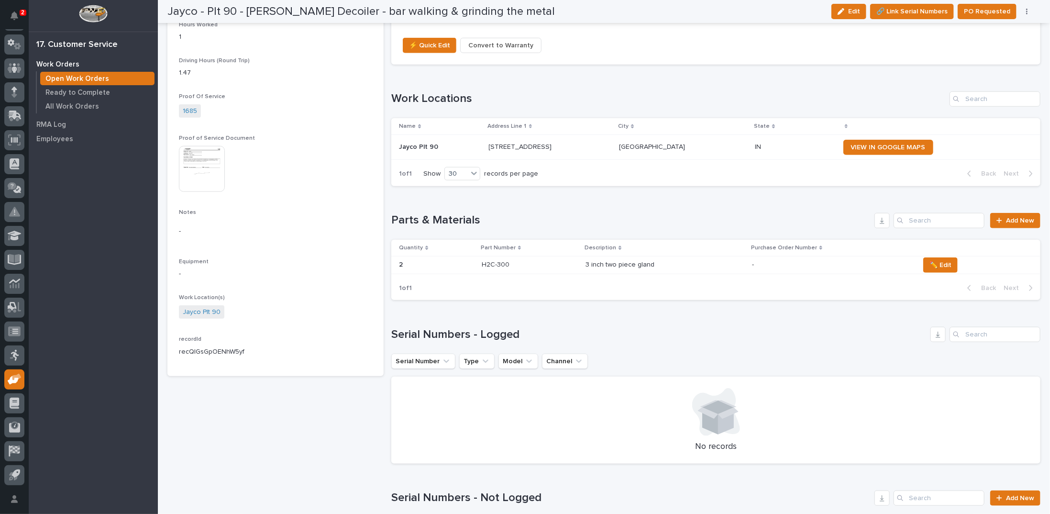
scroll to position [526, 0]
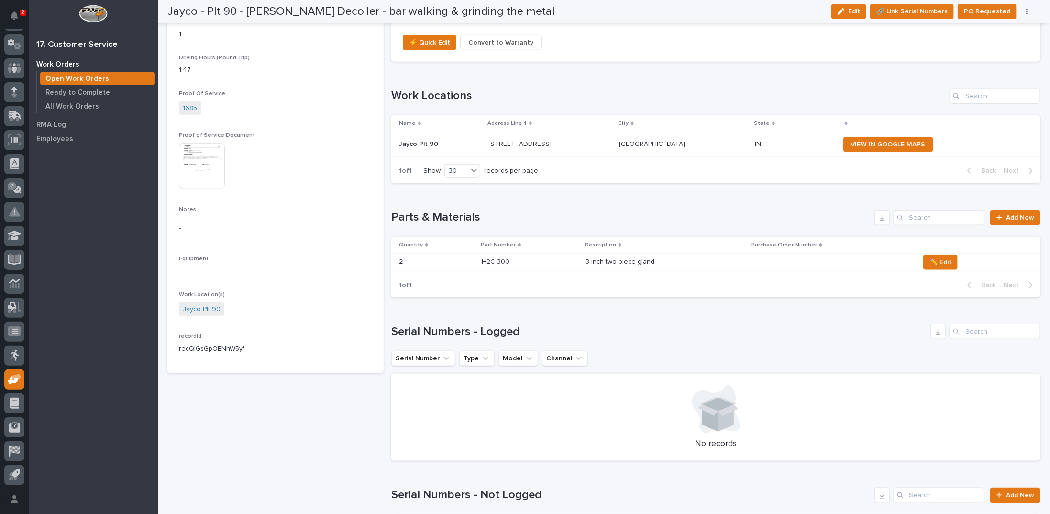
click at [607, 256] on p "3 inch two piece gland" at bounding box center [621, 261] width 71 height 10
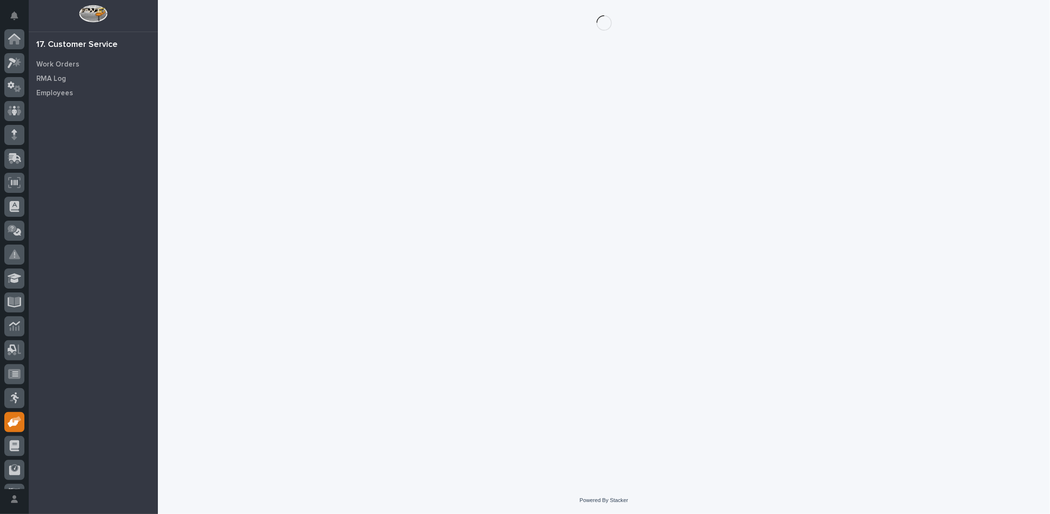
scroll to position [43, 0]
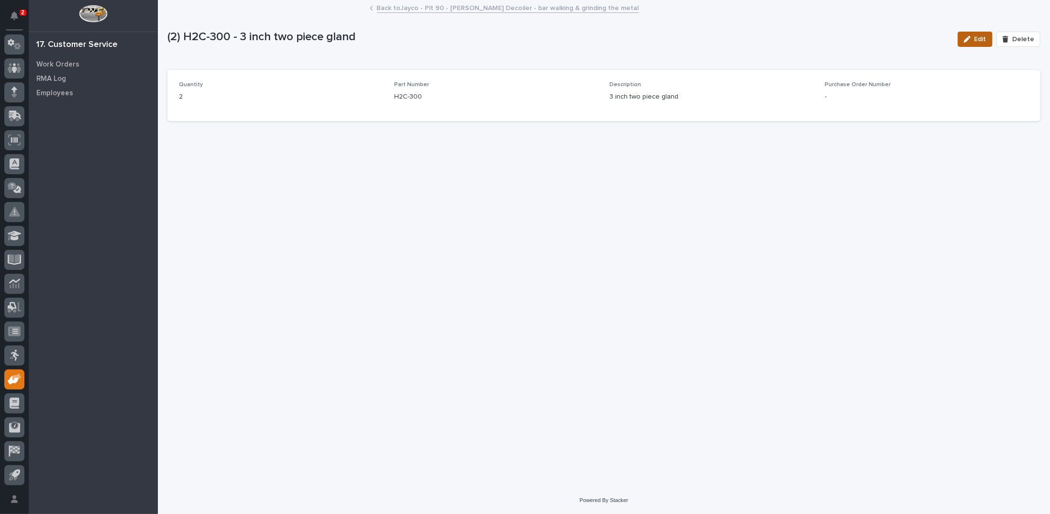
click at [974, 41] on div "button" at bounding box center [969, 39] width 11 height 7
drag, startPoint x: 440, startPoint y: 102, endPoint x: 393, endPoint y: 101, distance: 47.4
click at [393, 101] on div "Quantity * 2 Part Number H2C-300 Description * 3 inch two piece gland Purchase …" at bounding box center [604, 99] width 850 height 37
type input "MC60665K58"
drag, startPoint x: 667, startPoint y: 101, endPoint x: 712, endPoint y: 101, distance: 44.5
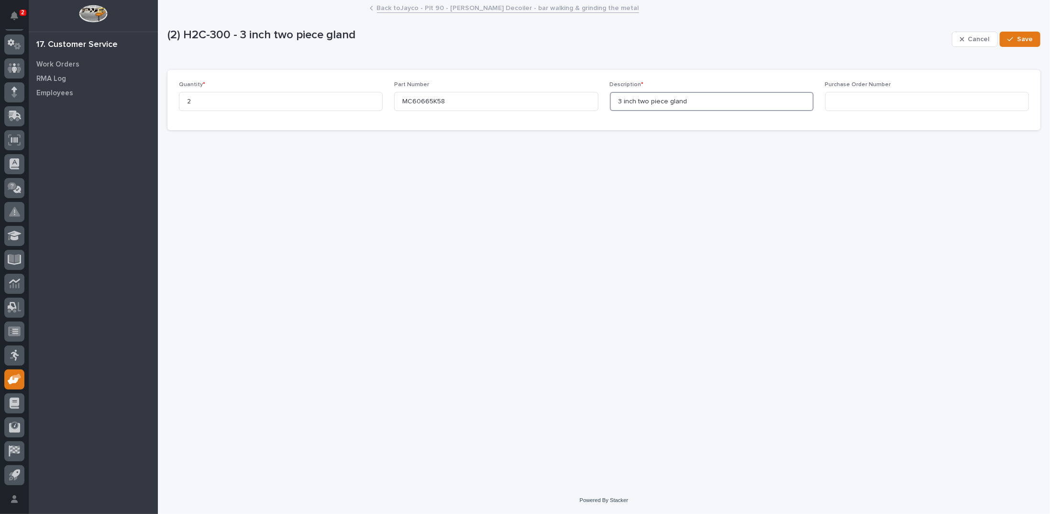
click at [712, 101] on input "3 inch two piece gland" at bounding box center [712, 101] width 204 height 19
type input "3 inch two piece locking collar"
click at [1011, 40] on icon "button" at bounding box center [1010, 39] width 6 height 4
click at [971, 38] on icon "button" at bounding box center [967, 39] width 7 height 7
drag, startPoint x: 201, startPoint y: 103, endPoint x: 171, endPoint y: 100, distance: 30.7
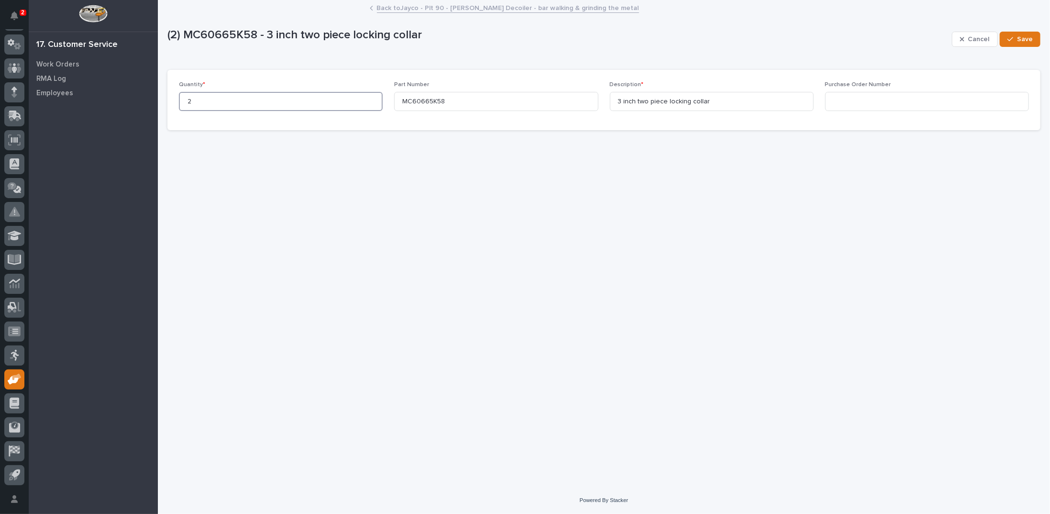
click at [171, 100] on div "Quantity * 2 Part Number MC60665K58 Description * 3 inch two piece locking coll…" at bounding box center [603, 100] width 873 height 60
type input "1"
click at [1026, 40] on span "Save" at bounding box center [1025, 39] width 16 height 9
click at [406, 8] on link "Back to Jayco - Plt 90 - [PERSON_NAME] Decoiler - bar walking & grinding the me…" at bounding box center [508, 7] width 262 height 11
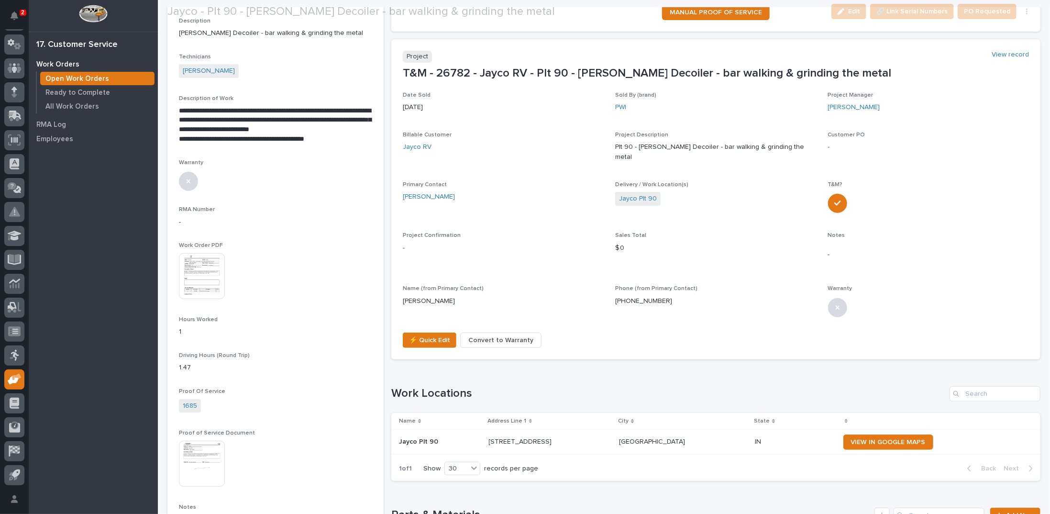
scroll to position [239, 0]
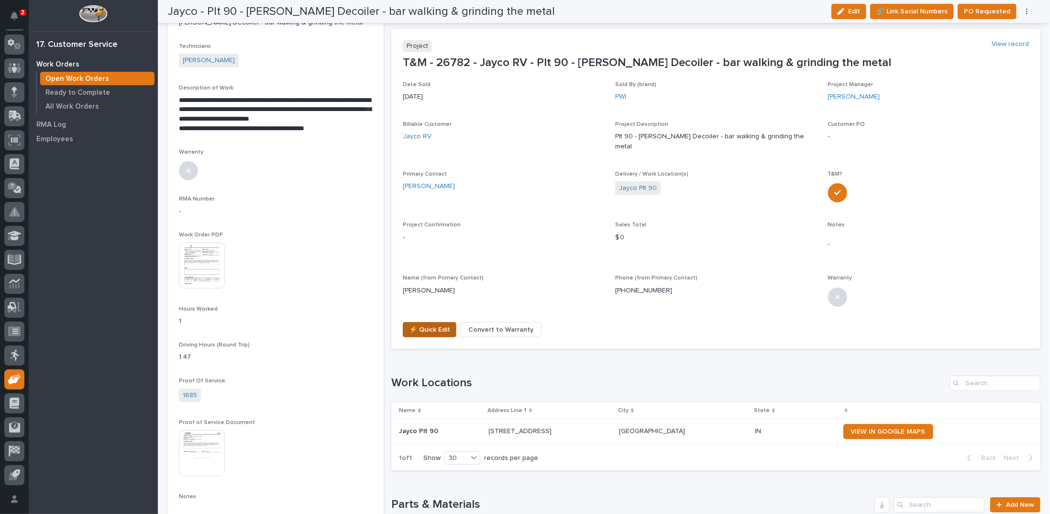
click at [417, 324] on span "⚡ Quick Edit" at bounding box center [429, 329] width 41 height 11
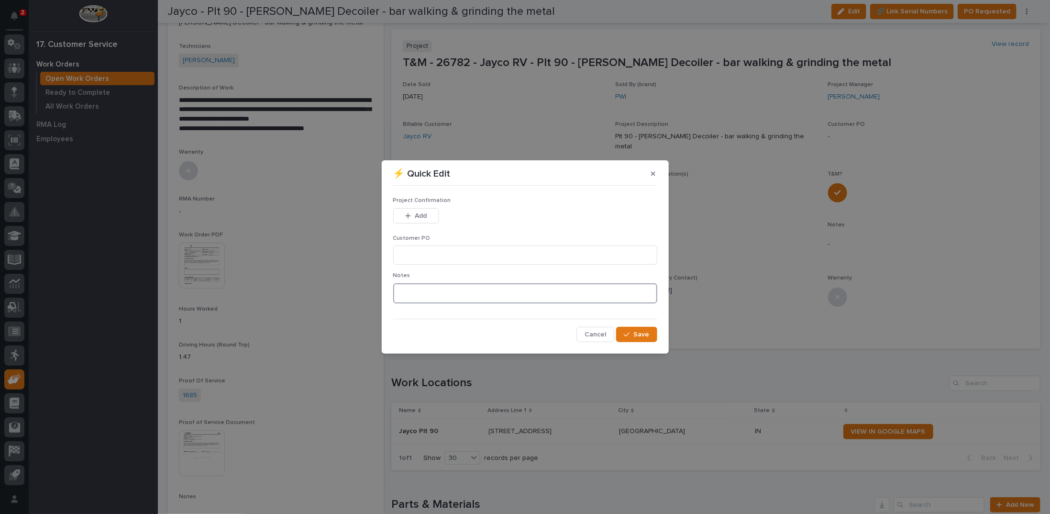
click at [412, 288] on textarea at bounding box center [525, 293] width 264 height 20
type textarea "*********"
click at [426, 257] on input at bounding box center [525, 254] width 264 height 19
type input "No PO Required"
click at [418, 214] on span "Add" at bounding box center [421, 215] width 12 height 9
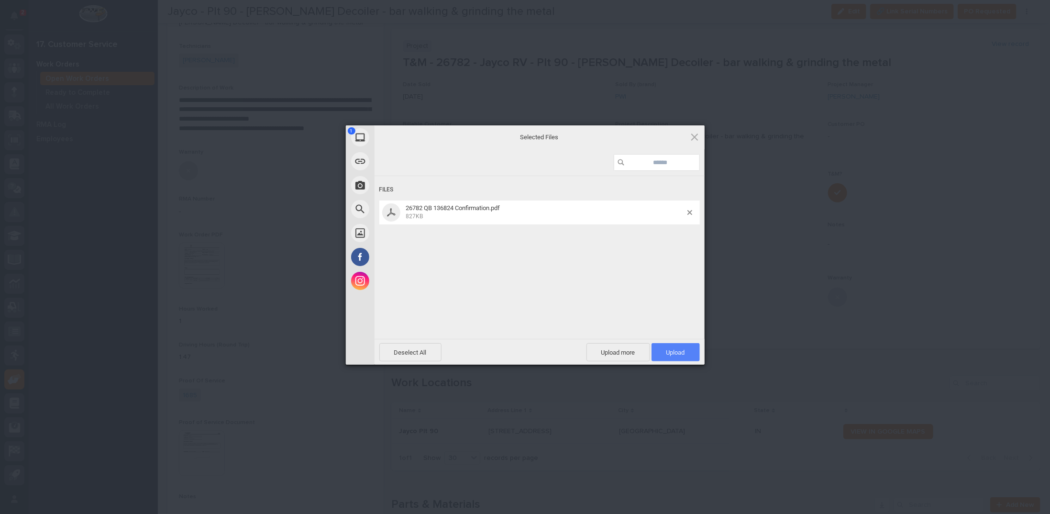
click at [670, 354] on span "Upload 1" at bounding box center [675, 352] width 19 height 7
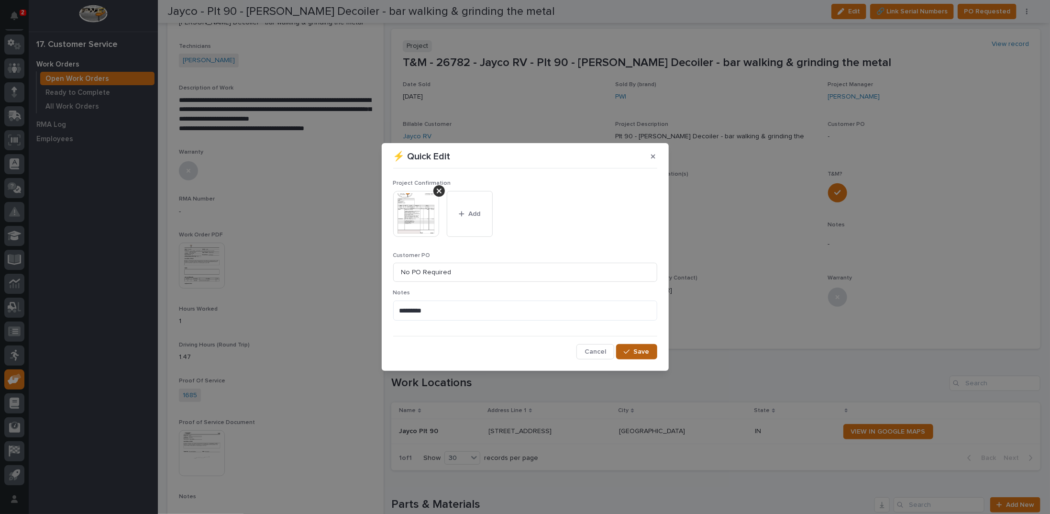
click at [638, 354] on span "Save" at bounding box center [642, 351] width 16 height 9
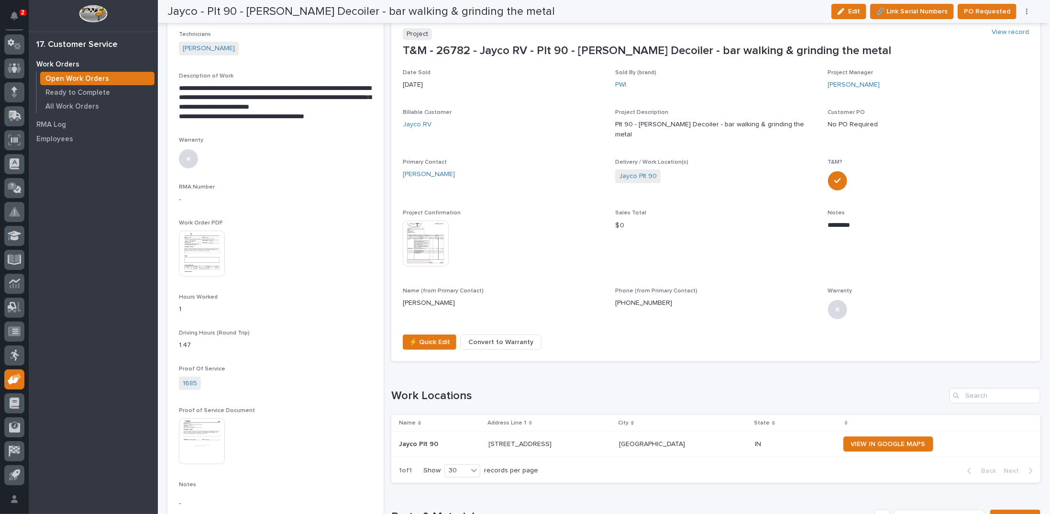
scroll to position [0, 0]
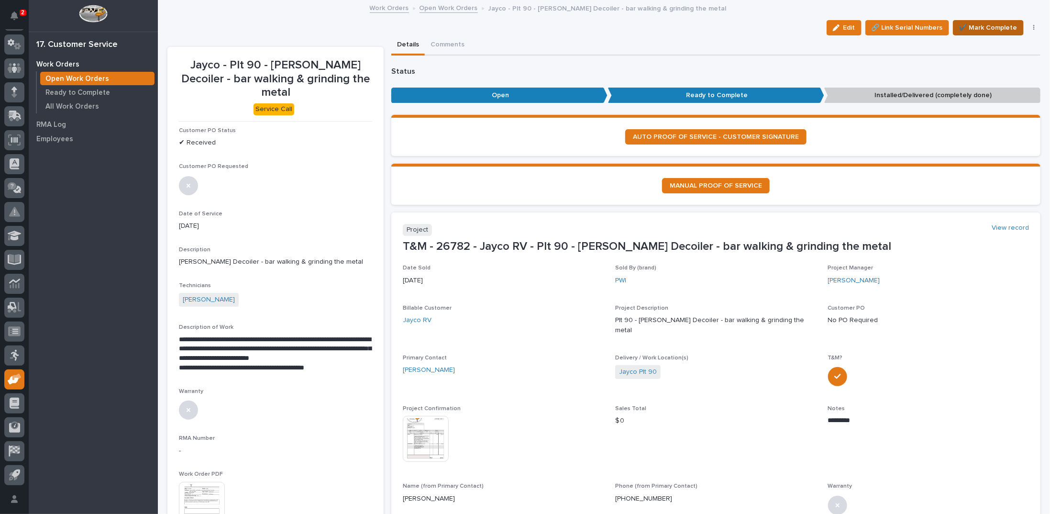
click at [969, 26] on span "✔️ Mark Complete" at bounding box center [988, 27] width 58 height 11
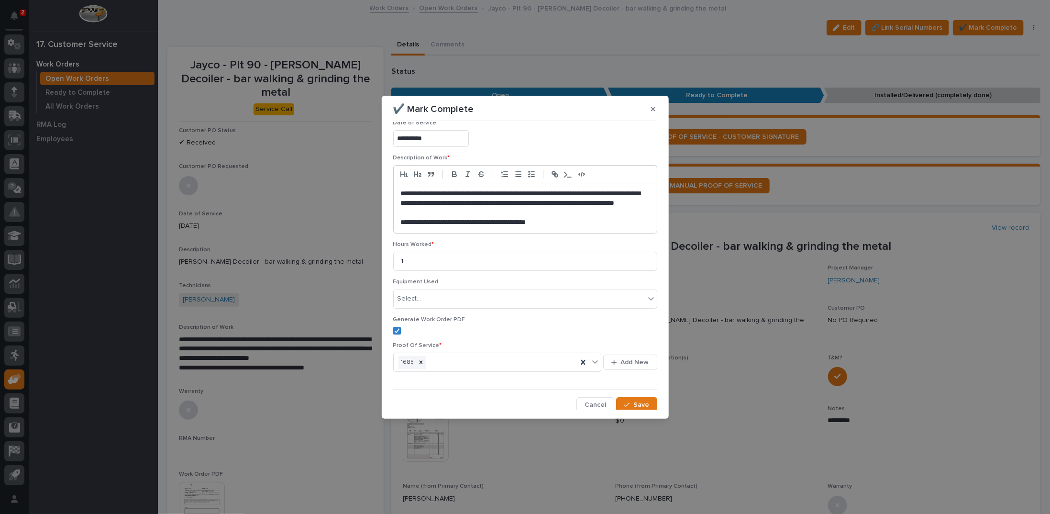
scroll to position [51, 0]
click at [625, 404] on icon "button" at bounding box center [627, 403] width 6 height 7
